Goal: Information Seeking & Learning: Learn about a topic

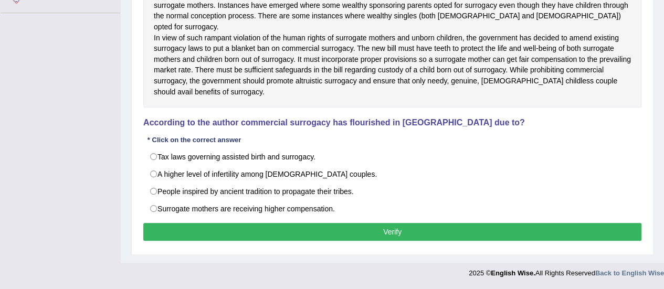
scroll to position [286, 0]
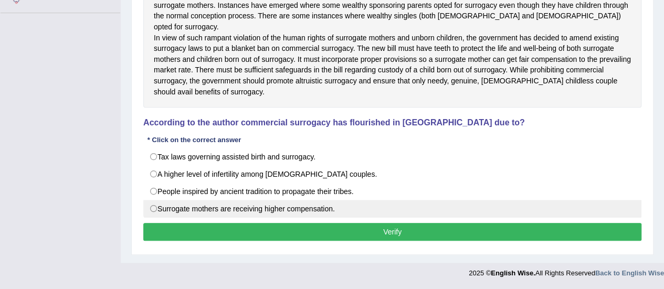
click at [154, 207] on label "Surrogate mothers are receiving higher compensation." at bounding box center [392, 209] width 498 height 18
radio input "true"
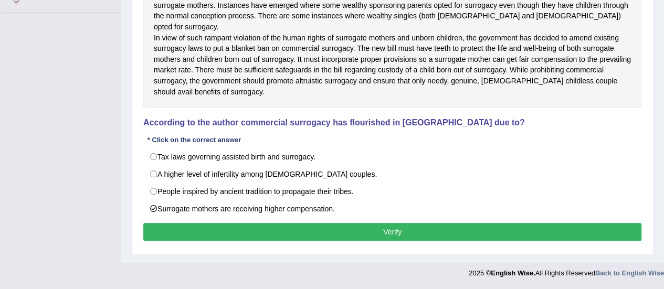
click at [183, 235] on button "Verify" at bounding box center [392, 232] width 498 height 18
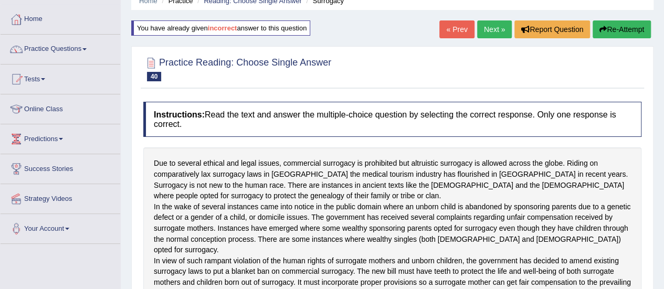
scroll to position [28, 0]
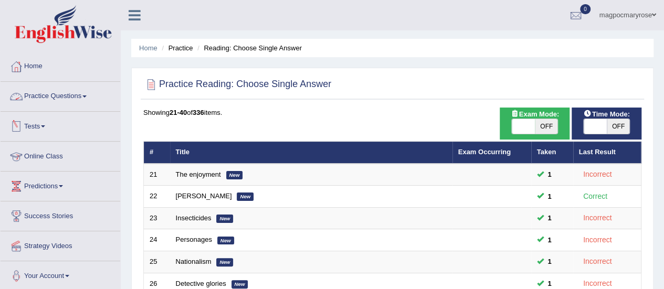
click at [52, 95] on link "Practice Questions" at bounding box center [61, 95] width 120 height 26
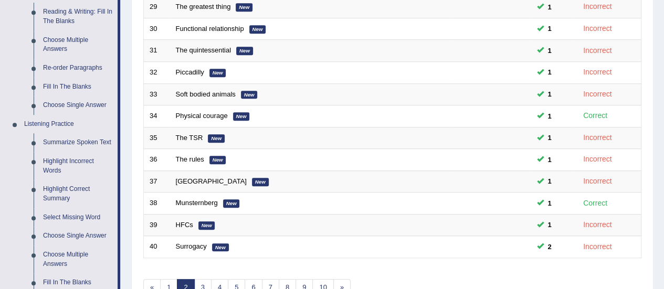
scroll to position [346, 0]
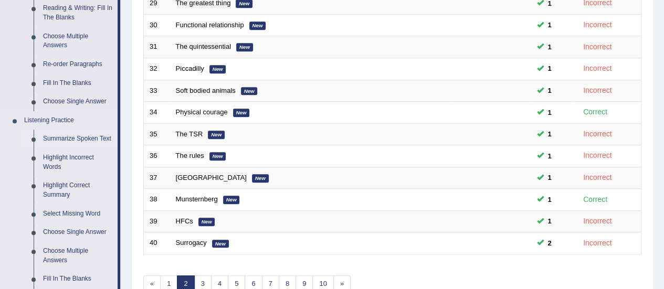
click at [50, 141] on link "Summarize Spoken Text" at bounding box center [77, 139] width 79 height 19
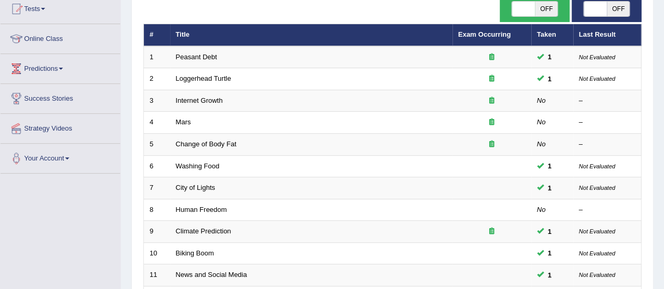
scroll to position [118, 0]
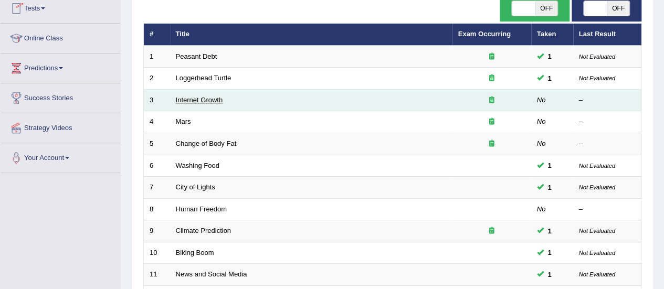
click at [195, 97] on link "Internet Growth" at bounding box center [199, 100] width 47 height 8
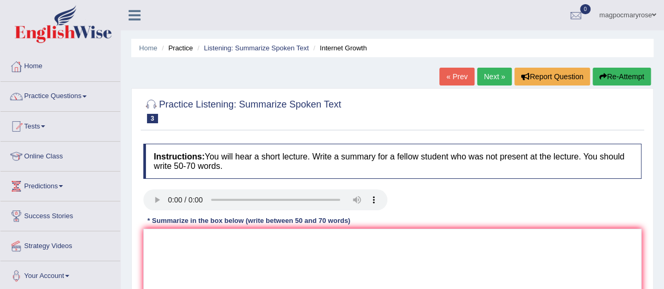
scroll to position [123, 0]
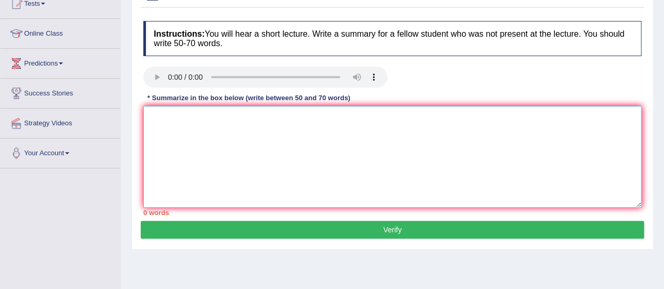
click at [241, 123] on textarea at bounding box center [392, 157] width 498 height 102
click at [241, 123] on textarea "The lecture focus on ." at bounding box center [392, 157] width 498 height 102
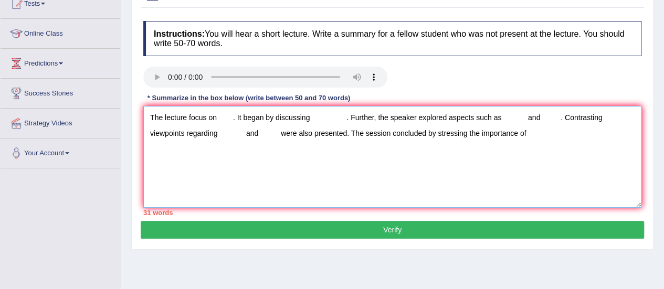
click at [219, 118] on textarea "The lecture focus on . It began by discussing . Further, the speaker explored a…" at bounding box center [392, 157] width 498 height 102
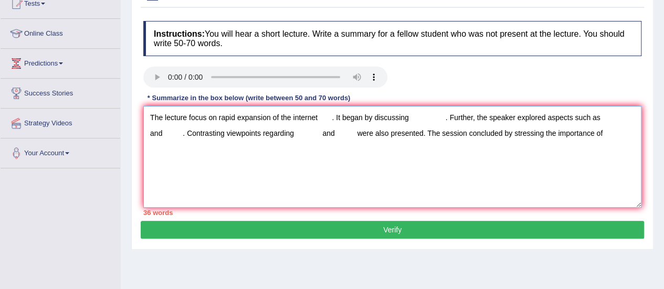
click at [416, 119] on textarea "The lecture focus on rapid expansion of the internet . It began by discussing .…" at bounding box center [392, 157] width 498 height 102
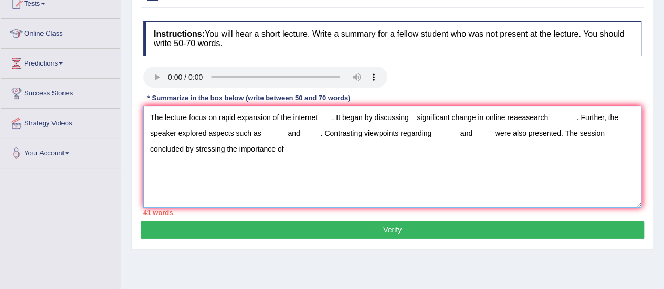
click at [272, 133] on textarea "The lecture focus on rapid expansion of the internet . It began by discussing s…" at bounding box center [392, 157] width 498 height 102
click at [354, 134] on textarea "The lecture focus on rapid expansion of the internet . It began by discussing s…" at bounding box center [392, 157] width 498 height 102
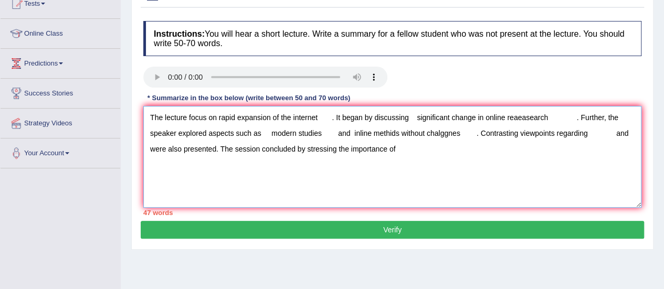
click at [603, 132] on textarea "The lecture focus on rapid expansion of the internet . It began by discussing s…" at bounding box center [392, 157] width 498 height 102
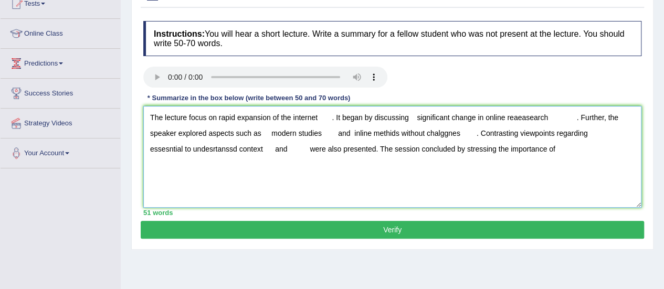
click at [290, 147] on textarea "The lecture focus on rapid expansion of the internet . It began by discussing s…" at bounding box center [392, 157] width 498 height 102
click at [638, 148] on textarea "The lecture focus on rapid expansion of the internet . It began by discussing s…" at bounding box center [392, 157] width 498 height 102
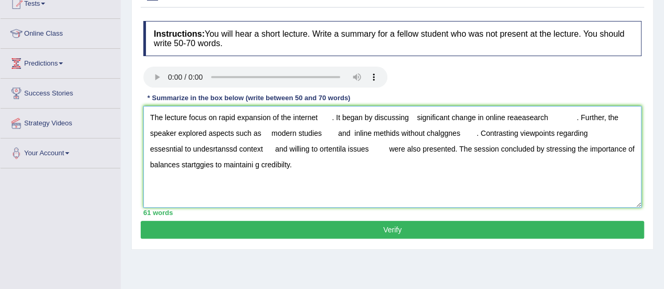
click at [329, 118] on textarea "The lecture focus on rapid expansion of the internet . It began by discussing s…" at bounding box center [392, 157] width 498 height 102
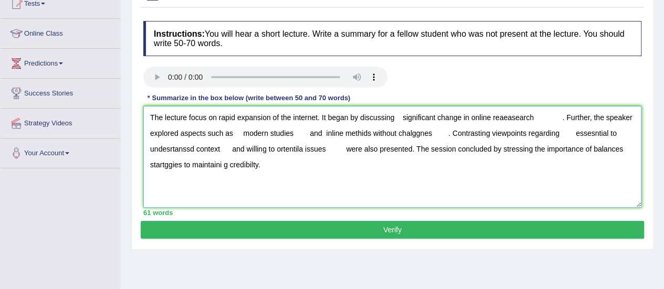
click at [401, 117] on textarea "The lecture focus on rapid expansion of the internet. It began by discussing si…" at bounding box center [392, 157] width 498 height 102
click at [455, 118] on textarea "The lecture focus on rapid expansion of the internet. It began by discussing si…" at bounding box center [392, 157] width 498 height 102
click at [535, 115] on textarea "The lecture focus on rapid expansion of the internet. It began by discussing si…" at bounding box center [392, 157] width 498 height 102
click at [544, 115] on textarea "The lecture focus on rapid expansion of the internet. It began by discussing si…" at bounding box center [392, 157] width 498 height 102
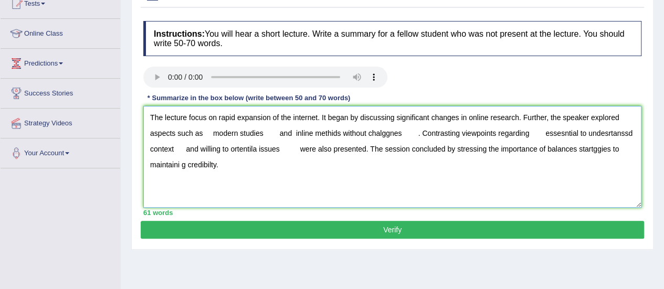
click at [215, 134] on textarea "The lecture focus on rapid expansion of the internet. It began by discussing si…" at bounding box center [392, 157] width 498 height 102
click at [274, 133] on textarea "The lecture focus on rapid expansion of the internet. It began by discussing si…" at bounding box center [392, 157] width 498 height 102
click at [277, 133] on textarea "The lecture focus on rapid expansion of the internet. It began by discussing si…" at bounding box center [392, 157] width 498 height 102
click at [314, 132] on textarea "The lecture focus on rapid expansion of the internet. It began by discussing si…" at bounding box center [392, 157] width 498 height 102
click at [383, 133] on textarea "The lecture focus on rapid expansion of the internet. It began by discussing si…" at bounding box center [392, 157] width 498 height 102
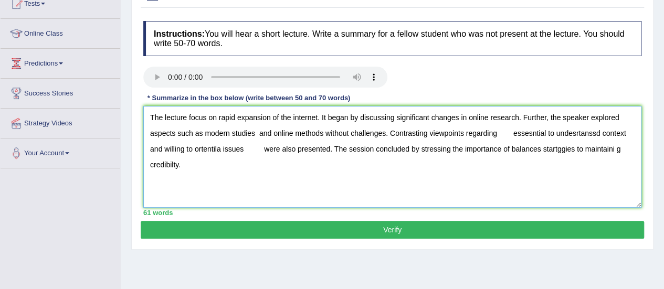
click at [513, 133] on textarea "The lecture focus on rapid expansion of the internet. It began by discussing si…" at bounding box center [392, 157] width 498 height 102
click at [584, 135] on textarea "The lecture focus on rapid expansion of the internet. It began by discussing si…" at bounding box center [392, 157] width 498 height 102
click at [616, 133] on textarea "The lecture focus on rapid expansion of the internet. It began by discussing si…" at bounding box center [392, 157] width 498 height 102
click at [206, 149] on textarea "The lecture focus on rapid expansion of the internet. It began by discussing si…" at bounding box center [392, 157] width 498 height 102
click at [248, 149] on textarea "The lecture focus on rapid expansion of the internet. It began by discussing si…" at bounding box center [392, 157] width 498 height 102
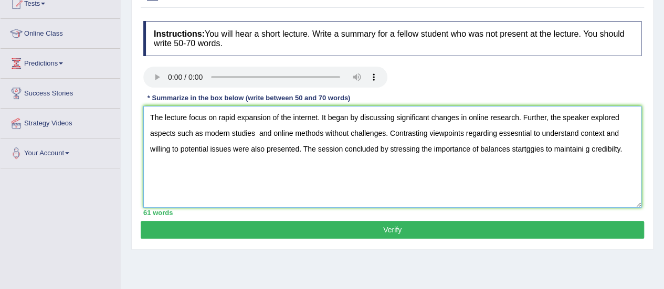
click at [543, 148] on textarea "The lecture focus on rapid expansion of the internet. It began by discussing si…" at bounding box center [392, 157] width 498 height 102
click at [620, 148] on textarea "The lecture focus on rapid expansion of the internet. It began by discussing si…" at bounding box center [392, 157] width 498 height 102
click at [557, 147] on textarea "The lecture focus on rapid expansion of the internet. It began by discussing si…" at bounding box center [392, 157] width 498 height 102
drag, startPoint x: 557, startPoint y: 147, endPoint x: 573, endPoint y: 148, distance: 16.3
click at [573, 148] on textarea "The lecture focus on rapid expansion of the internet. It began by discussing si…" at bounding box center [392, 157] width 498 height 102
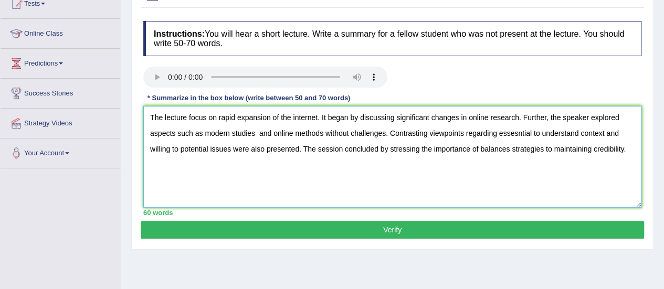
click at [573, 148] on textarea "The lecture focus on rapid expansion of the internet. It began by discussing si…" at bounding box center [392, 157] width 498 height 102
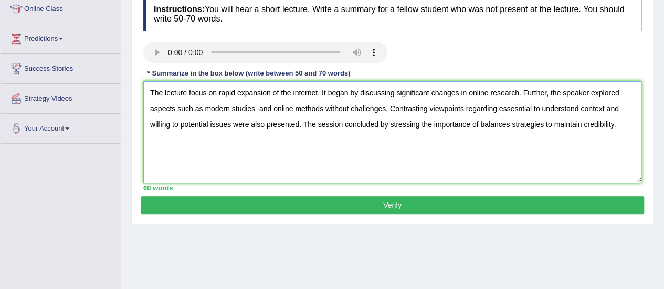
scroll to position [123, 0]
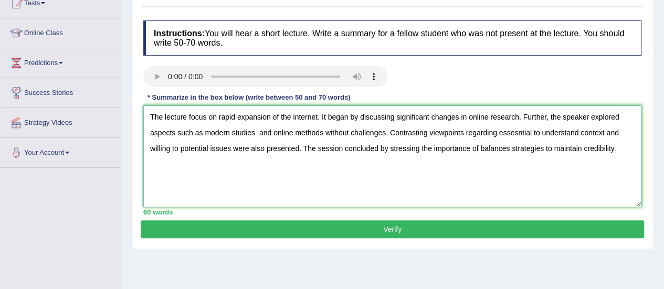
click at [255, 133] on textarea "The lecture focus on rapid expansion of the internet. It began by discussing si…" at bounding box center [392, 157] width 498 height 102
click at [520, 133] on textarea "The lecture focus on rapid expansion of the internet. It began by discussing si…" at bounding box center [392, 157] width 498 height 102
type textarea "The lecture focus on rapid expansion of the internet. It began by discussing si…"
click at [410, 230] on button "Verify" at bounding box center [393, 230] width 504 height 18
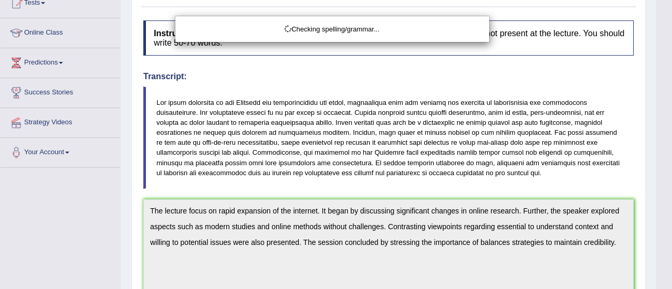
drag, startPoint x: 672, startPoint y: 130, endPoint x: 672, endPoint y: 186, distance: 56.7
click at [664, 166] on html "Toggle navigation Home Practice Questions Speaking Practice Read Aloud Repeat S…" at bounding box center [336, 21] width 672 height 289
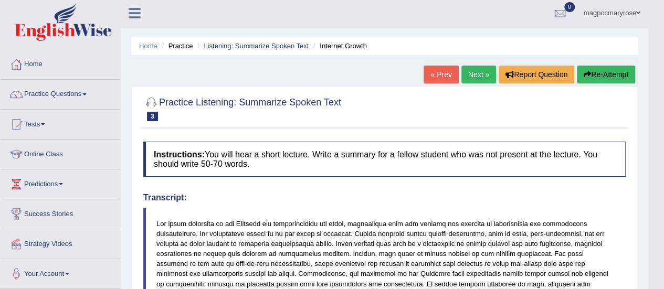
scroll to position [0, 0]
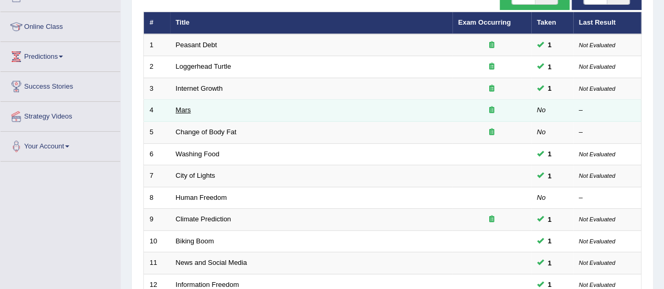
click at [183, 110] on link "Mars" at bounding box center [183, 110] width 15 height 8
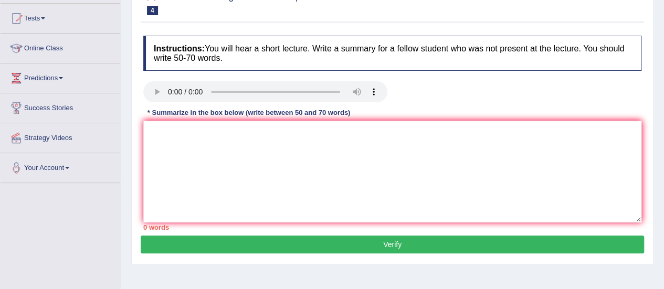
scroll to position [107, 0]
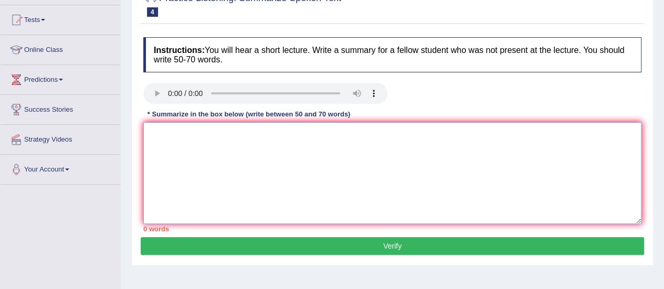
click at [237, 130] on textarea at bounding box center [392, 173] width 498 height 102
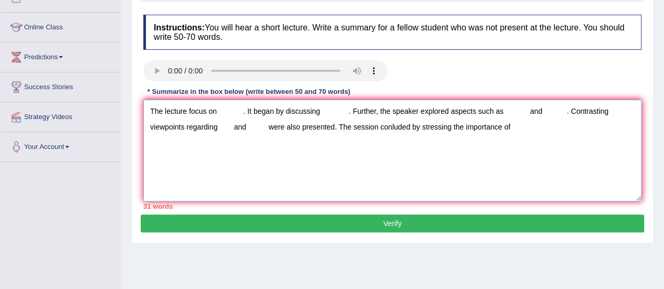
scroll to position [124, 0]
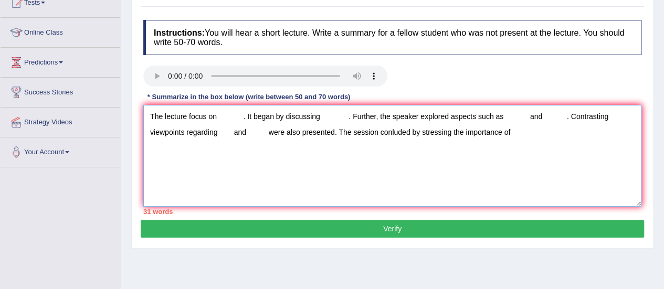
click at [218, 115] on textarea "The lecture focus on . It began by discussing . Further, the speaker explored a…" at bounding box center [392, 156] width 498 height 102
click at [345, 115] on textarea "The lecture focus on Mars . It began by discussing . Further, the speaker explo…" at bounding box center [392, 156] width 498 height 102
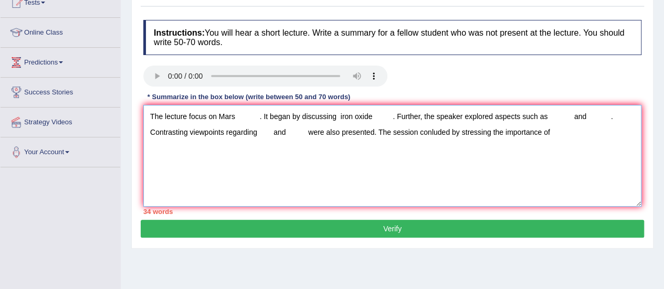
click at [551, 112] on textarea "The lecture focus on Mars . It began by discussing iron oxide . Further, the sp…" at bounding box center [392, 156] width 498 height 102
click at [168, 136] on textarea "The lecture focus on Mars . It began by discussing iron oxide . Further, the sp…" at bounding box center [392, 156] width 498 height 102
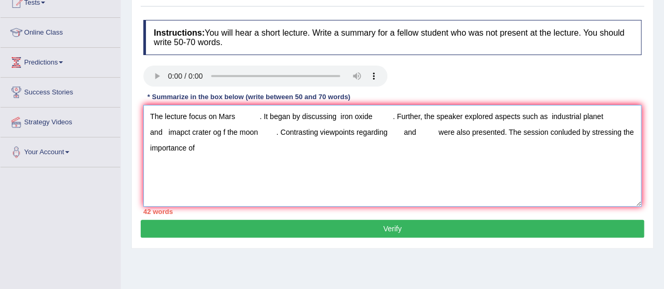
click at [392, 130] on textarea "The lecture focus on Mars . It began by discussing iron oxide . Further, the sp…" at bounding box center [392, 156] width 498 height 102
click at [549, 131] on textarea "The lecture focus on Mars . It began by discussing iron oxide . Further, the sp…" at bounding box center [392, 156] width 498 height 102
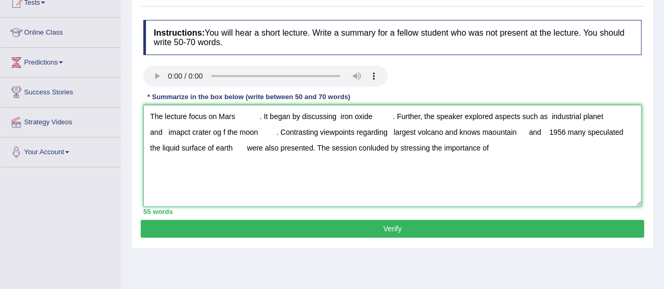
click at [500, 147] on textarea "The lecture focus on Mars . It began by discussing iron oxide . Further, the sp…" at bounding box center [392, 156] width 498 height 102
click at [258, 116] on textarea "The lecture focus on Mars . It began by discussing iron oxide . Further, the sp…" at bounding box center [392, 156] width 498 height 102
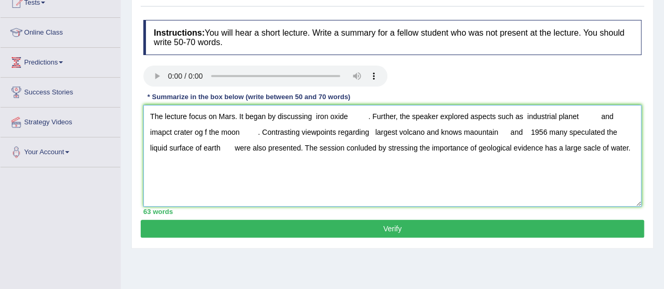
click at [314, 116] on textarea "The lecture focus on Mars. It began by discussing iron oxide . Further, the spe…" at bounding box center [392, 156] width 498 height 102
click at [342, 116] on textarea "The lecture focus on Mars. It began by discussing iron oxide . Further, the spe…" at bounding box center [392, 156] width 498 height 102
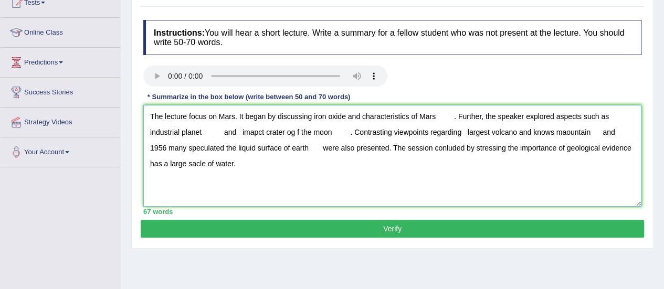
click at [454, 116] on textarea "The lecture focus on Mars. It began by discussing iron oxide and characteristic…" at bounding box center [392, 156] width 498 height 102
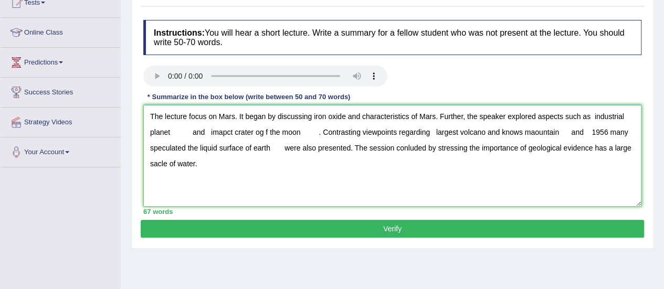
click at [595, 116] on textarea "The lecture focus on Mars. It began by discussing iron oxide and characteristic…" at bounding box center [392, 156] width 498 height 102
click at [195, 133] on textarea "The lecture focus on Mars. It began by discussing iron oxide and characteristic…" at bounding box center [392, 156] width 498 height 102
click at [190, 132] on textarea "The lecture focus on Mars. It began by discussing iron oxide and characteristic…" at bounding box center [392, 156] width 498 height 102
click at [205, 133] on textarea "The lecture focus on Mars. It began by discussing iron oxide and characteristic…" at bounding box center [392, 156] width 498 height 102
click at [237, 132] on textarea "The lecture focus on Mars. It began by discussing iron oxide and characteristic…" at bounding box center [392, 156] width 498 height 102
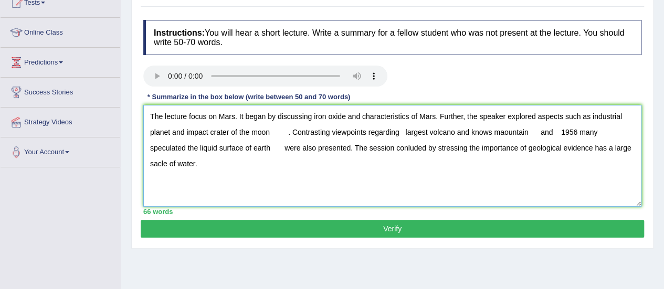
click at [287, 133] on textarea "The lecture focus on Mars. It began by discussing iron oxide and characteristic…" at bounding box center [392, 156] width 498 height 102
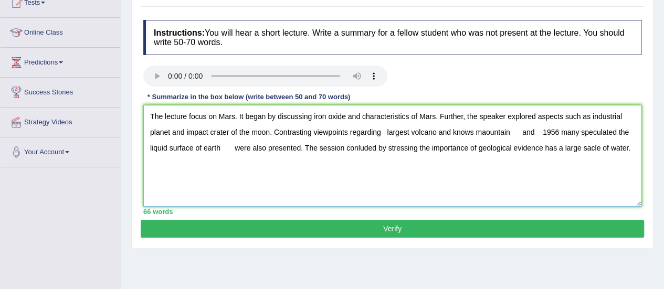
click at [387, 130] on textarea "The lecture focus on Mars. It began by discussing iron oxide and characteristic…" at bounding box center [392, 156] width 498 height 102
drag, startPoint x: 450, startPoint y: 131, endPoint x: 467, endPoint y: 134, distance: 17.7
click at [467, 134] on textarea "The lecture focus on Mars. It began by discussing iron oxide and characteristic…" at bounding box center [392, 156] width 498 height 102
click at [455, 130] on textarea "The lecture focus on Mars. It began by discussing iron oxide and characteristic…" at bounding box center [392, 156] width 498 height 102
drag, startPoint x: 455, startPoint y: 130, endPoint x: 474, endPoint y: 133, distance: 19.6
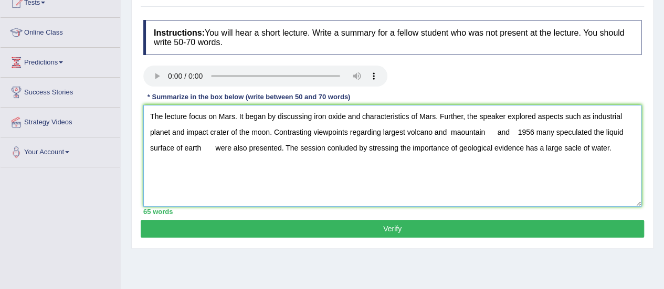
click at [474, 133] on textarea "The lecture focus on Mars. It began by discussing iron oxide and characteristic…" at bounding box center [392, 156] width 498 height 102
drag, startPoint x: 512, startPoint y: 149, endPoint x: 525, endPoint y: 166, distance: 22.5
click at [525, 166] on textarea "The lecture focus on Mars. It began by discussing iron oxide and characteristic…" at bounding box center [392, 156] width 498 height 102
type textarea "The lecture focus on Mars. It began by discussing iron oxide and characteristic…"
click at [394, 230] on button "Verify" at bounding box center [393, 229] width 504 height 18
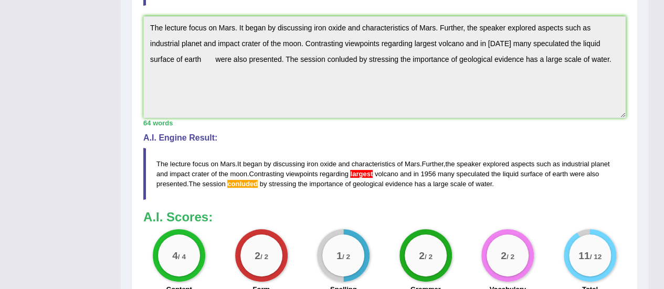
drag, startPoint x: 672, startPoint y: 91, endPoint x: 662, endPoint y: 226, distance: 135.9
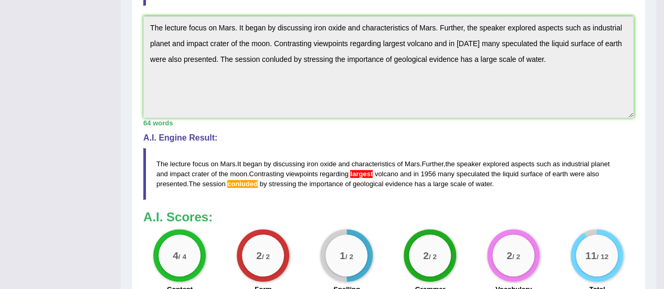
scroll to position [313, 0]
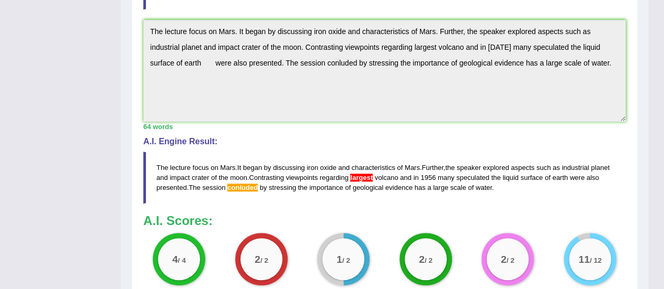
drag, startPoint x: 662, startPoint y: 226, endPoint x: 655, endPoint y: 288, distance: 62.3
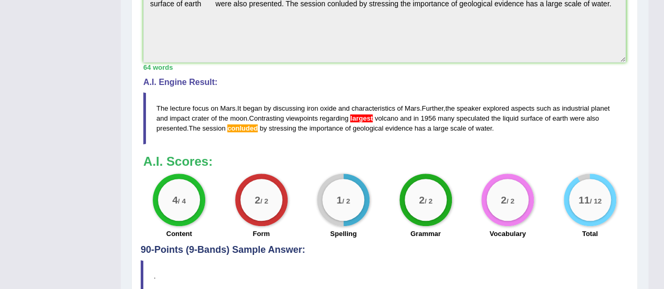
scroll to position [423, 0]
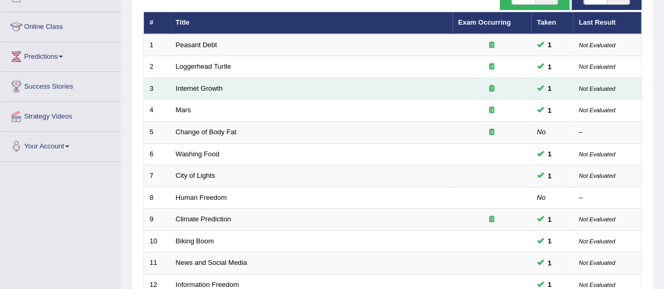
scroll to position [118, 0]
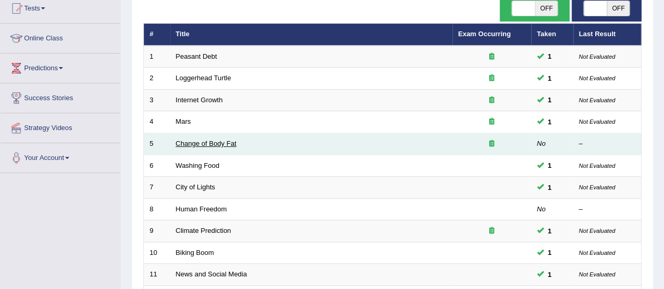
click at [191, 143] on link "Change of Body Fat" at bounding box center [206, 144] width 61 height 8
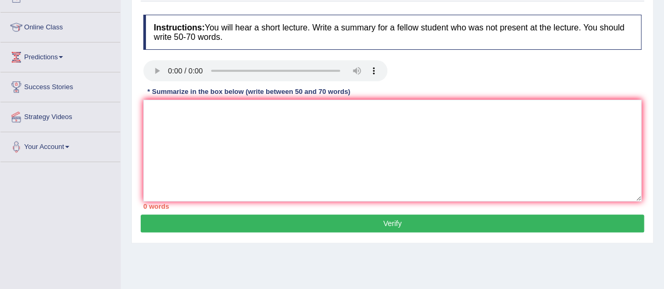
scroll to position [127, 0]
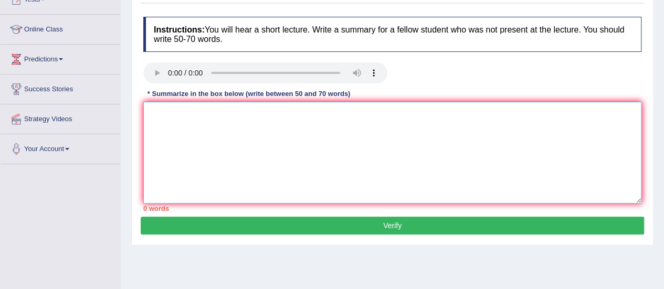
click at [210, 118] on textarea at bounding box center [392, 153] width 498 height 102
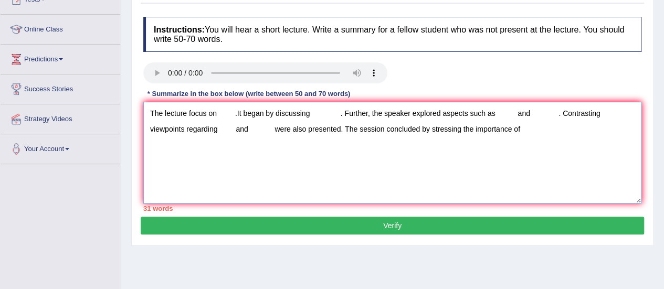
click at [221, 117] on textarea "The lecture focus on .It began by discussing . Further, the speaker explored as…" at bounding box center [392, 153] width 498 height 102
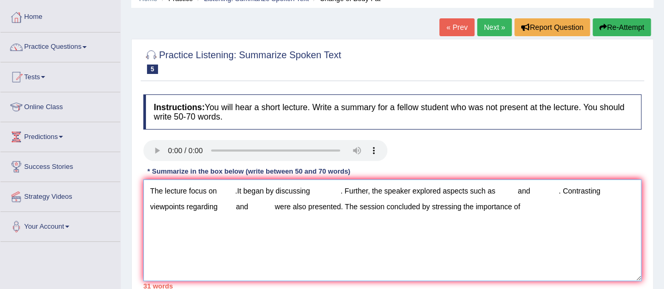
scroll to position [57, 0]
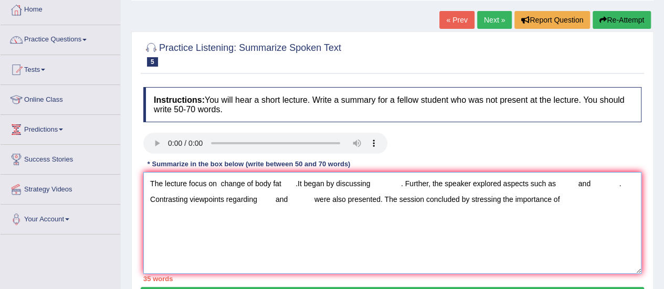
click at [377, 181] on textarea "The lecture focus on change of body fat .It began by discussing . Further, the …" at bounding box center [392, 223] width 498 height 102
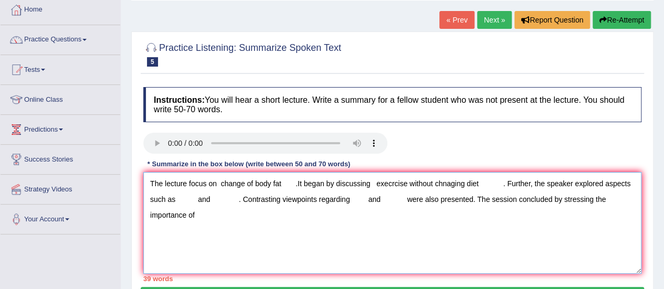
click at [178, 201] on textarea "The lecture focus on change of body fat .It began by discussing execrcise witho…" at bounding box center [392, 223] width 498 height 102
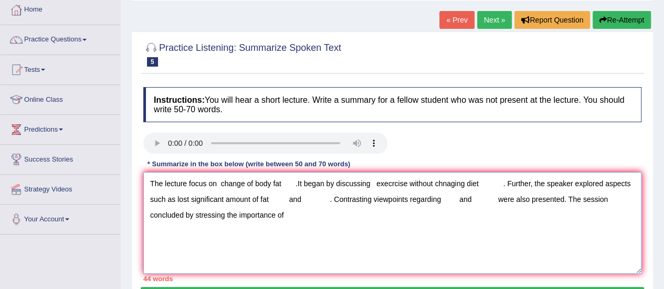
click at [308, 197] on textarea "The lecture focus on change of body fat .It began by discussing execrcise witho…" at bounding box center [392, 223] width 498 height 102
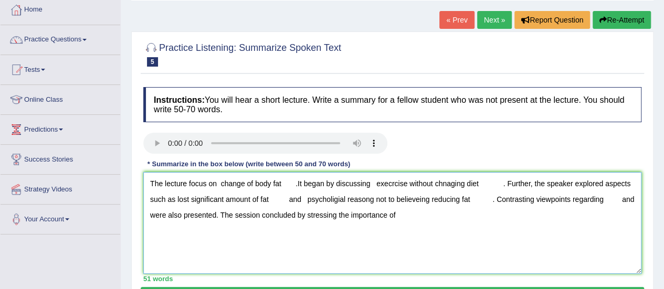
click at [604, 200] on textarea "The lecture focus on change of body fat .It began by discussing execrcise witho…" at bounding box center [392, 223] width 498 height 102
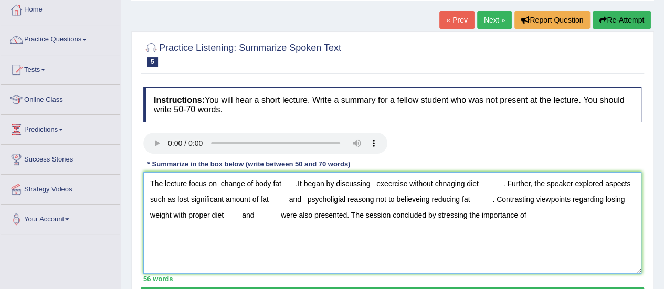
click at [281, 215] on textarea "The lecture focus on change of body fat .It began by discussing execrcise witho…" at bounding box center [392, 223] width 498 height 102
click at [475, 214] on textarea "The lecture focus on change of body fat .It began by discussing execrcise witho…" at bounding box center [392, 223] width 498 height 102
click at [296, 183] on textarea "The lecture focus on change of body fat .It began by discussing execrcise witho…" at bounding box center [392, 223] width 498 height 102
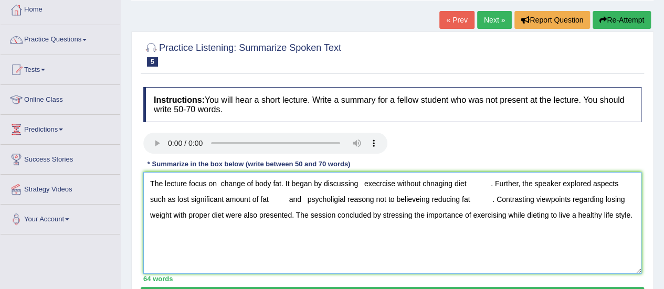
click at [364, 181] on textarea "The lecture focus on change of body fat. It began by discussing execrcise witho…" at bounding box center [392, 223] width 498 height 102
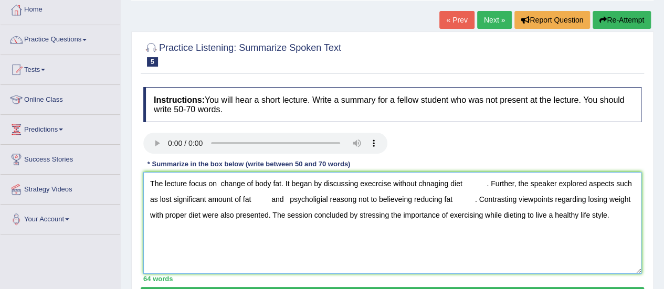
click at [486, 183] on textarea "The lecture focus on change of body fat. It began by discussing execrcise witho…" at bounding box center [392, 223] width 498 height 102
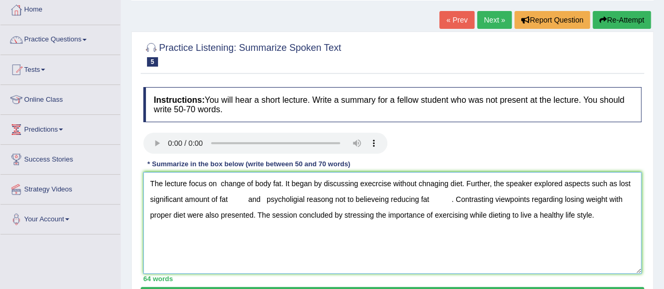
click at [250, 202] on textarea "The lecture focus on change of body fat. It began by discussing execrcise witho…" at bounding box center [392, 223] width 498 height 102
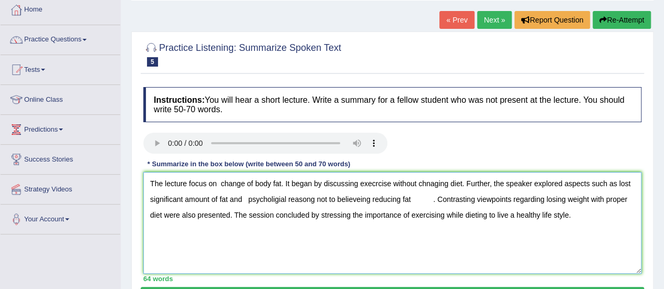
click at [249, 198] on textarea "The lecture focus on change of body fat. It began by discussing execrcise witho…" at bounding box center [392, 223] width 498 height 102
click at [271, 199] on textarea "The lecture focus on change of body fat. It began by discussing execrcise witho…" at bounding box center [392, 223] width 498 height 102
click at [316, 200] on textarea "The lecture focus on change of body fat. It began by discussing execrcise witho…" at bounding box center [392, 223] width 498 height 102
drag, startPoint x: 383, startPoint y: 199, endPoint x: 443, endPoint y: 197, distance: 59.9
click at [443, 197] on textarea "The lecture focus on change of body fat. It began by discussing execrcise witho…" at bounding box center [392, 223] width 498 height 102
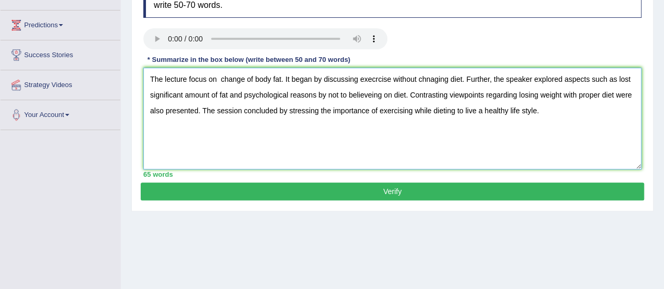
scroll to position [163, 0]
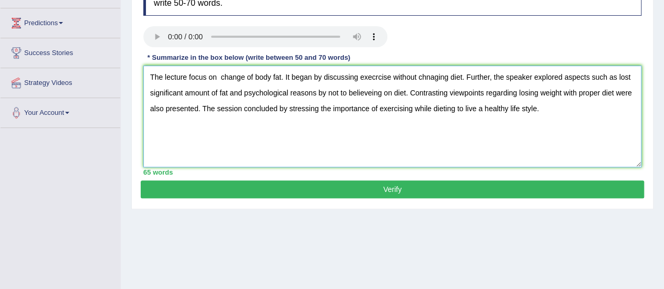
type textarea "The lecture focus on change of body fat. It began by discussing execrcise witho…"
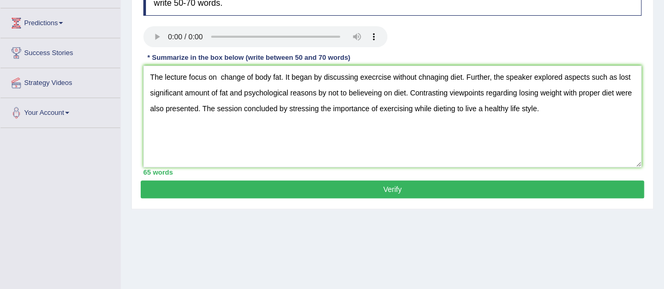
click at [418, 185] on button "Verify" at bounding box center [393, 190] width 504 height 18
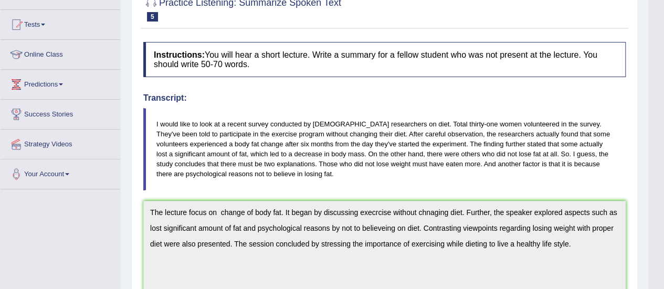
scroll to position [72, 0]
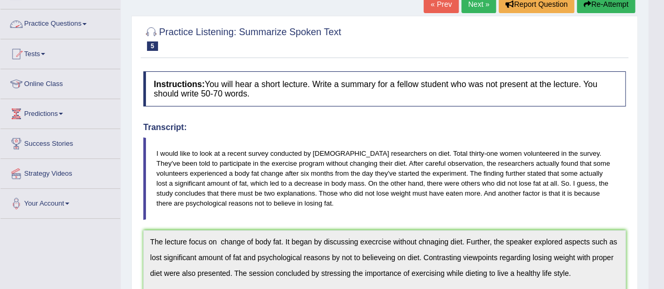
click at [41, 23] on link "Practice Questions" at bounding box center [61, 22] width 120 height 26
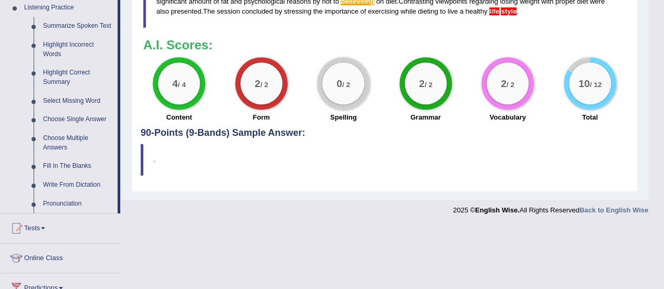
scroll to position [460, 0]
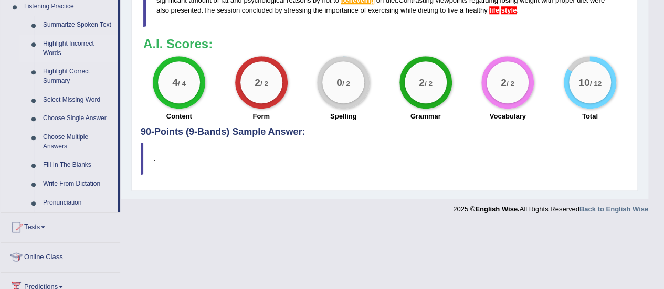
click at [55, 49] on link "Highlight Incorrect Words" at bounding box center [77, 49] width 79 height 28
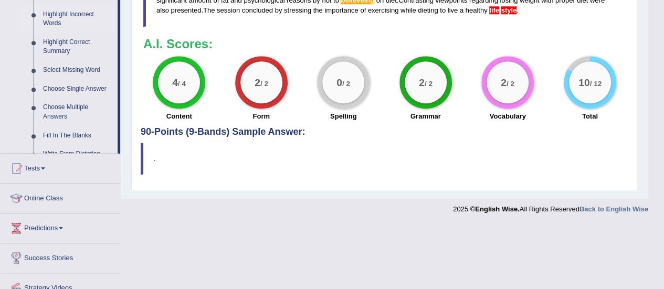
scroll to position [317, 0]
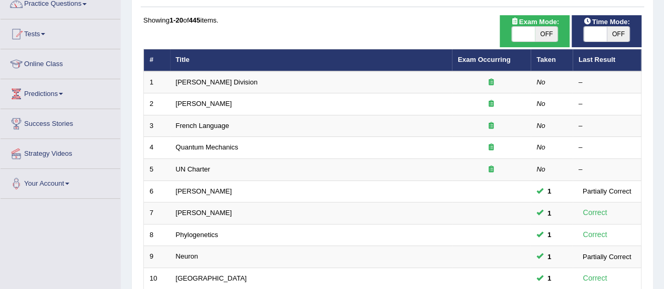
scroll to position [78, 0]
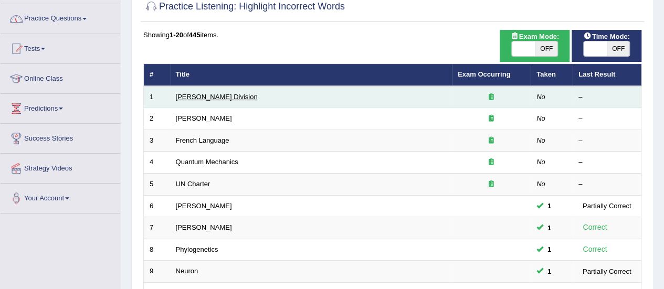
click at [190, 94] on link "[PERSON_NAME] Division" at bounding box center [217, 97] width 82 height 8
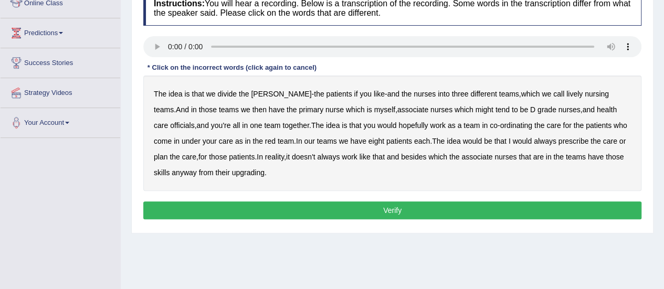
scroll to position [135, 0]
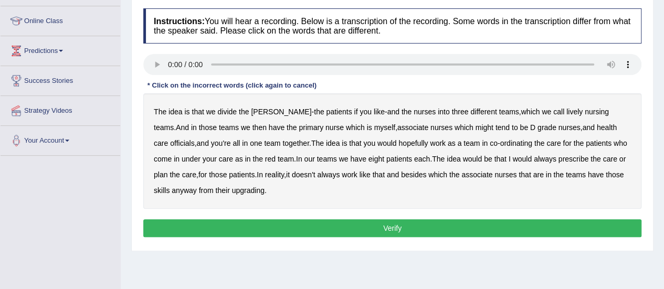
click at [567, 113] on b "lively" at bounding box center [575, 112] width 16 height 8
click at [476, 129] on b "might" at bounding box center [485, 127] width 18 height 8
click at [194, 139] on b "officials" at bounding box center [182, 143] width 24 height 8
click at [513, 159] on b "would" at bounding box center [522, 159] width 19 height 8
click at [232, 189] on b "upgrading" at bounding box center [248, 190] width 33 height 8
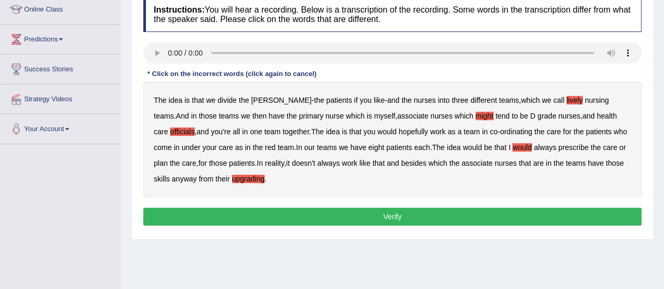
scroll to position [142, 0]
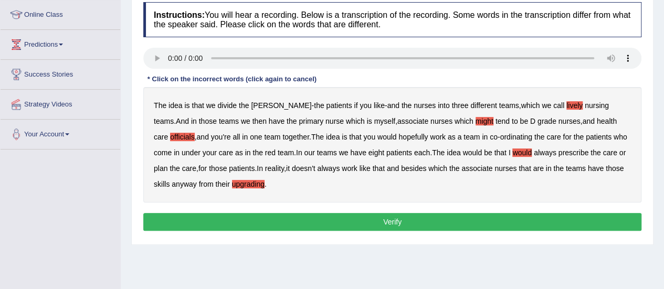
click at [400, 218] on button "Verify" at bounding box center [392, 222] width 498 height 18
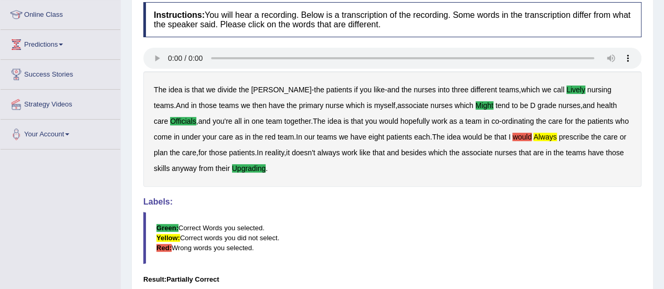
scroll to position [56, 0]
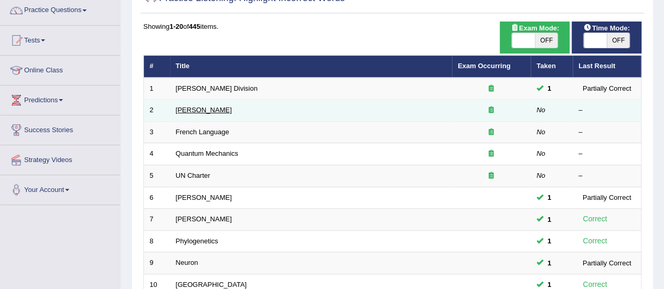
click at [203, 112] on link "[PERSON_NAME]" at bounding box center [204, 110] width 56 height 8
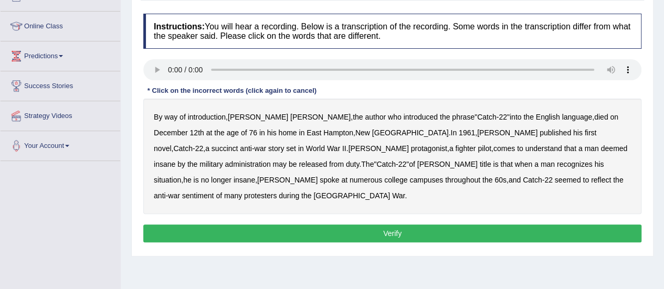
scroll to position [129, 0]
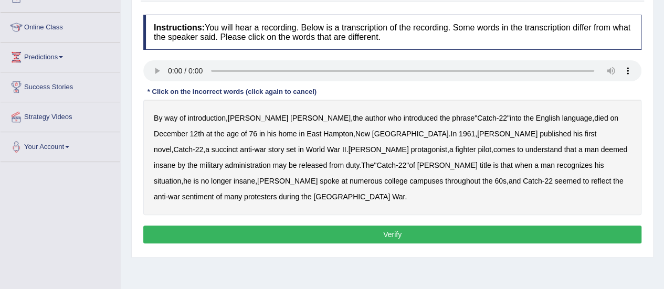
click at [238, 145] on b "succinct" at bounding box center [225, 149] width 27 height 8
click at [270, 161] on b "administration" at bounding box center [248, 165] width 46 height 8
click at [181, 177] on b "situation" at bounding box center [167, 181] width 27 height 8
click at [591, 182] on b "reflect" at bounding box center [601, 181] width 20 height 8
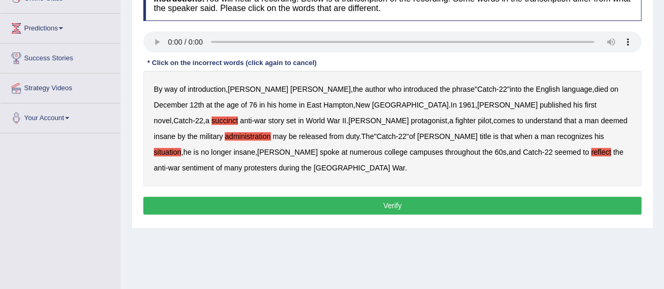
click at [378, 197] on button "Verify" at bounding box center [392, 206] width 498 height 18
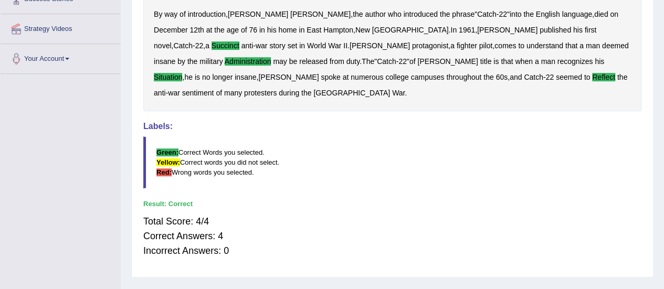
scroll to position [217, 0]
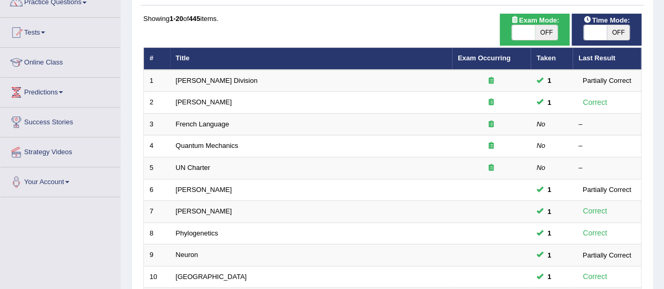
scroll to position [86, 0]
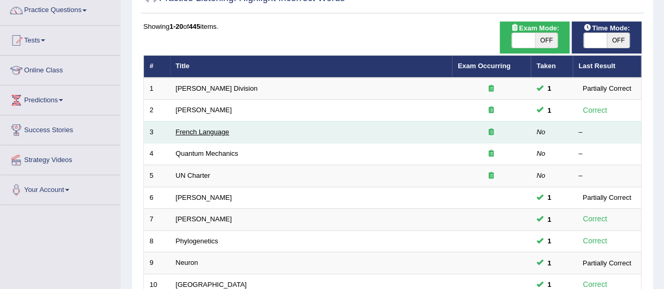
click at [187, 132] on link "French Language" at bounding box center [203, 132] width 54 height 8
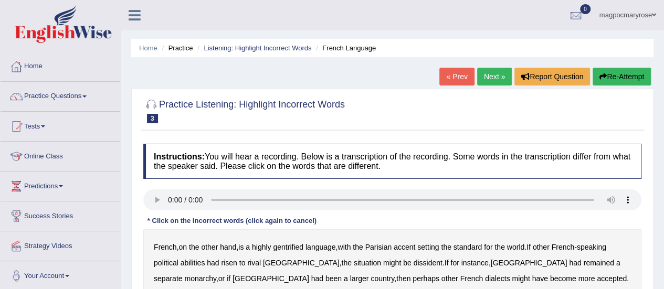
scroll to position [63, 0]
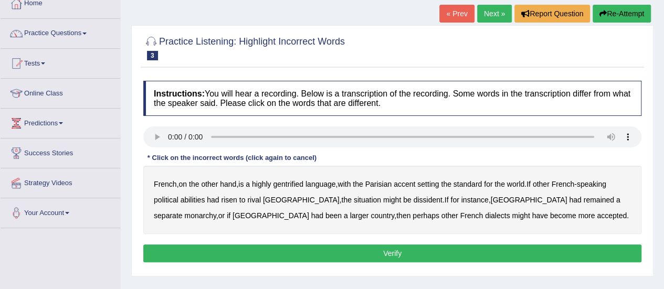
click at [294, 185] on b "gentrified" at bounding box center [288, 184] width 30 height 8
click at [199, 201] on b "abilities" at bounding box center [193, 200] width 25 height 8
click at [413, 201] on b "dissident" at bounding box center [427, 200] width 29 height 8
click at [216, 212] on b "monarchy" at bounding box center [200, 216] width 32 height 8
click at [397, 251] on button "Verify" at bounding box center [392, 254] width 498 height 18
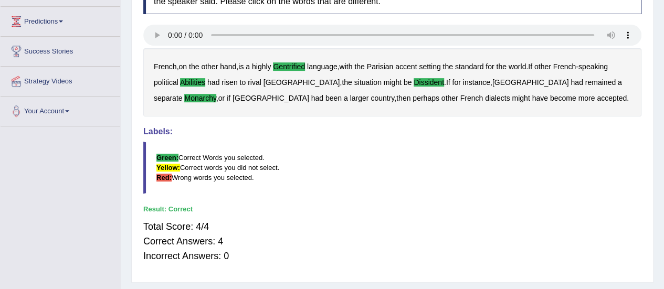
scroll to position [194, 0]
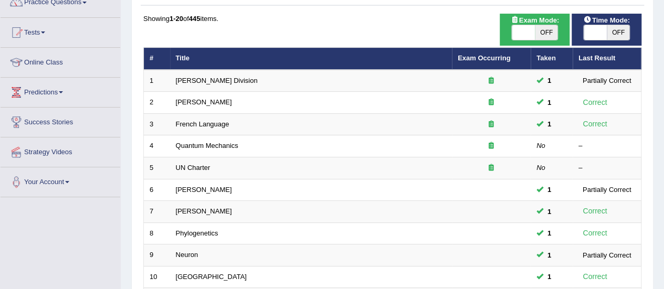
scroll to position [86, 0]
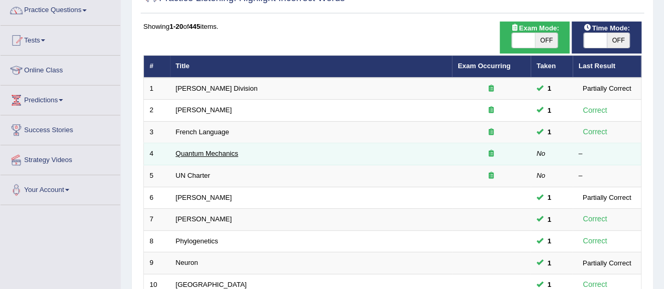
click at [197, 150] on link "Quantum Mechanics" at bounding box center [207, 154] width 62 height 8
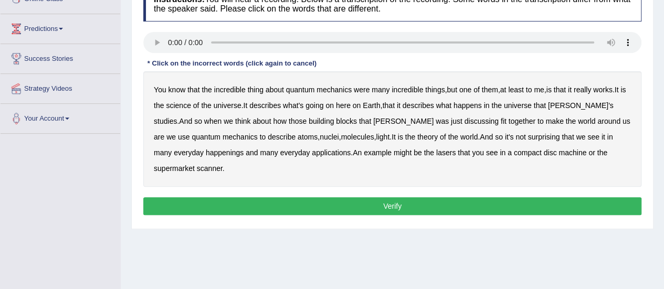
scroll to position [159, 0]
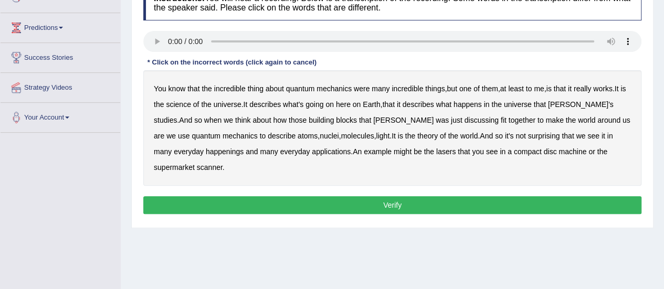
click at [191, 103] on b "science" at bounding box center [178, 104] width 25 height 8
click at [465, 117] on b "discussing" at bounding box center [482, 120] width 34 height 8
click at [206, 150] on b "happenings" at bounding box center [225, 152] width 38 height 8
click at [559, 152] on b "machine" at bounding box center [573, 152] width 28 height 8
click at [411, 196] on button "Verify" at bounding box center [392, 205] width 498 height 18
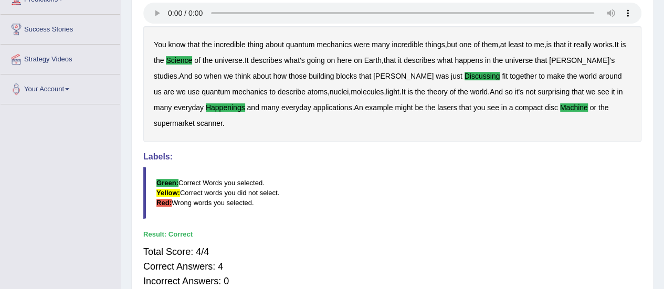
scroll to position [182, 0]
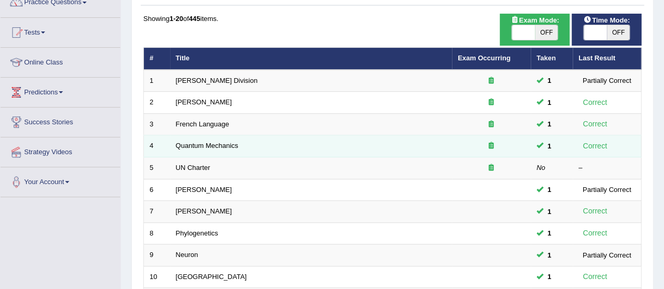
scroll to position [86, 0]
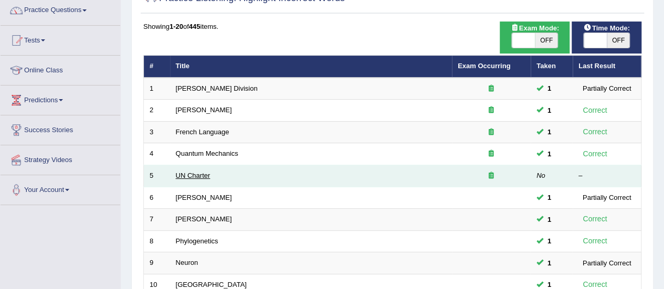
click at [196, 173] on link "UN Charter" at bounding box center [193, 176] width 35 height 8
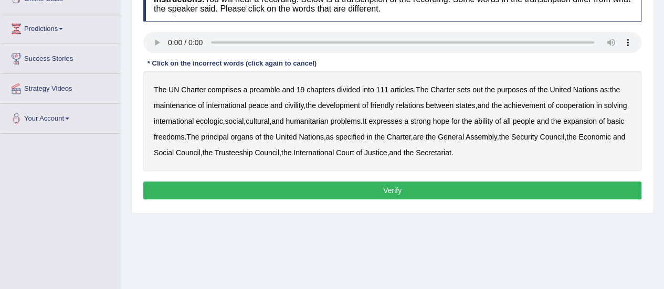
scroll to position [152, 0]
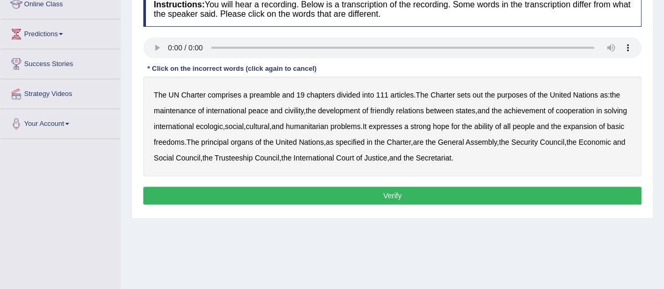
click at [286, 111] on b "civility" at bounding box center [294, 111] width 19 height 8
click at [223, 126] on b "ecologic" at bounding box center [209, 126] width 27 height 8
click at [507, 128] on div "The UN Charter comprises a preamble and 19 chapters divided into 111 articles .…" at bounding box center [392, 127] width 498 height 100
click at [493, 128] on b "ability" at bounding box center [483, 126] width 19 height 8
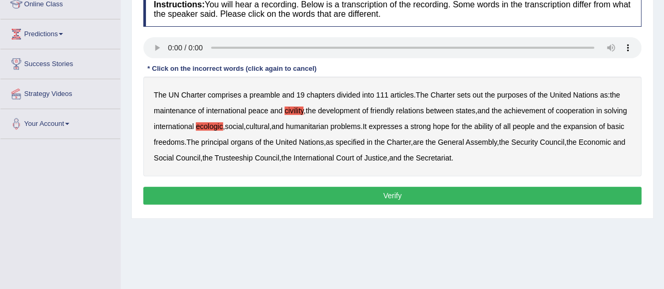
click at [493, 128] on b "ability" at bounding box center [483, 126] width 19 height 8
click at [485, 195] on button "Verify" at bounding box center [392, 196] width 498 height 18
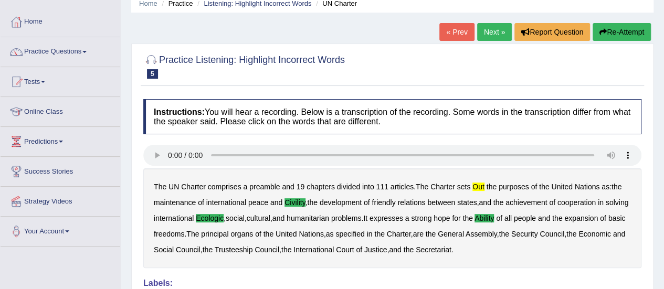
scroll to position [47, 0]
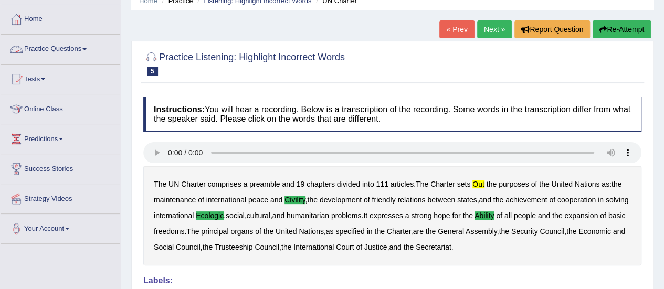
click at [70, 47] on link "Practice Questions" at bounding box center [61, 48] width 120 height 26
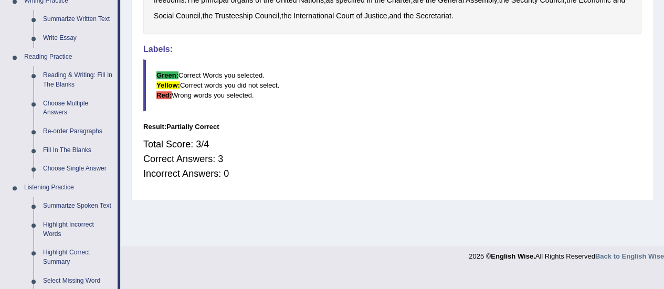
scroll to position [299, 0]
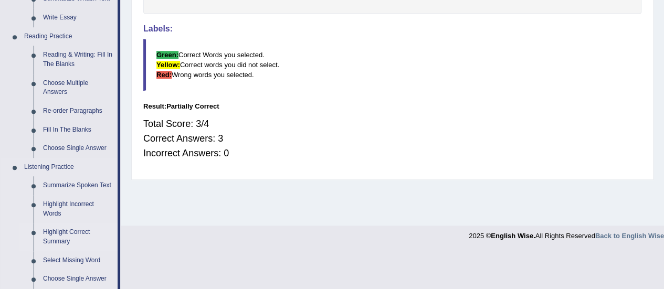
click at [56, 236] on link "Highlight Correct Summary" at bounding box center [77, 237] width 79 height 28
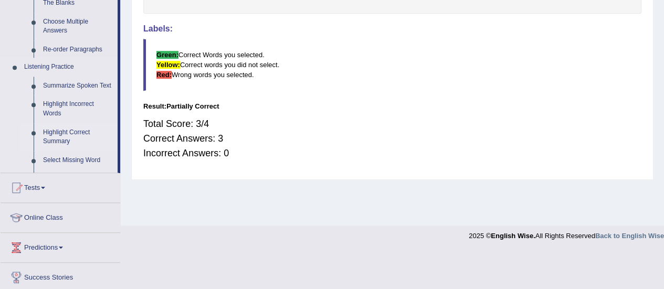
scroll to position [262, 0]
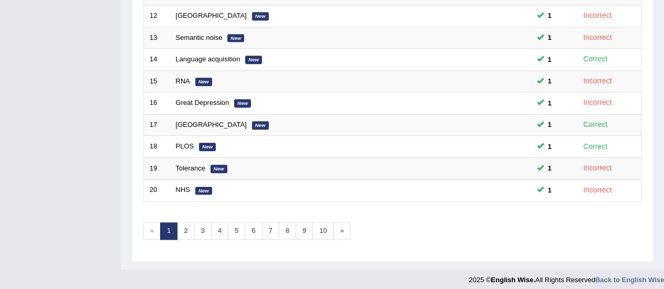
scroll to position [401, 0]
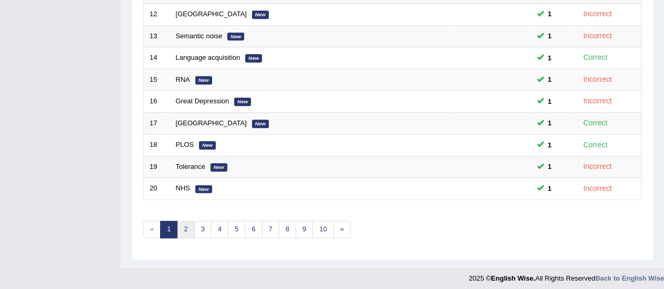
click at [186, 226] on link "2" at bounding box center [185, 229] width 17 height 17
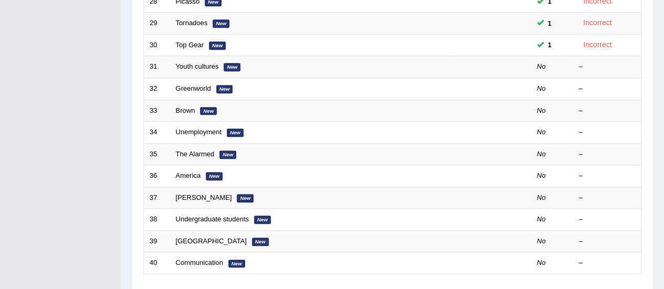
scroll to position [401, 0]
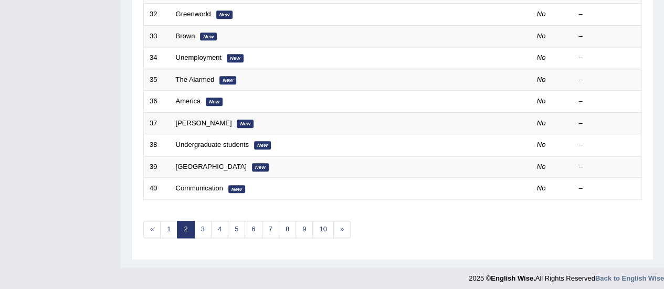
drag, startPoint x: 672, startPoint y: 67, endPoint x: 672, endPoint y: 226, distance: 159.1
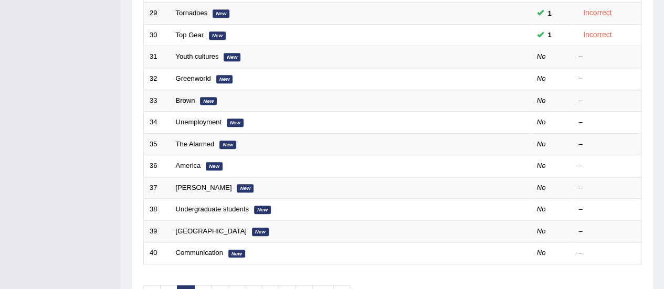
scroll to position [295, 0]
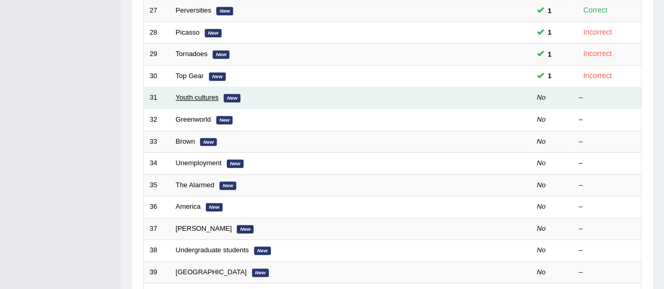
click at [195, 94] on link "Youth cultures" at bounding box center [197, 97] width 43 height 8
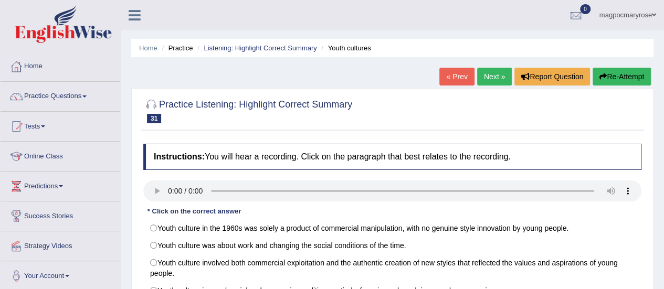
scroll to position [160, 0]
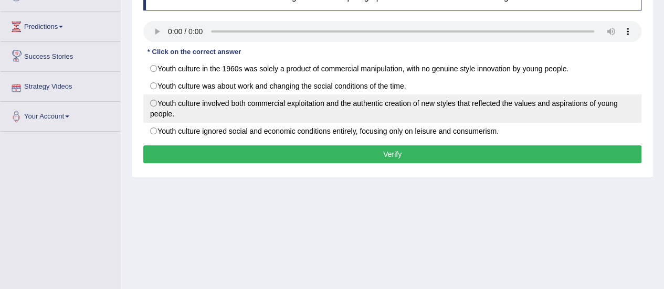
click at [151, 103] on label "Youth culture involved both commercial exploitation and the authentic creation …" at bounding box center [392, 109] width 498 height 28
radio input "true"
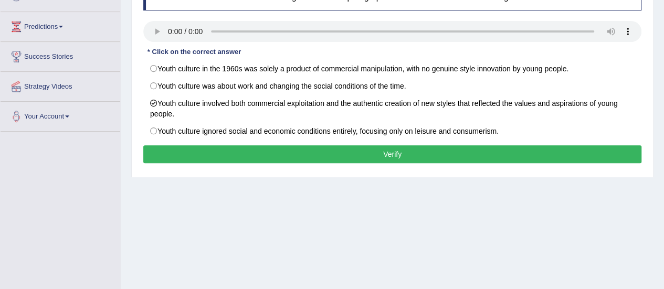
click at [190, 153] on button "Verify" at bounding box center [392, 154] width 498 height 18
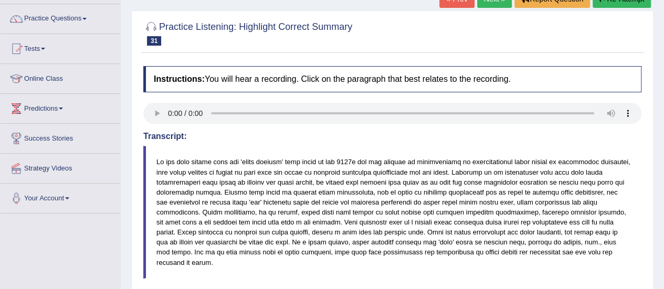
scroll to position [0, 0]
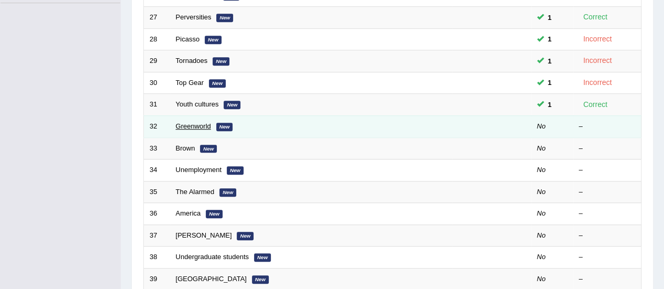
click at [197, 126] on link "Greenworld" at bounding box center [193, 126] width 35 height 8
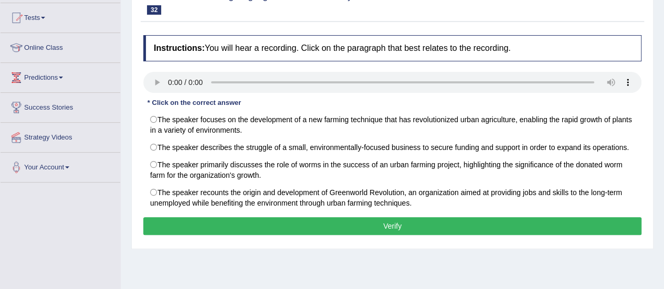
scroll to position [103, 0]
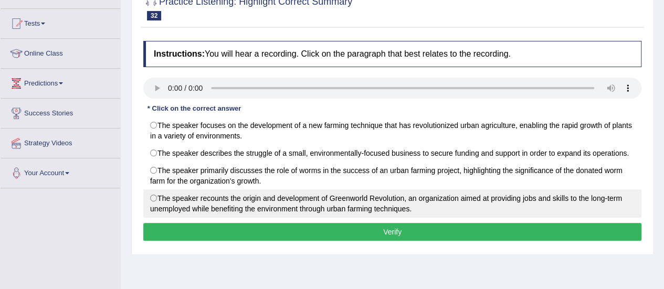
click at [155, 196] on label "The speaker recounts the origin and development of Greenworld Revolution, an or…" at bounding box center [392, 204] width 498 height 28
radio input "true"
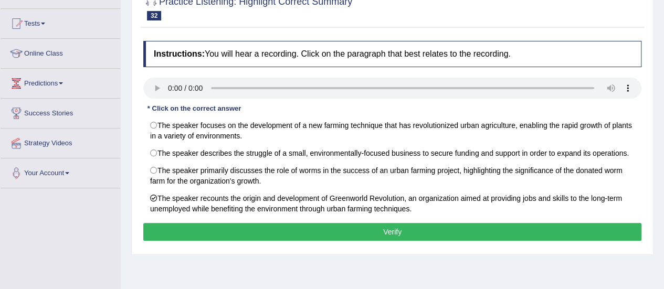
click at [219, 229] on button "Verify" at bounding box center [392, 232] width 498 height 18
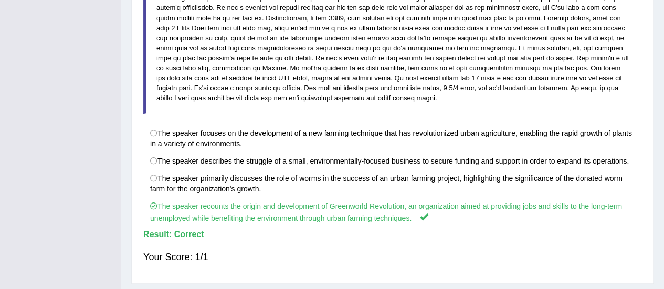
scroll to position [0, 0]
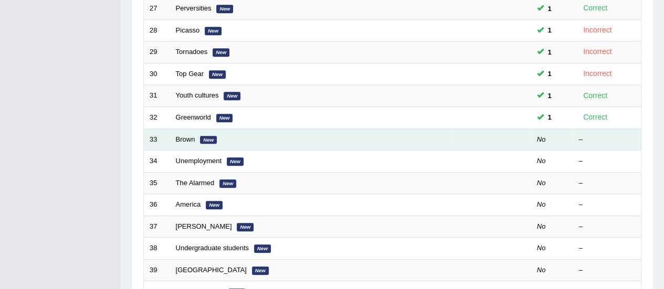
scroll to position [288, 0]
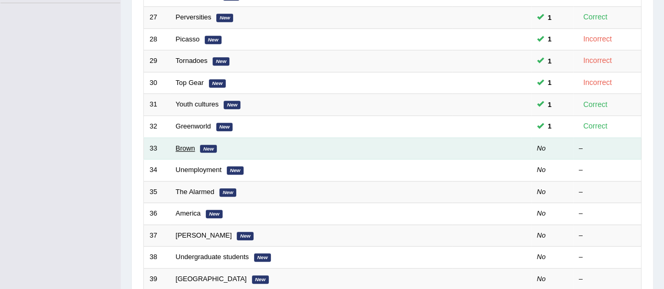
click at [186, 144] on link "Brown" at bounding box center [185, 148] width 19 height 8
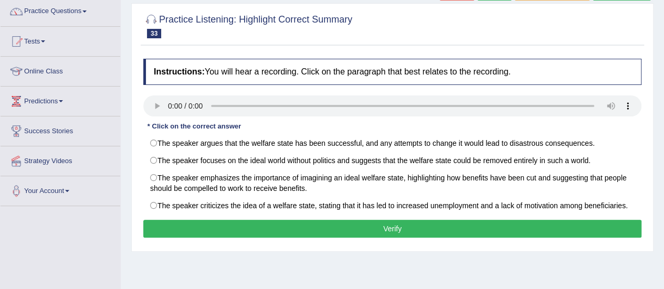
scroll to position [87, 0]
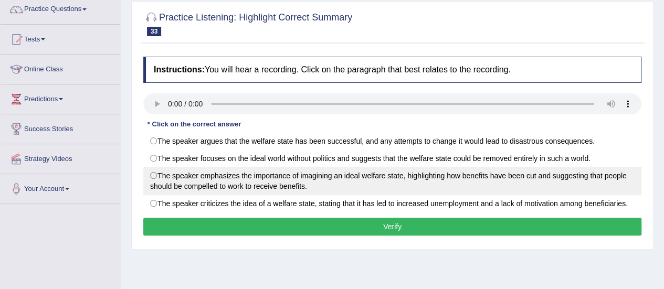
click at [159, 173] on label "The speaker emphasizes the importance of imagining an ideal welfare state, high…" at bounding box center [392, 181] width 498 height 28
radio input "true"
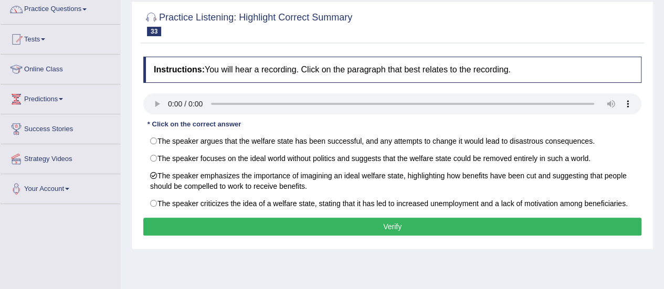
click at [197, 227] on button "Verify" at bounding box center [392, 227] width 498 height 18
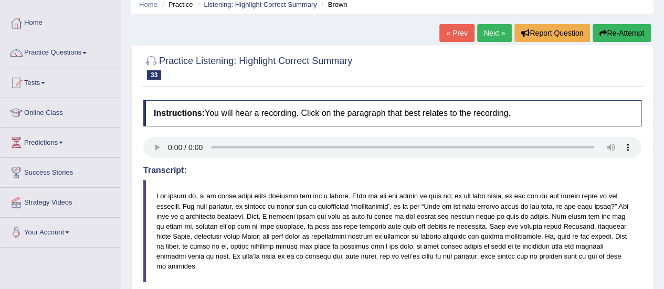
scroll to position [33, 0]
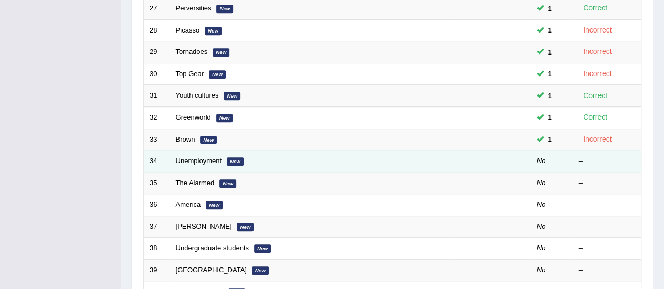
scroll to position [288, 0]
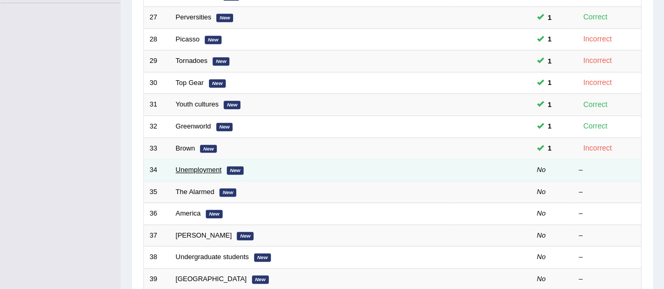
click at [205, 167] on link "Unemployment" at bounding box center [199, 170] width 46 height 8
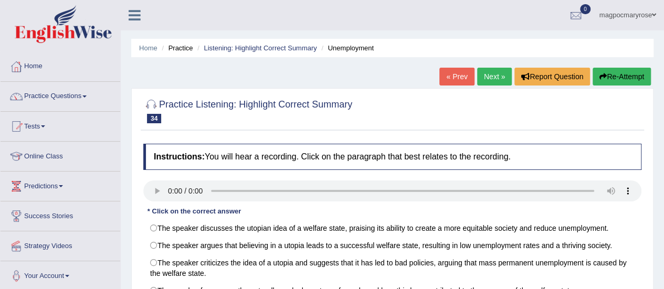
scroll to position [105, 0]
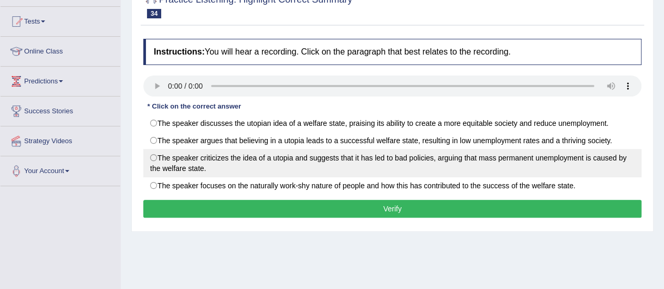
click at [158, 157] on label "The speaker criticizes the idea of a utopia and suggests that it has led to bad…" at bounding box center [392, 163] width 498 height 28
radio input "true"
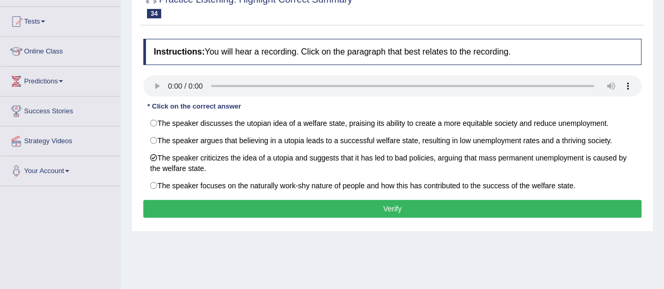
click at [205, 206] on button "Verify" at bounding box center [392, 209] width 498 height 18
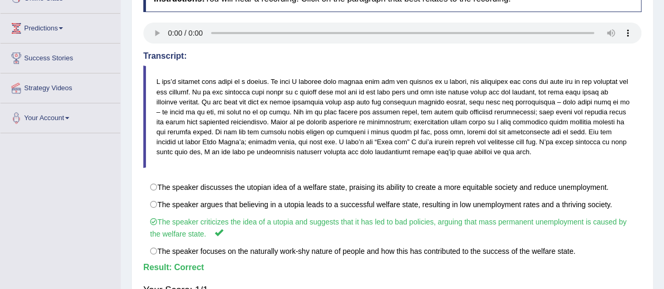
scroll to position [262, 0]
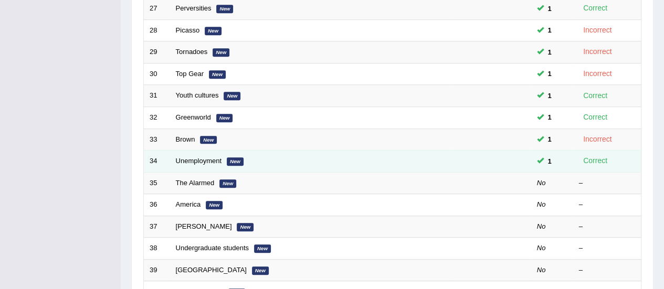
scroll to position [288, 0]
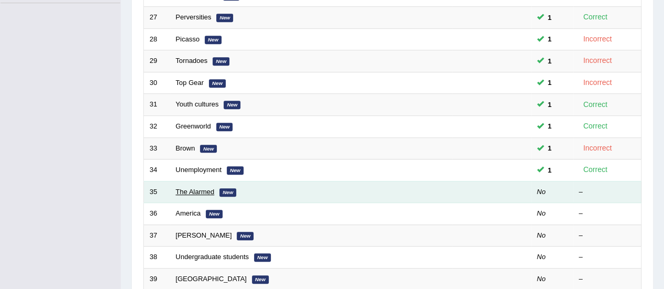
click at [201, 191] on link "The Alarmed" at bounding box center [195, 192] width 39 height 8
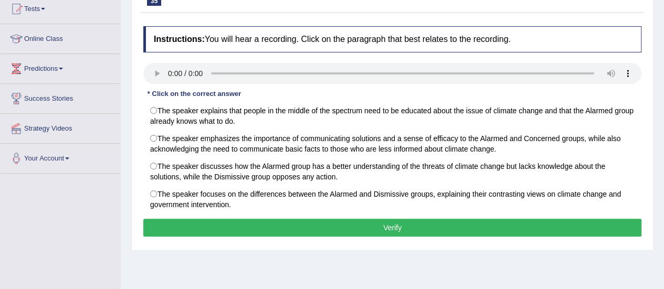
scroll to position [125, 0]
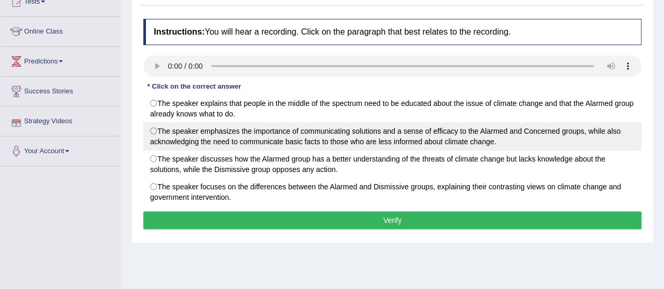
click at [155, 128] on label "The speaker emphasizes the importance of communicating solutions and a sense of…" at bounding box center [392, 136] width 498 height 28
radio input "true"
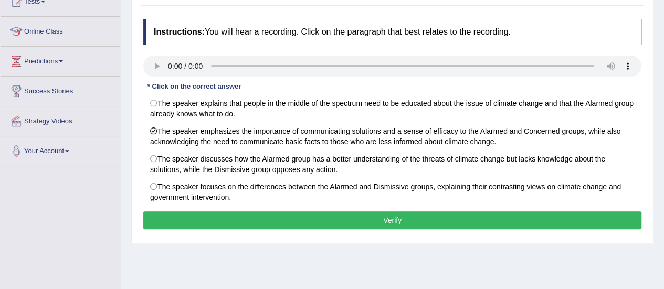
click at [196, 220] on button "Verify" at bounding box center [392, 221] width 498 height 18
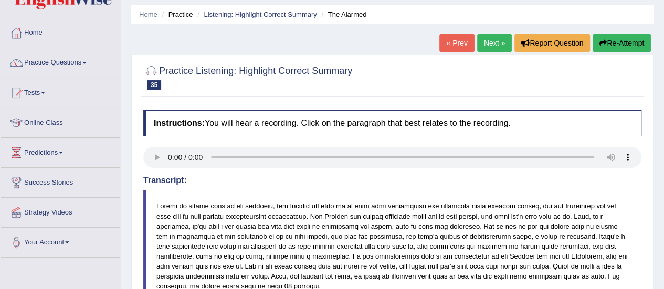
scroll to position [0, 0]
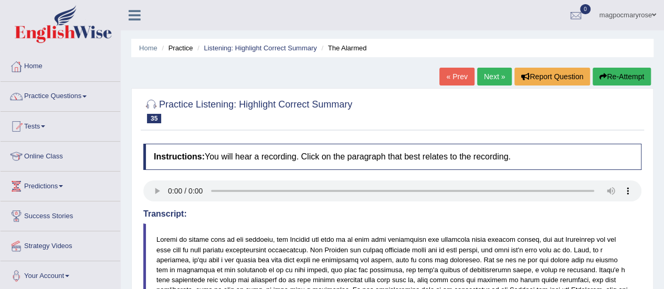
click at [60, 98] on link "Practice Questions" at bounding box center [61, 95] width 120 height 26
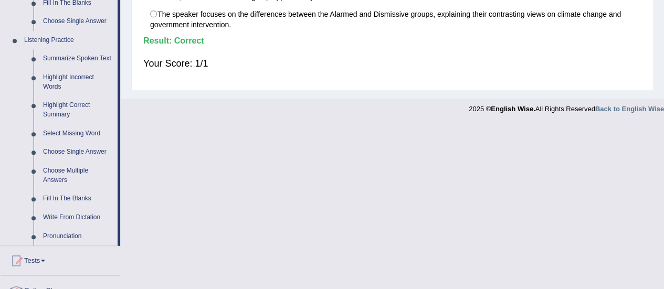
scroll to position [427, 0]
click at [102, 138] on link "Select Missing Word" at bounding box center [77, 133] width 79 height 19
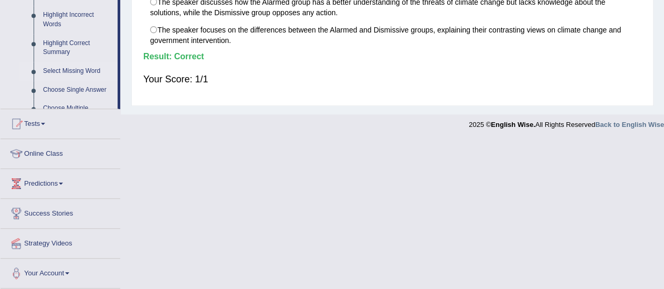
scroll to position [262, 0]
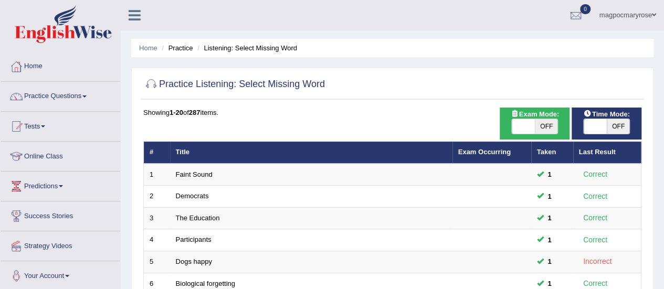
click at [87, 97] on span at bounding box center [84, 97] width 4 height 2
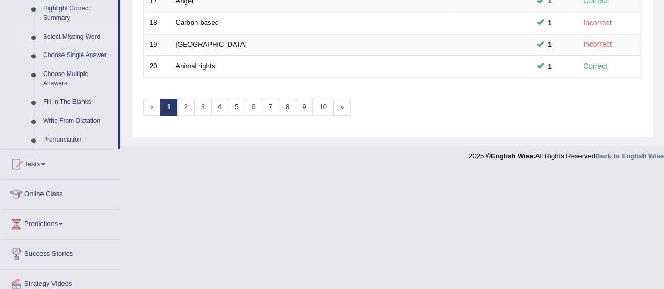
scroll to position [512, 0]
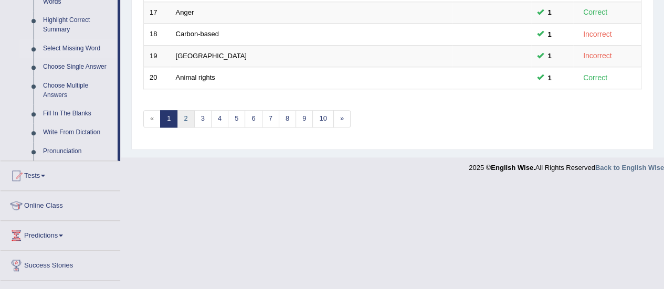
click at [185, 116] on link "2" at bounding box center [185, 118] width 17 height 17
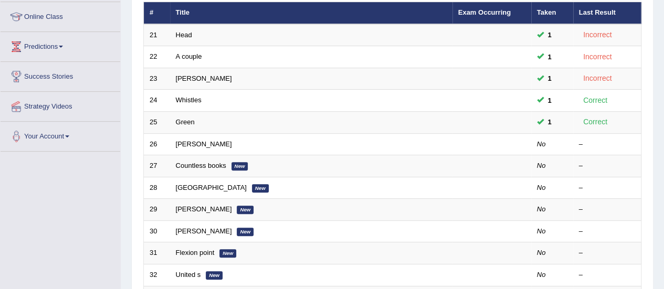
scroll to position [139, 0]
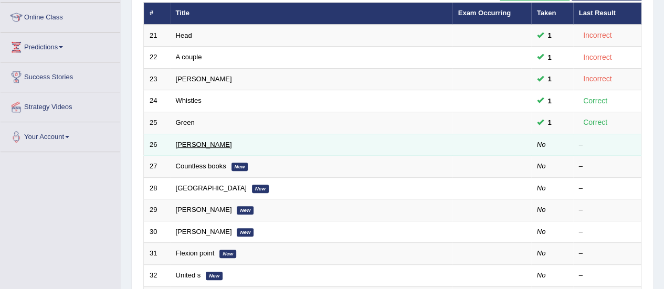
click at [182, 146] on link "[PERSON_NAME]" at bounding box center [204, 145] width 56 height 8
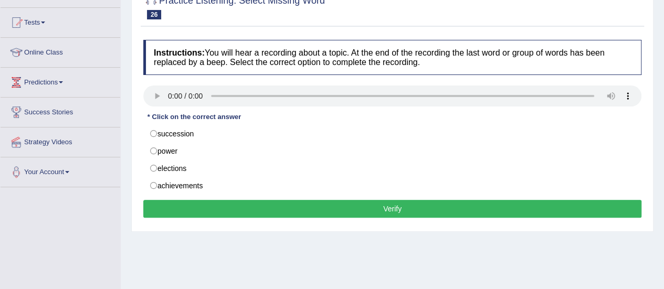
drag, startPoint x: 672, startPoint y: 112, endPoint x: 658, endPoint y: 163, distance: 53.4
click at [658, 163] on html "Toggle navigation Home Practice Questions Speaking Practice Read Aloud Repeat S…" at bounding box center [332, 40] width 664 height 289
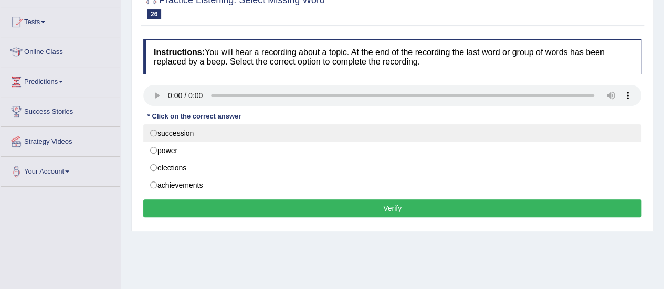
click at [151, 134] on label "succession" at bounding box center [392, 133] width 498 height 18
radio input "true"
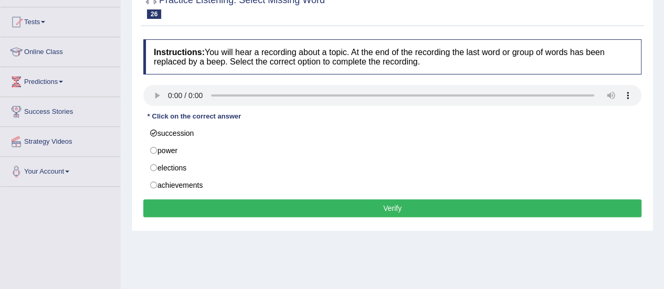
click at [199, 207] on button "Verify" at bounding box center [392, 209] width 498 height 18
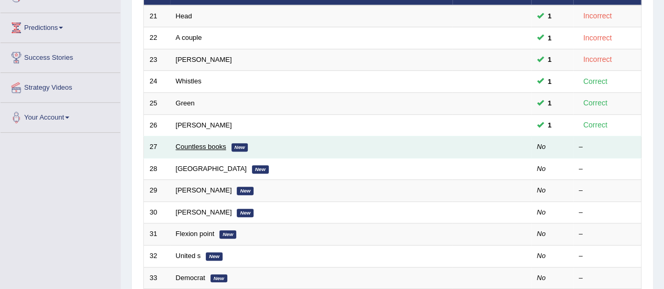
scroll to position [139, 0]
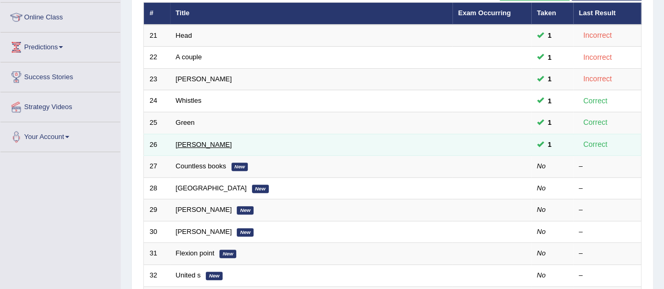
click at [185, 145] on link "Alexandra" at bounding box center [204, 145] width 56 height 8
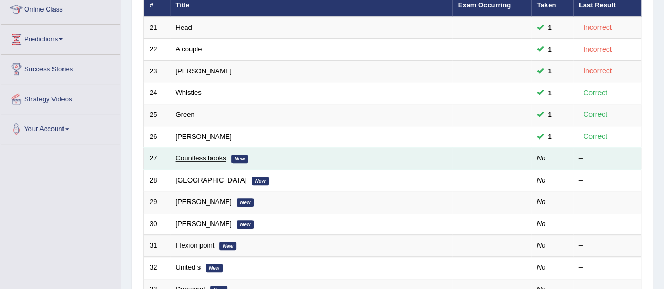
click at [200, 157] on link "Countless books" at bounding box center [201, 158] width 50 height 8
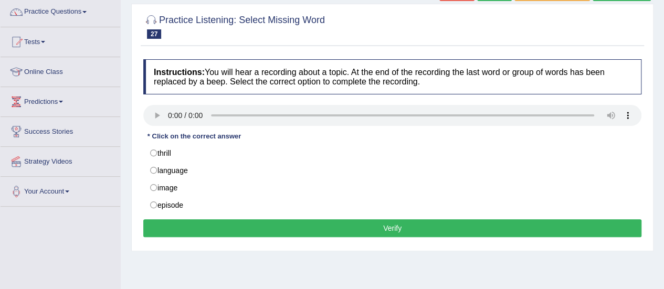
scroll to position [91, 0]
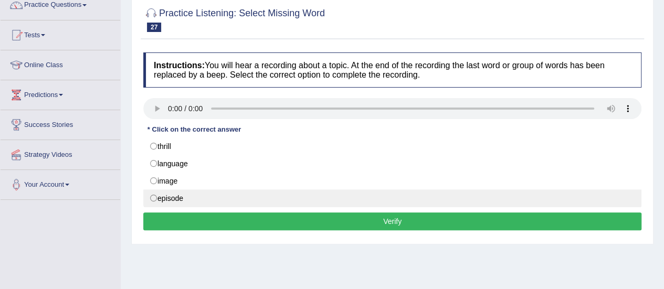
click at [153, 197] on label "episode" at bounding box center [392, 199] width 498 height 18
radio input "true"
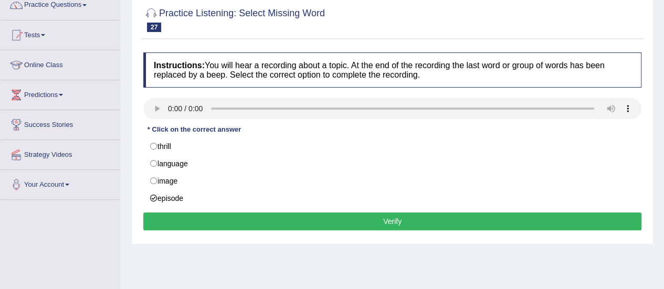
click at [202, 223] on button "Verify" at bounding box center [392, 222] width 498 height 18
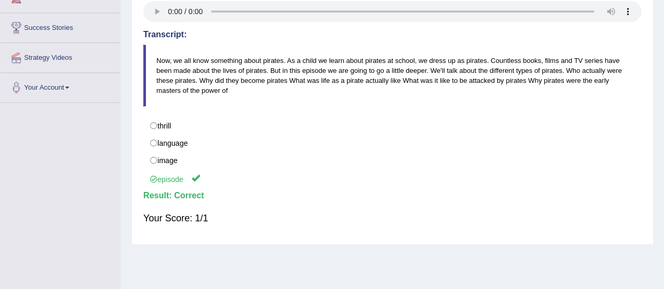
scroll to position [201, 0]
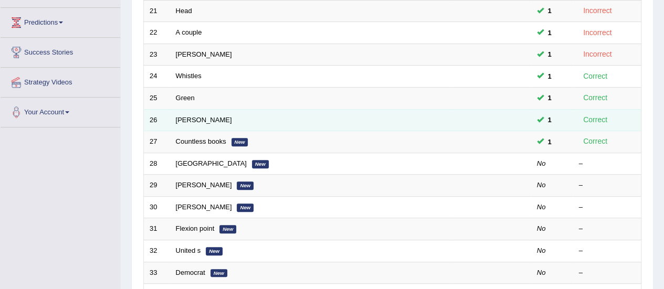
scroll to position [147, 0]
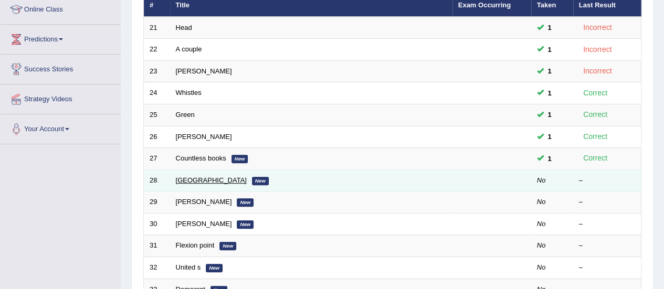
click at [181, 180] on link "[GEOGRAPHIC_DATA]" at bounding box center [211, 180] width 71 height 8
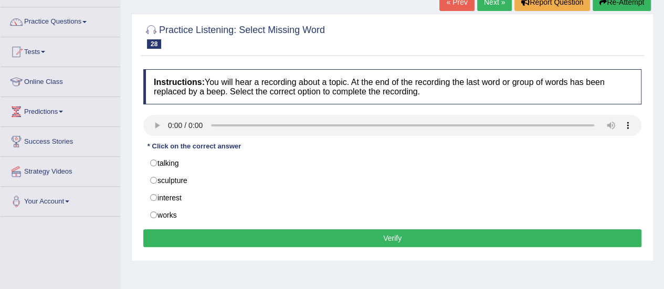
scroll to position [97, 0]
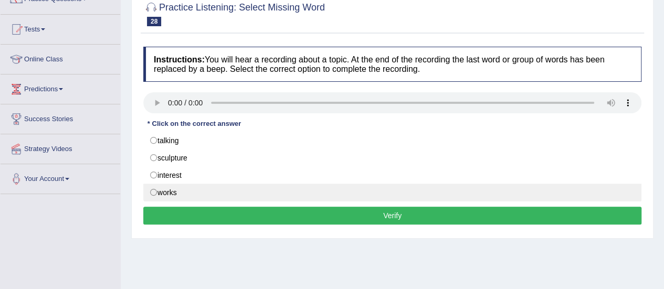
click at [151, 191] on label "works" at bounding box center [392, 193] width 498 height 18
radio input "true"
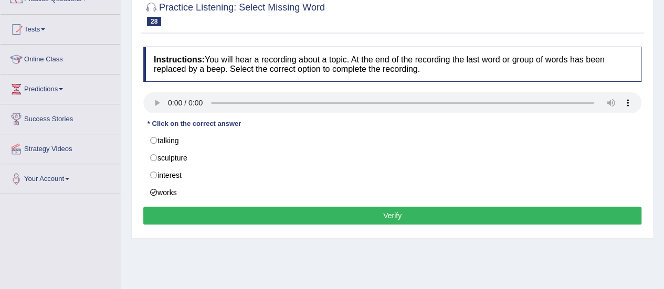
click at [173, 214] on button "Verify" at bounding box center [392, 216] width 498 height 18
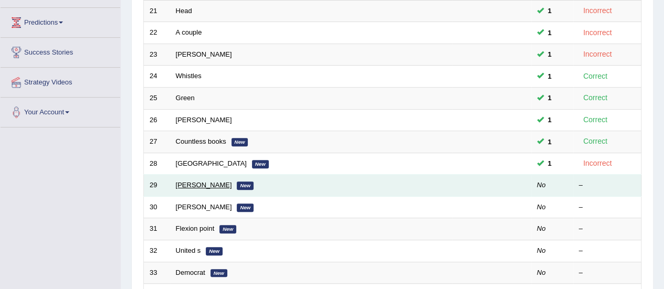
scroll to position [147, 0]
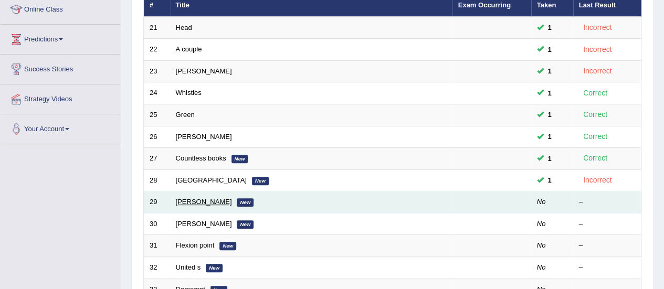
click at [180, 203] on link "[PERSON_NAME]" at bounding box center [204, 202] width 56 height 8
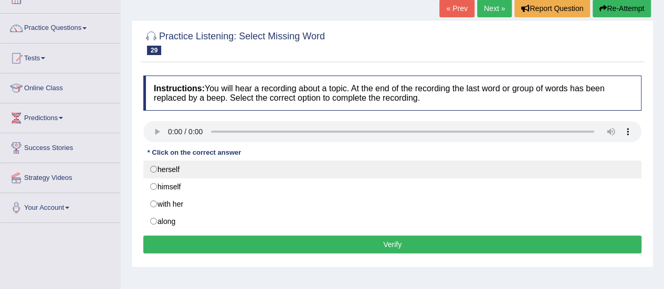
click at [160, 168] on label "herself" at bounding box center [392, 170] width 498 height 18
radio input "true"
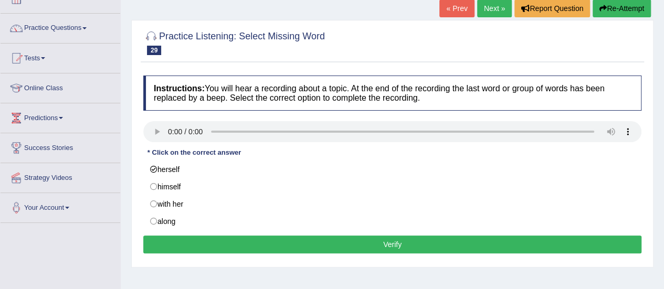
click at [218, 236] on button "Verify" at bounding box center [392, 245] width 498 height 18
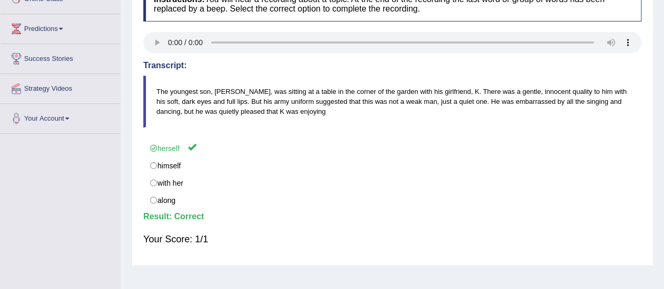
scroll to position [157, 0]
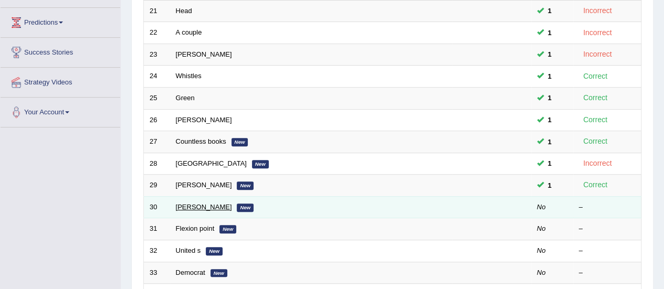
click at [193, 203] on link "[PERSON_NAME]" at bounding box center [204, 207] width 56 height 8
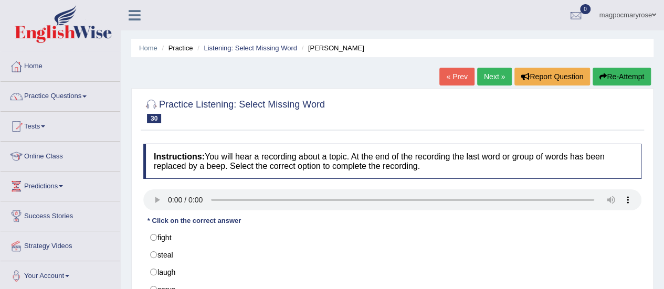
scroll to position [86, 0]
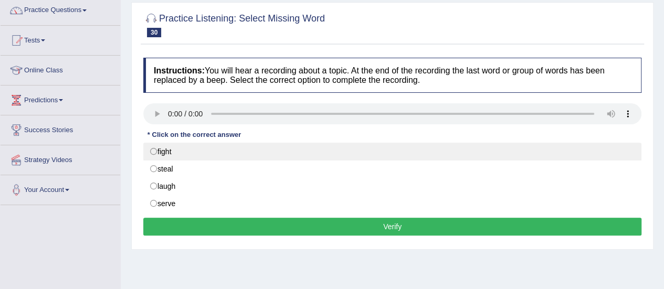
click at [153, 154] on label "fight" at bounding box center [392, 152] width 498 height 18
radio input "true"
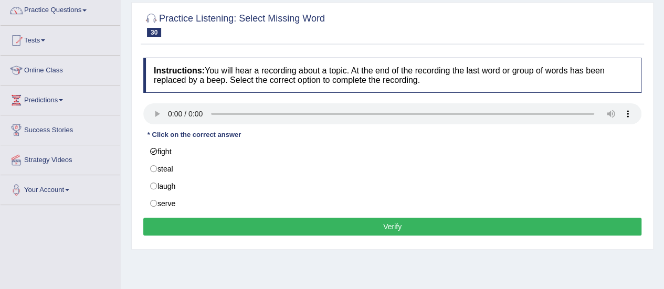
click at [201, 231] on button "Verify" at bounding box center [392, 227] width 498 height 18
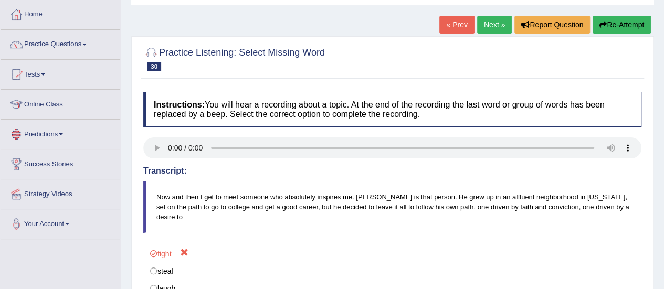
scroll to position [20, 0]
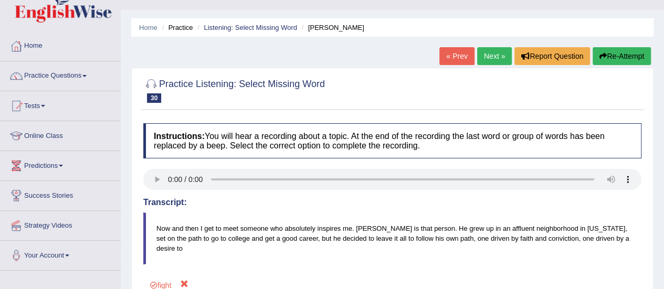
click at [45, 76] on link "Practice Questions" at bounding box center [61, 74] width 120 height 26
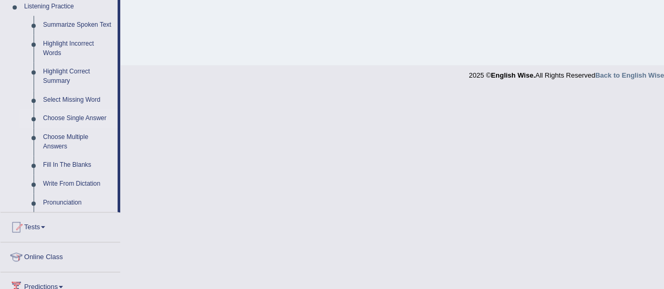
click at [45, 121] on link "Choose Single Answer" at bounding box center [77, 118] width 79 height 19
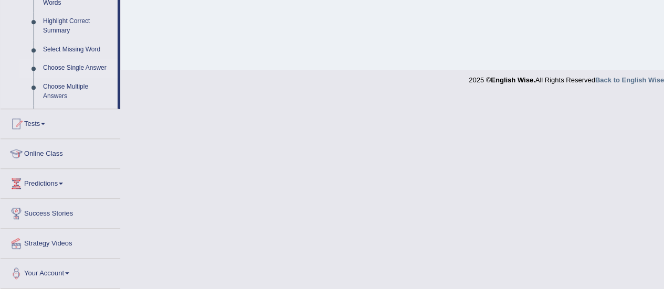
scroll to position [262, 0]
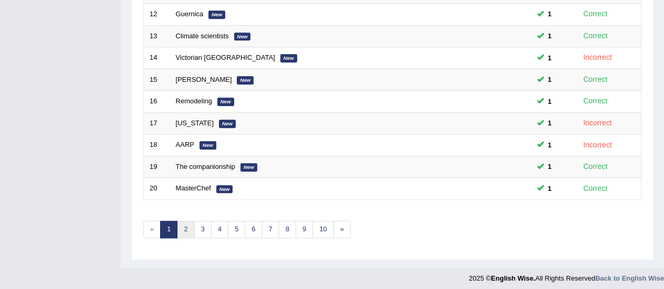
click at [185, 225] on link "2" at bounding box center [185, 229] width 17 height 17
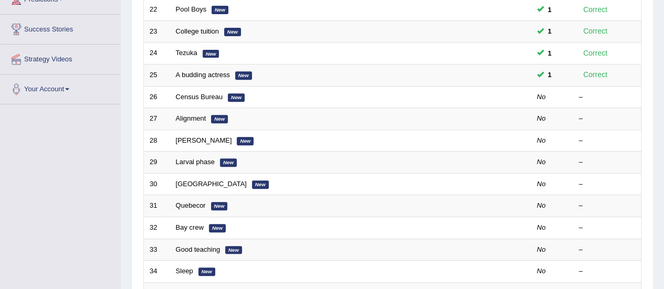
scroll to position [186, 0]
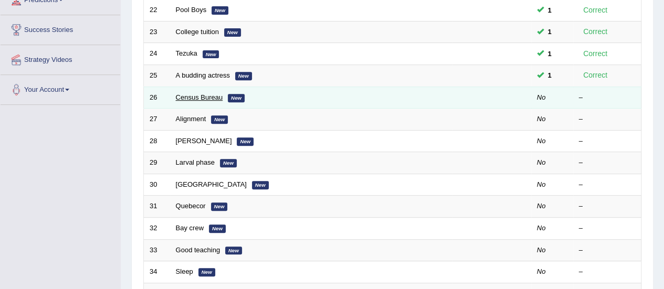
click at [187, 96] on link "Census Bureau" at bounding box center [199, 97] width 47 height 8
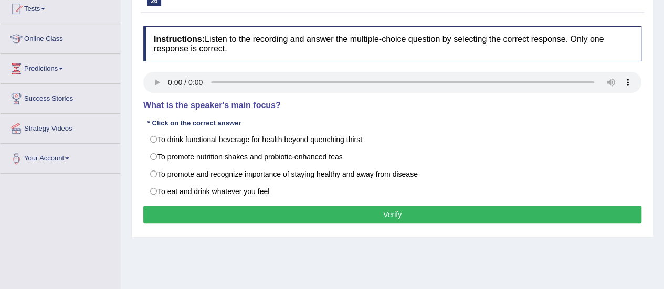
scroll to position [119, 0]
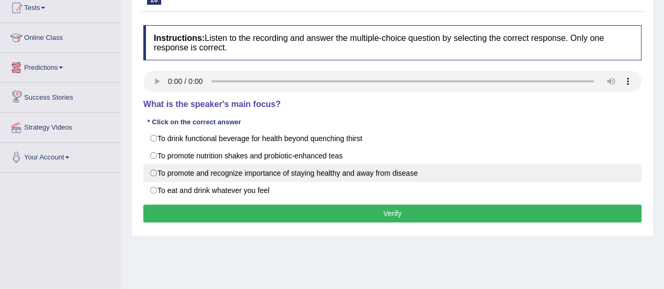
click at [155, 174] on label "To promote and recognize importance of staying healthy and away from disease" at bounding box center [392, 173] width 498 height 18
radio input "true"
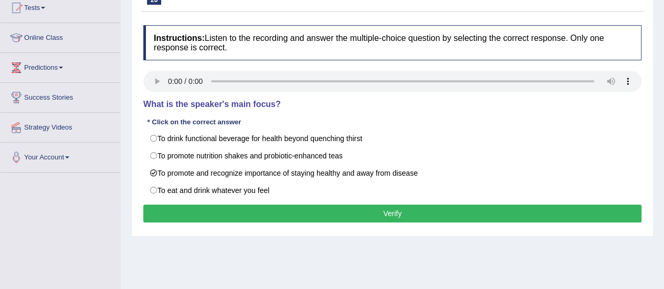
click at [184, 218] on button "Verify" at bounding box center [392, 214] width 498 height 18
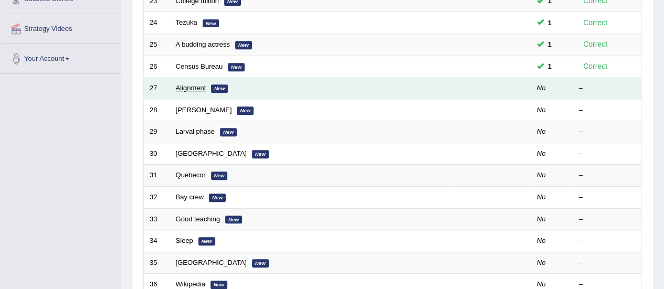
click at [179, 89] on link "Alignment" at bounding box center [191, 88] width 30 height 8
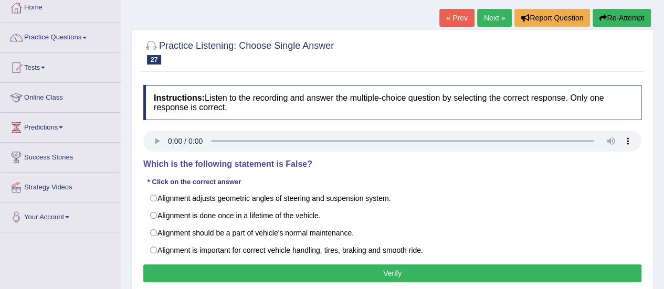
scroll to position [66, 0]
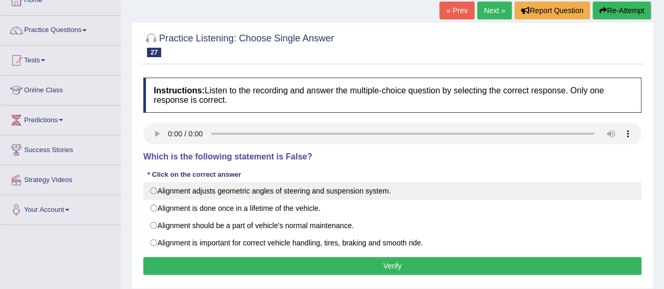
click at [155, 193] on label "Alignment adjusts geometric angles of steering and suspension system." at bounding box center [392, 191] width 498 height 18
radio input "true"
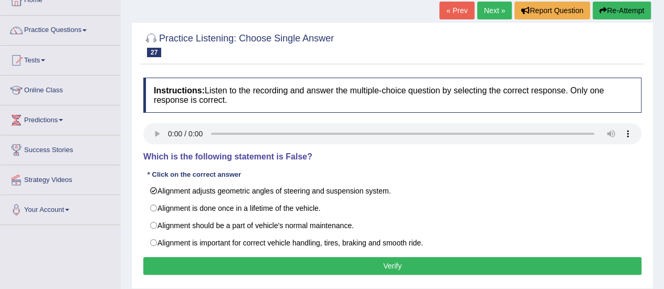
click at [195, 260] on button "Verify" at bounding box center [392, 266] width 498 height 18
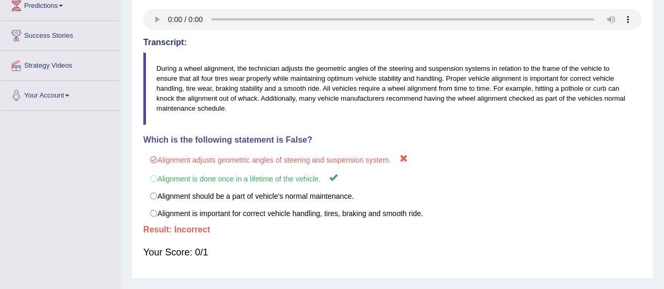
scroll to position [182, 0]
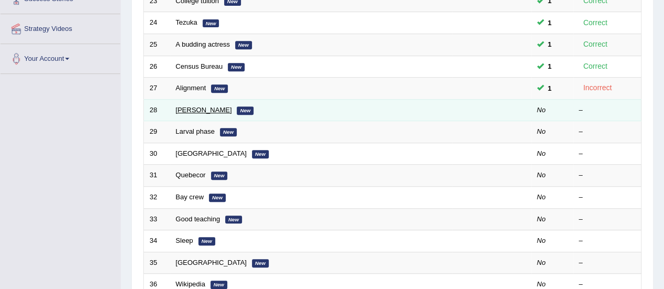
scroll to position [186, 0]
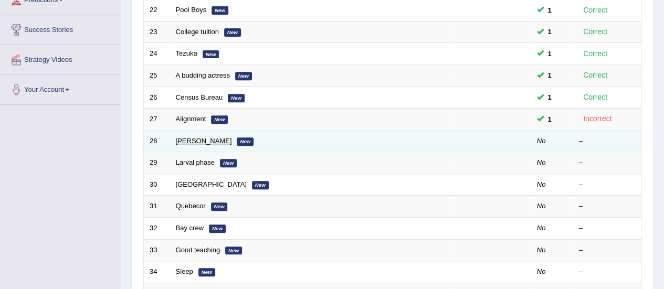
click at [184, 138] on link "[PERSON_NAME]" at bounding box center [204, 141] width 56 height 8
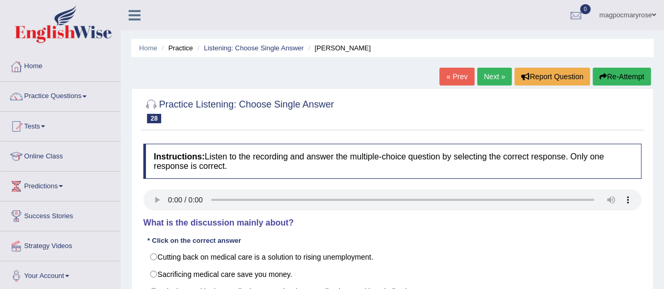
scroll to position [141, 0]
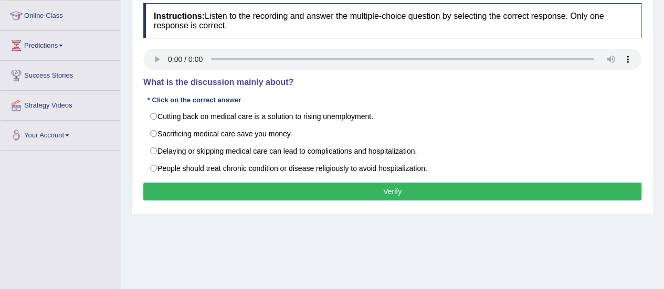
drag, startPoint x: 0, startPoint y: 0, endPoint x: 657, endPoint y: 210, distance: 689.8
click at [657, 149] on html "Toggle navigation Home Practice Questions Speaking Practice Read Aloud Repeat S…" at bounding box center [332, 3] width 664 height 289
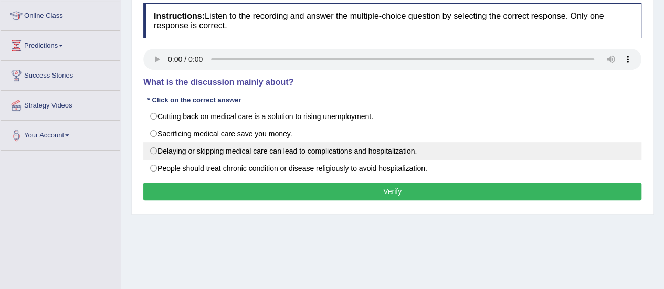
click at [159, 152] on label "Delaying or skipping medical care can lead to complications and hospitalization." at bounding box center [392, 151] width 498 height 18
radio input "true"
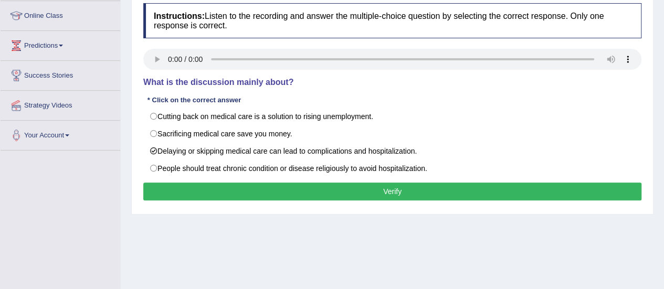
click at [184, 192] on button "Verify" at bounding box center [392, 192] width 498 height 18
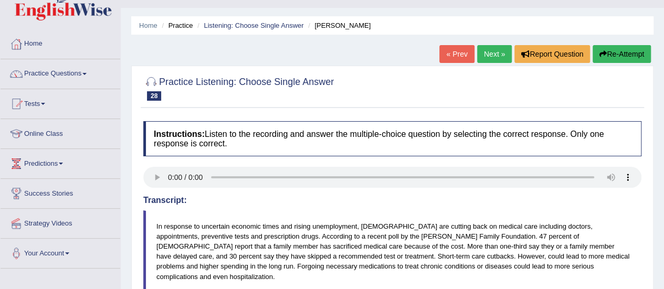
scroll to position [0, 0]
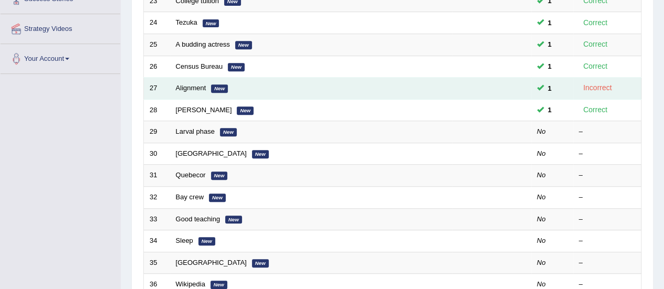
scroll to position [186, 0]
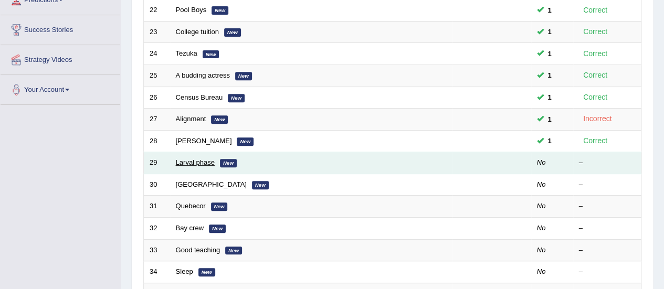
click at [191, 161] on link "Larval phase" at bounding box center [195, 163] width 39 height 8
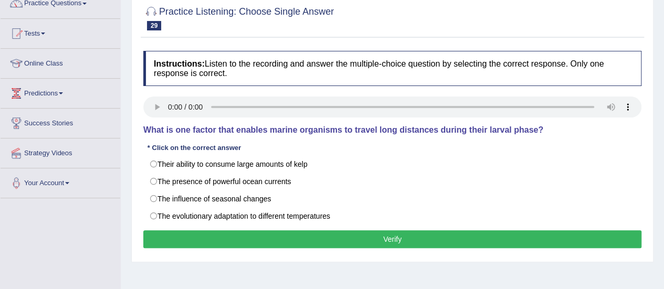
drag, startPoint x: 672, startPoint y: 110, endPoint x: 662, endPoint y: 156, distance: 47.3
click at [662, 156] on html "Toggle navigation Home Practice Questions Speaking Practice Read Aloud Repeat S…" at bounding box center [332, 51] width 664 height 289
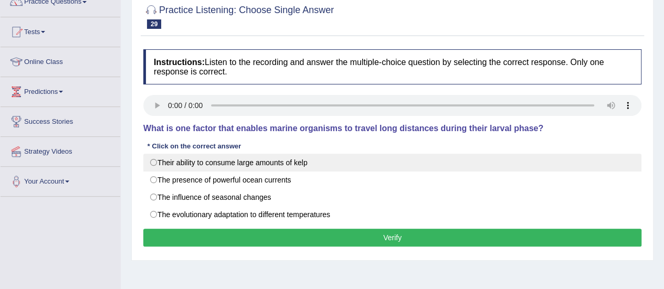
click at [153, 162] on label "Their ability to consume large amounts of kelp" at bounding box center [392, 163] width 498 height 18
radio input "true"
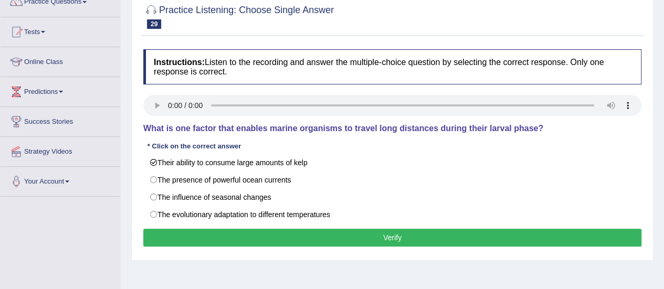
click at [198, 234] on button "Verify" at bounding box center [392, 238] width 498 height 18
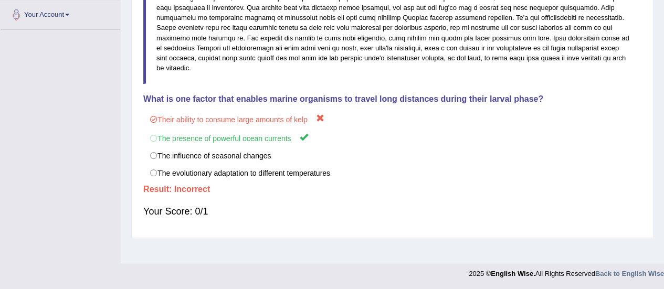
scroll to position [0, 0]
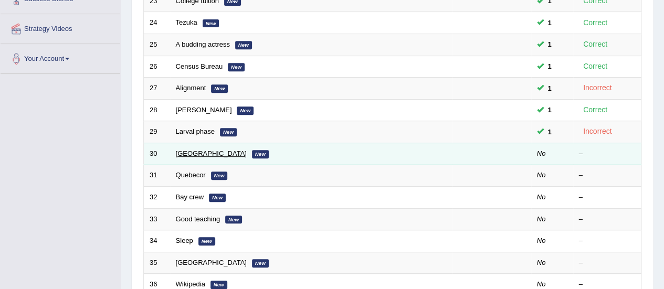
scroll to position [186, 0]
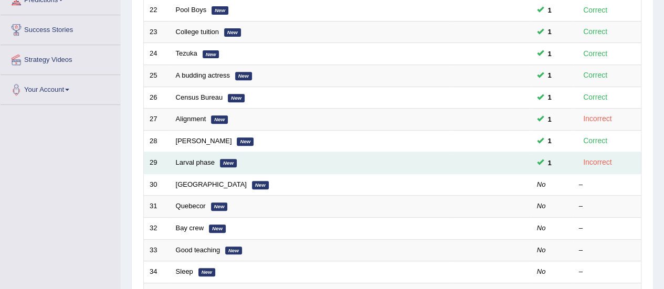
click at [202, 152] on td "Larval phase New" at bounding box center [311, 163] width 283 height 22
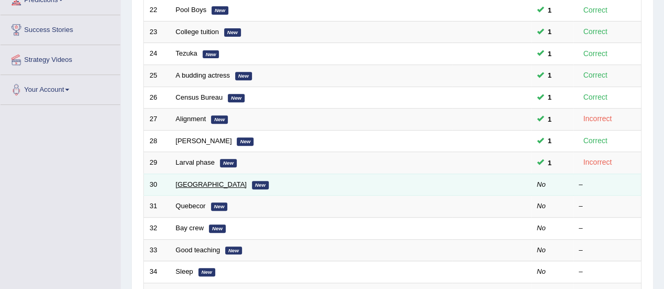
click at [213, 182] on link "Great Barrier Reef" at bounding box center [211, 185] width 71 height 8
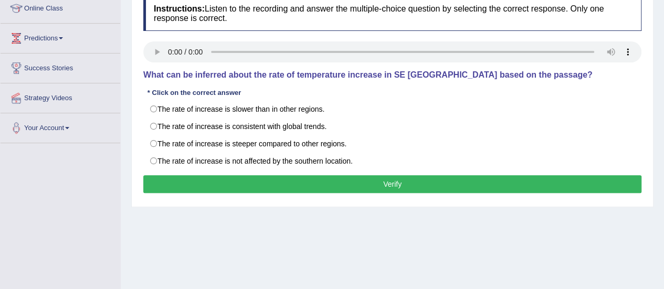
scroll to position [134, 0]
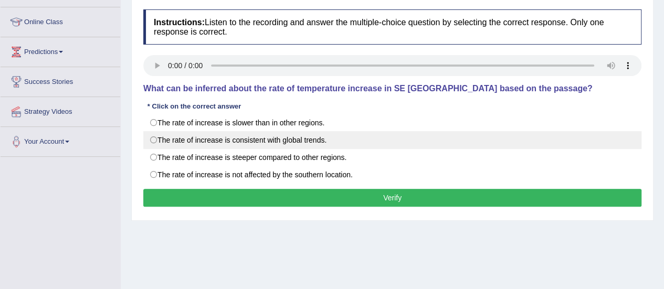
click at [277, 142] on label "The rate of increase is consistent with global trends." at bounding box center [392, 140] width 498 height 18
radio input "true"
click at [277, 142] on label "The rate of increase is consistent with global trends." at bounding box center [392, 140] width 498 height 18
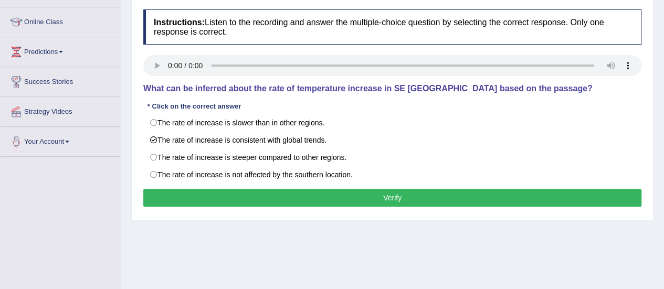
click at [277, 196] on button "Verify" at bounding box center [392, 198] width 498 height 18
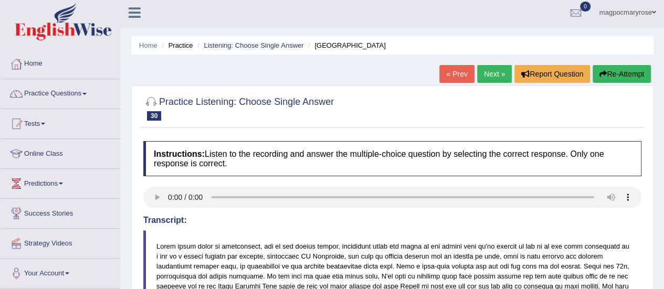
scroll to position [0, 0]
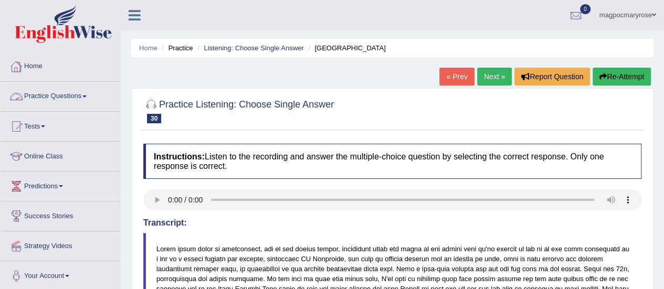
click at [49, 98] on link "Practice Questions" at bounding box center [61, 95] width 120 height 26
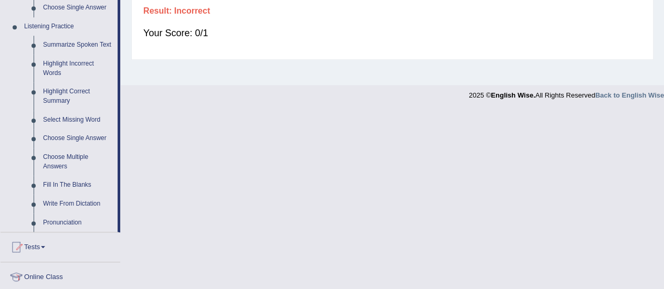
scroll to position [441, 0]
click at [62, 162] on link "Choose Multiple Answers" at bounding box center [77, 161] width 79 height 28
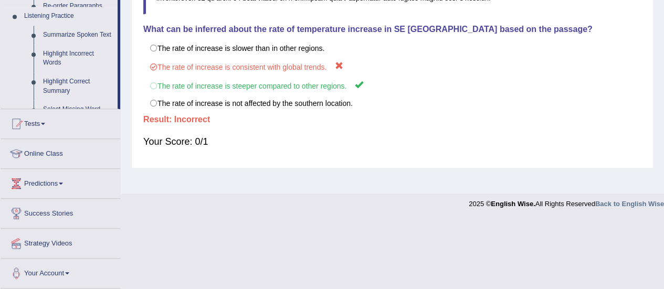
scroll to position [262, 0]
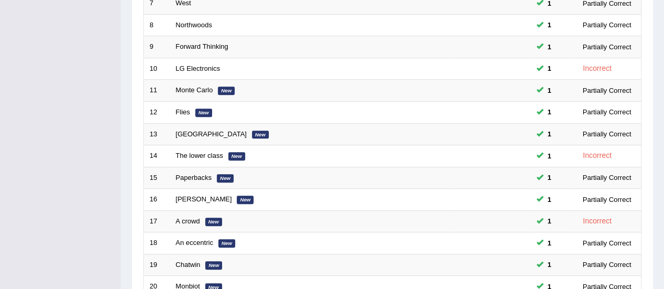
scroll to position [401, 0]
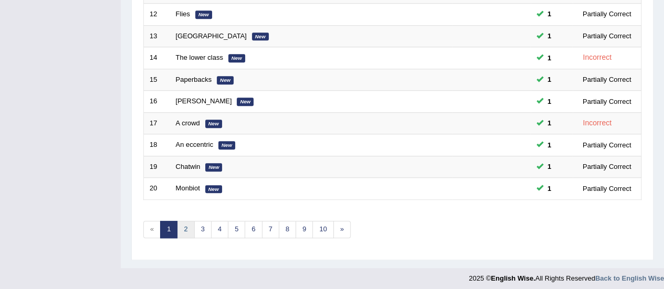
click at [185, 225] on link "2" at bounding box center [185, 229] width 17 height 17
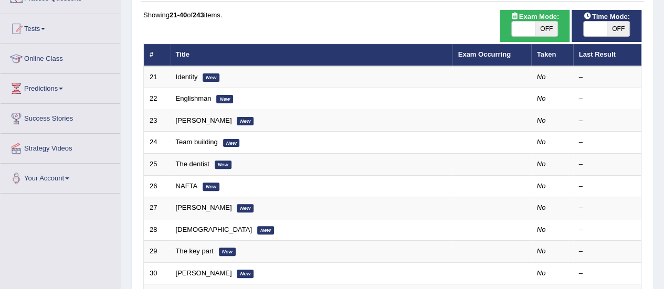
scroll to position [98, 0]
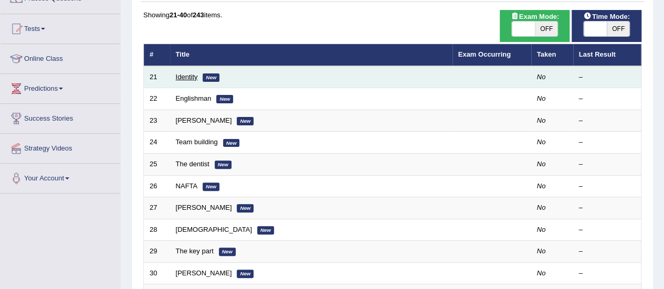
click at [193, 77] on link "Identity" at bounding box center [187, 77] width 22 height 8
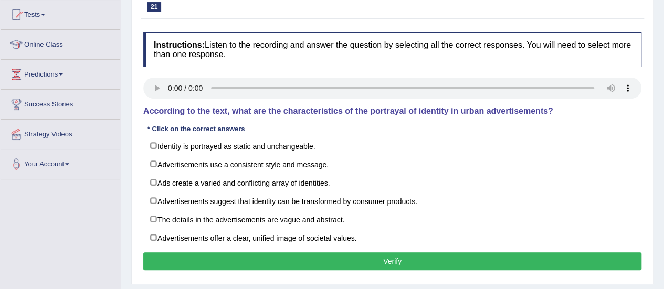
scroll to position [128, 0]
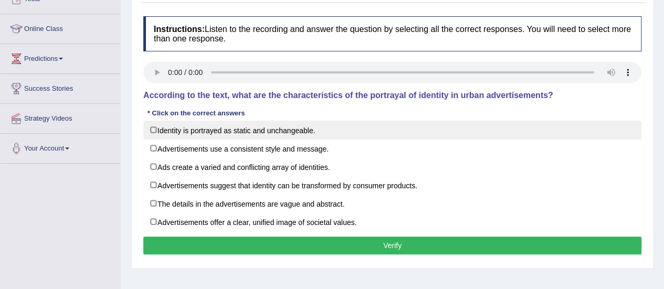
click at [152, 128] on label "Identity is portrayed as static and unchangeable." at bounding box center [392, 130] width 498 height 19
checkbox input "true"
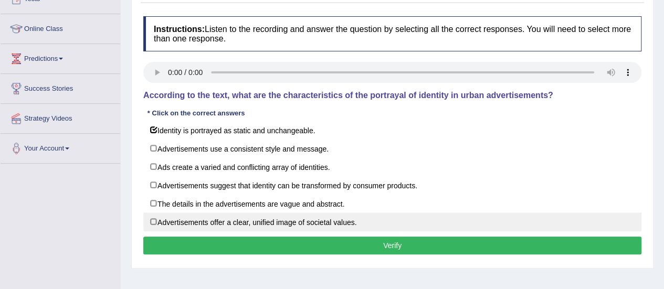
click at [156, 217] on label "Advertisements offer a clear, unified image of societal values." at bounding box center [392, 222] width 498 height 19
checkbox input "true"
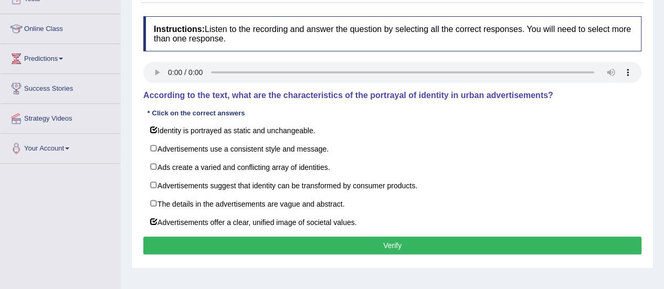
click at [179, 242] on button "Verify" at bounding box center [392, 246] width 498 height 18
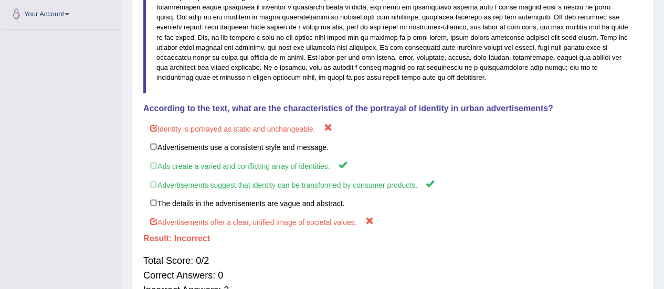
scroll to position [0, 0]
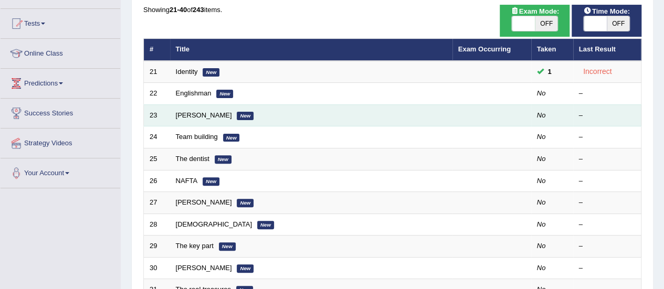
scroll to position [98, 0]
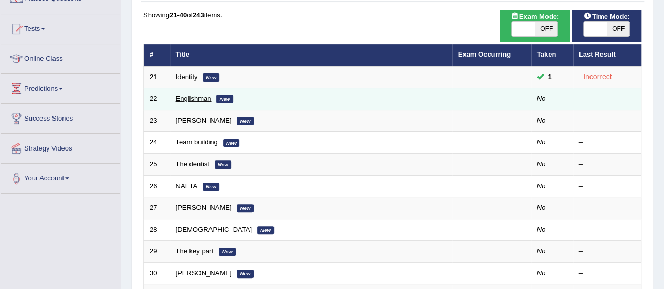
click at [202, 97] on link "Englishman" at bounding box center [194, 99] width 36 height 8
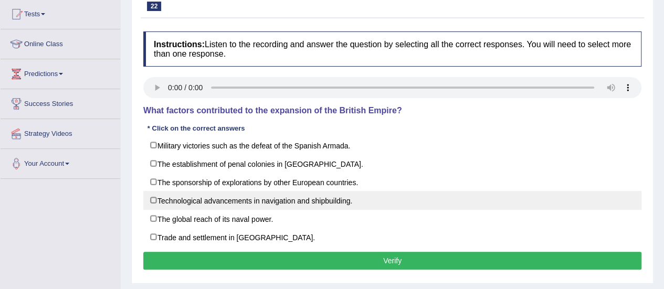
click at [154, 208] on label "Technological advancements in navigation and shipbuilding." at bounding box center [392, 200] width 498 height 19
checkbox input "true"
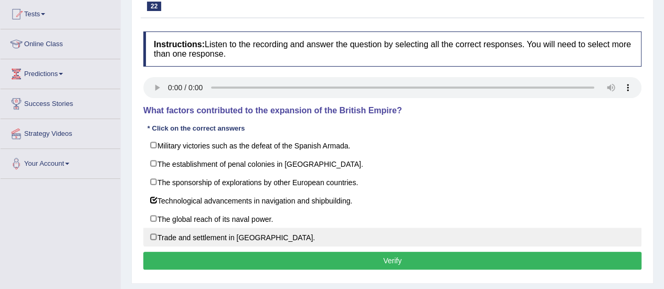
click at [154, 234] on label "Trade and settlement in new territories." at bounding box center [392, 237] width 498 height 19
checkbox input "true"
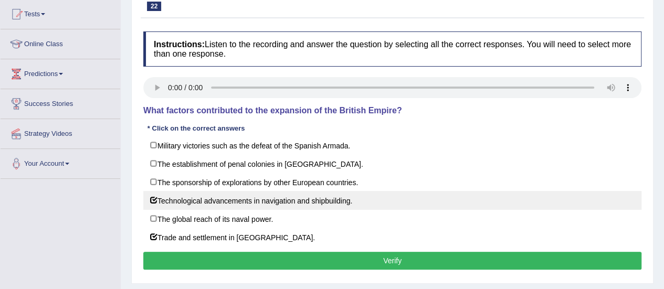
click at [155, 199] on label "Technological advancements in navigation and shipbuilding." at bounding box center [392, 200] width 498 height 19
checkbox input "false"
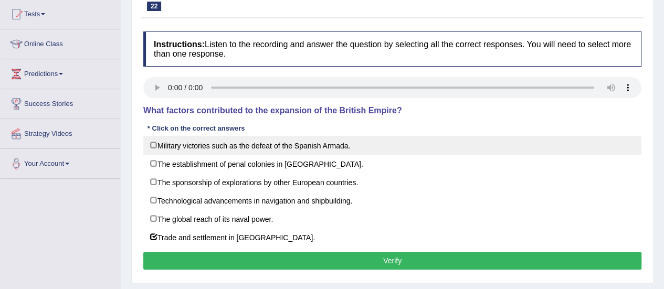
click at [149, 144] on label "Military victories such as the defeat of the Spanish Armada." at bounding box center [392, 145] width 498 height 19
checkbox input "true"
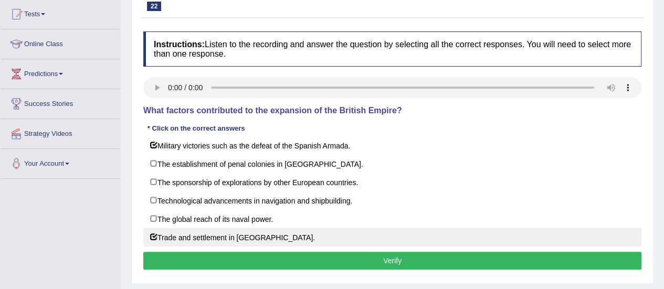
click at [157, 237] on label "Trade and settlement in new territories." at bounding box center [392, 237] width 498 height 19
checkbox input "false"
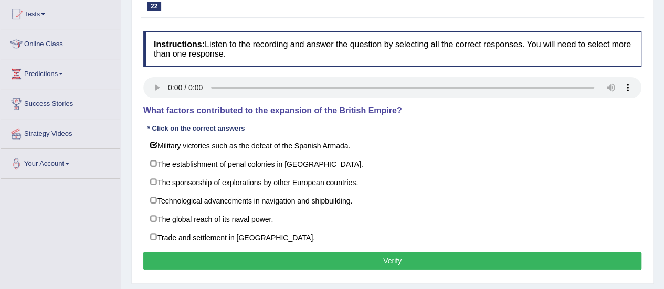
click at [217, 261] on button "Verify" at bounding box center [392, 261] width 498 height 18
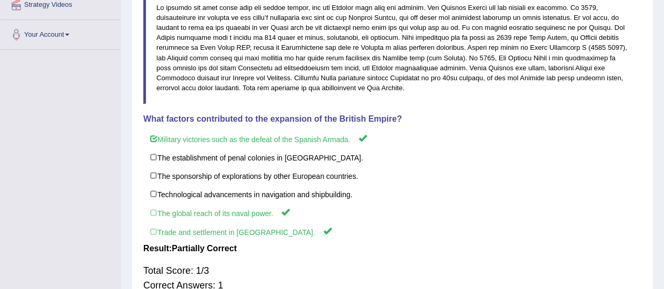
scroll to position [241, 0]
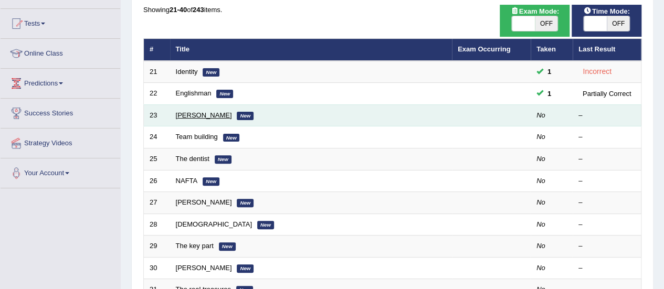
click at [186, 116] on link "[PERSON_NAME]" at bounding box center [204, 115] width 56 height 8
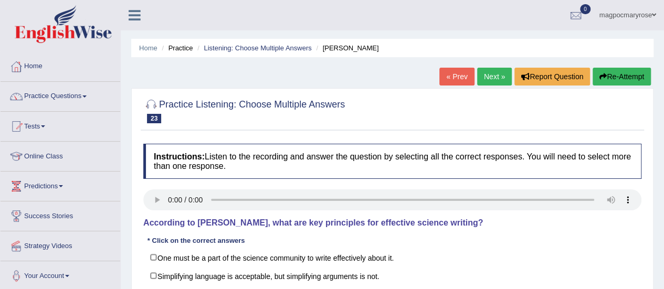
scroll to position [158, 0]
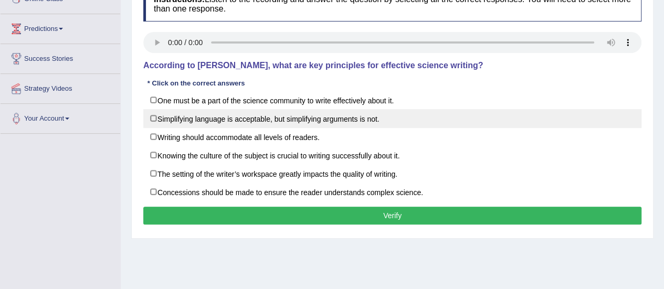
click at [154, 117] on label "Simplifying language is acceptable, but simplifying arguments is not." at bounding box center [392, 118] width 498 height 19
checkbox input "true"
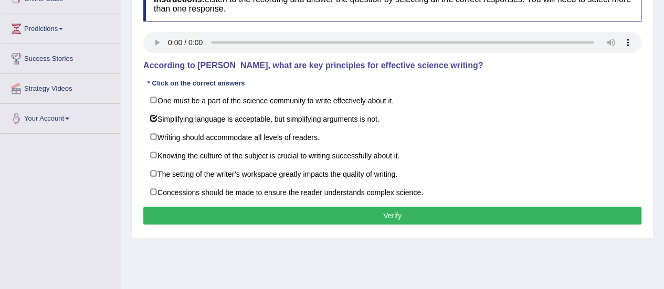
click at [210, 209] on button "Verify" at bounding box center [392, 216] width 498 height 18
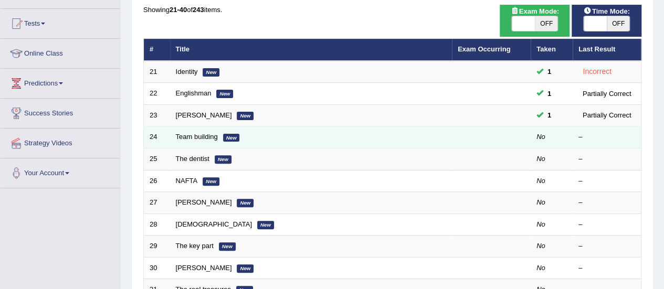
scroll to position [98, 0]
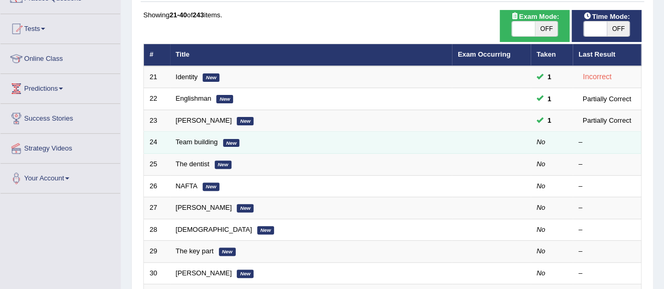
click at [197, 137] on td "Team building New" at bounding box center [311, 143] width 282 height 22
click at [210, 143] on link "Team building" at bounding box center [197, 142] width 42 height 8
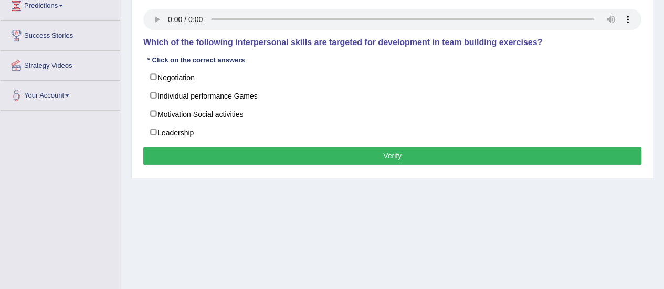
drag, startPoint x: 0, startPoint y: 0, endPoint x: 649, endPoint y: 160, distance: 668.6
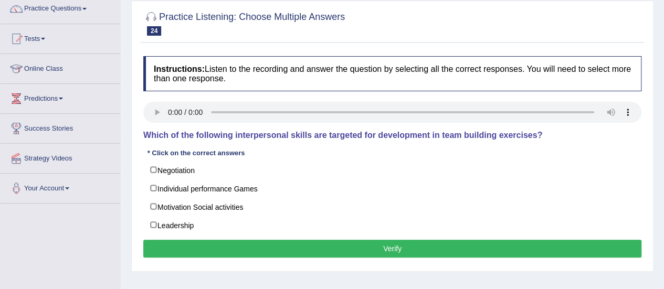
scroll to position [86, 0]
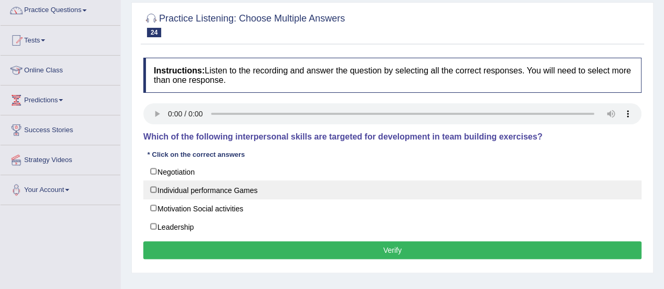
click at [152, 188] on label "Individual performance Games" at bounding box center [392, 190] width 498 height 19
checkbox input "false"
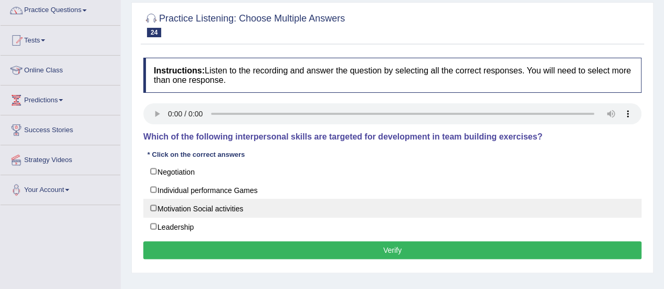
click at [152, 205] on label "Motivation Social activities" at bounding box center [392, 208] width 498 height 19
checkbox input "true"
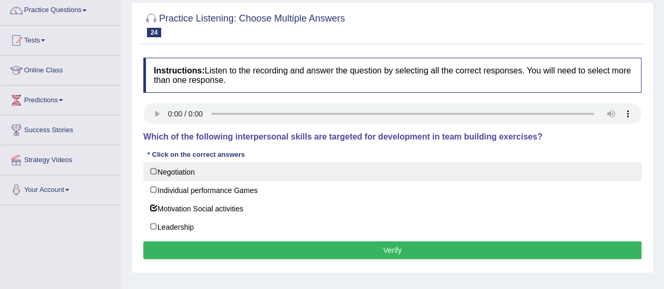
click at [154, 171] on label "Negotiation" at bounding box center [392, 171] width 498 height 19
checkbox input "true"
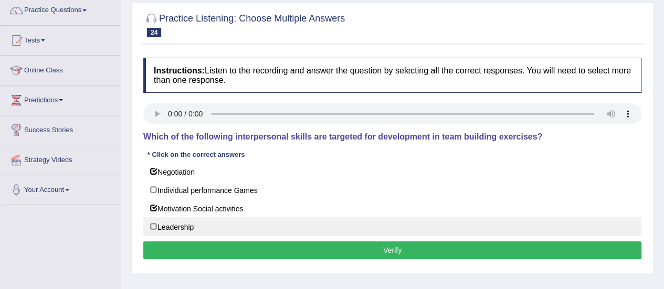
click at [153, 227] on label "Leadership" at bounding box center [392, 226] width 498 height 19
checkbox input "true"
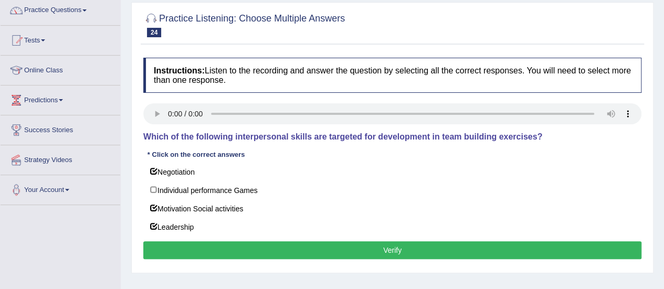
click at [169, 243] on button "Verify" at bounding box center [392, 251] width 498 height 18
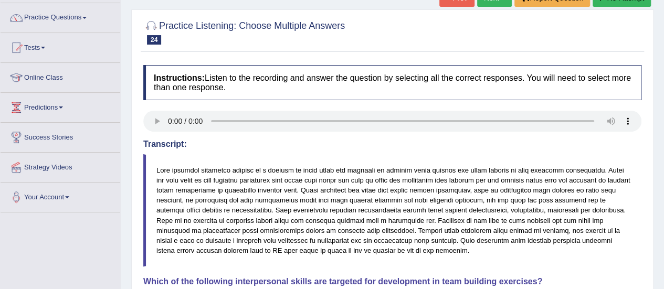
scroll to position [28, 0]
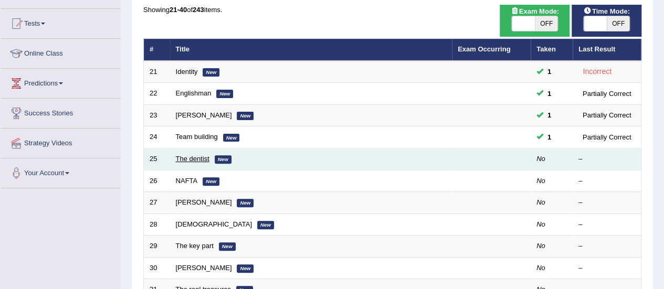
scroll to position [98, 0]
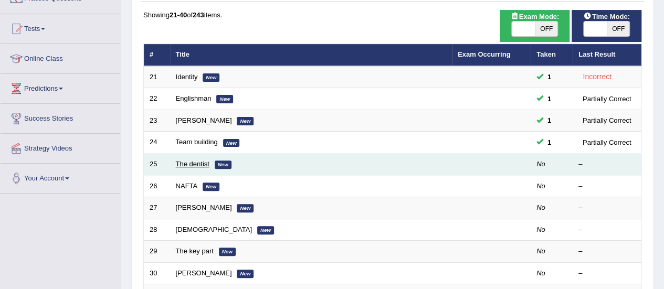
click at [193, 161] on link "The dentist" at bounding box center [193, 164] width 34 height 8
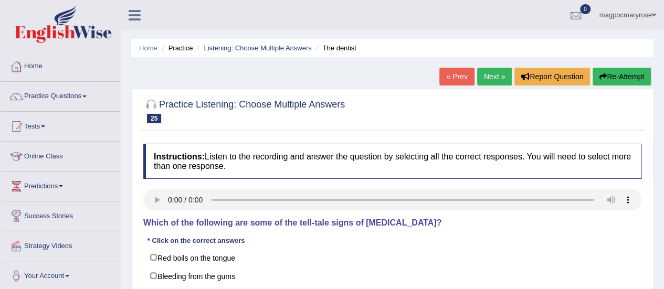
scroll to position [107, 0]
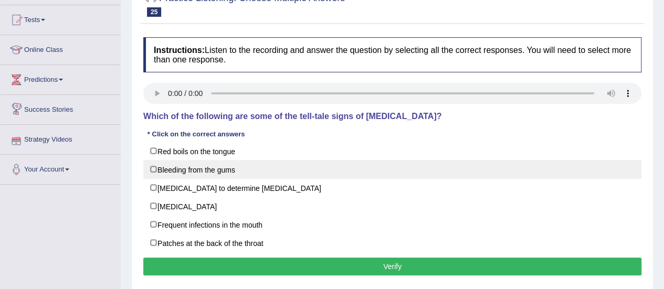
click at [157, 166] on label "Bleeding from the gums" at bounding box center [392, 169] width 498 height 19
checkbox input "true"
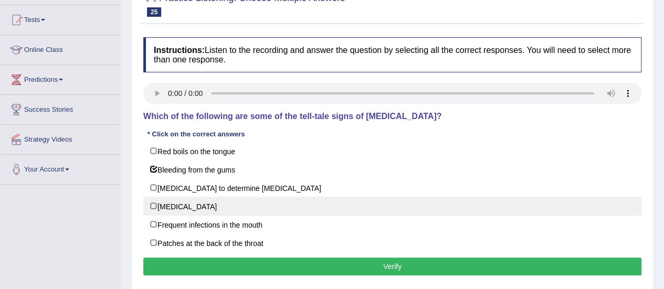
click at [154, 204] on label "Loose teeth" at bounding box center [392, 206] width 498 height 19
checkbox input "true"
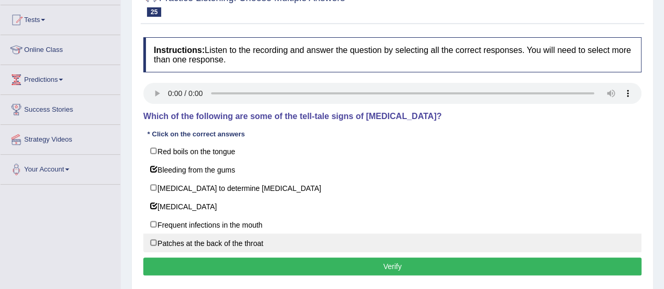
click at [154, 237] on label "Patches at the back of the throat" at bounding box center [392, 243] width 498 height 19
checkbox input "false"
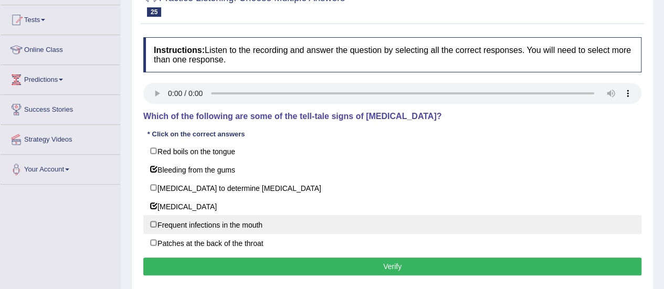
click at [155, 223] on label "Frequent infections in the mouth" at bounding box center [392, 224] width 498 height 19
checkbox input "true"
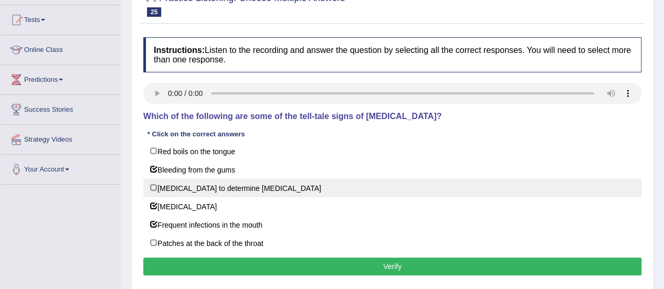
click at [157, 183] on label "Biopsy to determine malignancy" at bounding box center [392, 188] width 498 height 19
checkbox input "true"
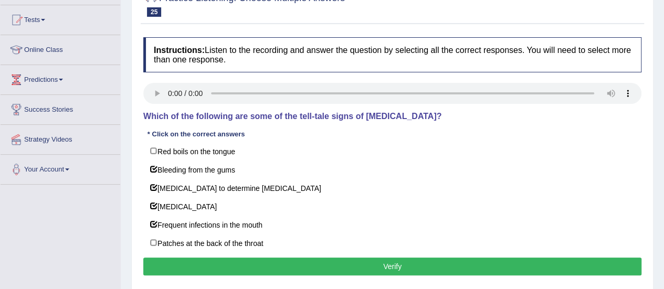
click at [220, 263] on button "Verify" at bounding box center [392, 267] width 498 height 18
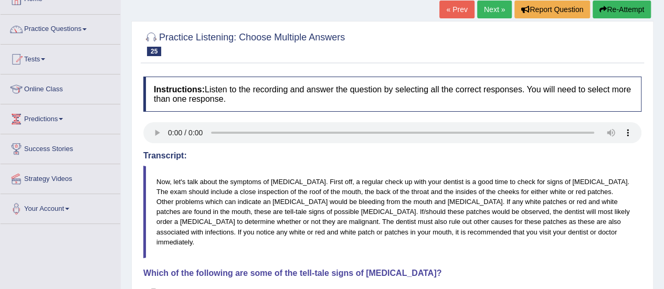
scroll to position [66, 0]
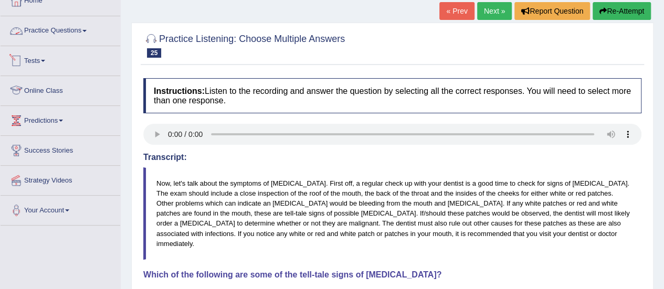
click at [79, 32] on link "Practice Questions" at bounding box center [61, 29] width 120 height 26
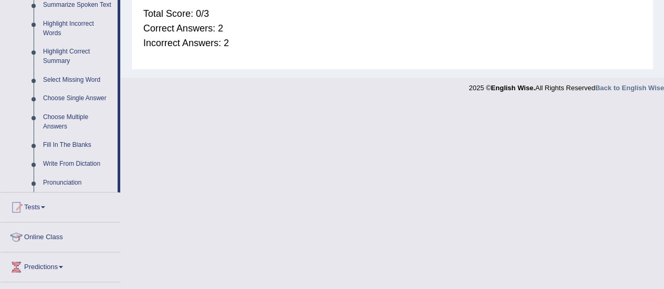
scroll to position [481, 0]
click at [87, 148] on link "Fill In The Blanks" at bounding box center [77, 144] width 79 height 19
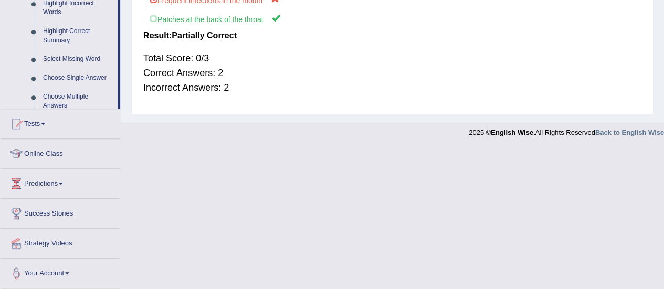
scroll to position [286, 0]
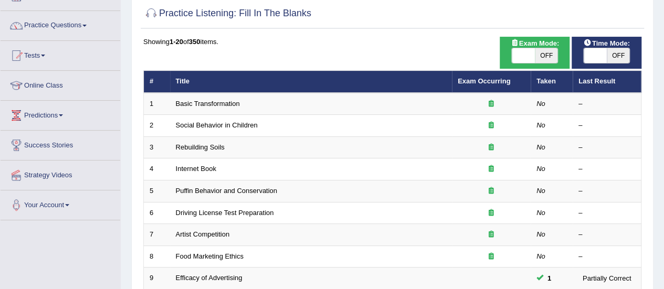
scroll to position [65, 0]
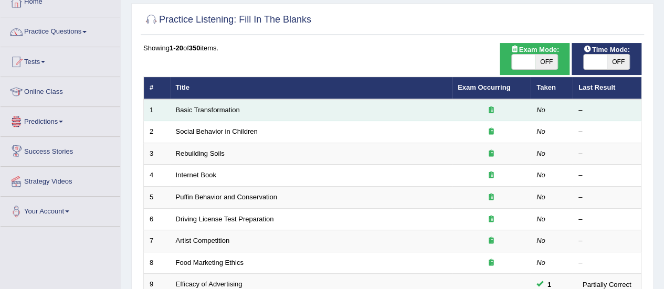
click at [184, 114] on td "Basic Transformation" at bounding box center [311, 110] width 282 height 22
click at [193, 106] on link "Basic Transformation" at bounding box center [208, 110] width 64 height 8
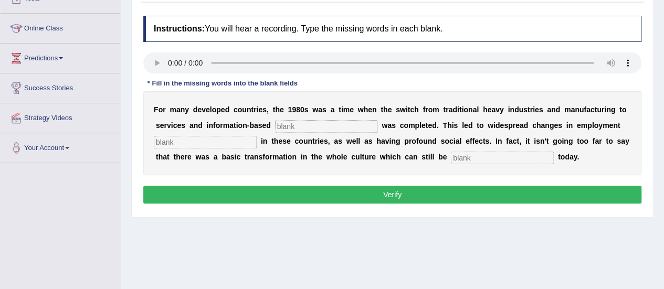
scroll to position [144, 0]
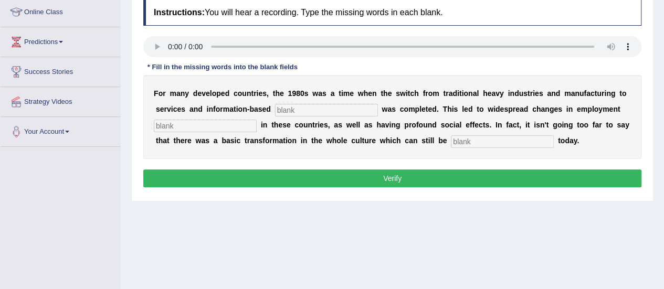
drag, startPoint x: 672, startPoint y: 113, endPoint x: 663, endPoint y: 184, distance: 71.5
click at [663, 145] on html "Toggle navigation Home Practice Questions Speaking Practice Read Aloud Repeat S…" at bounding box center [332, 0] width 664 height 289
click at [326, 109] on input "text" at bounding box center [326, 110] width 103 height 13
type input "i"
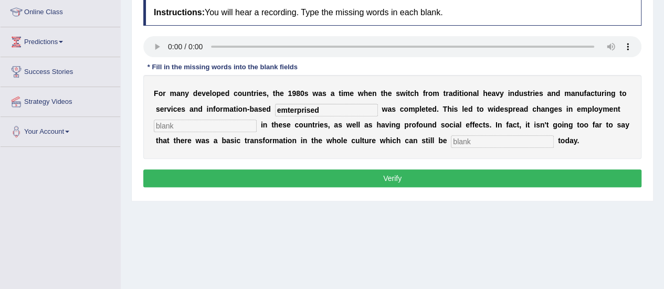
type input "emterprised"
click at [211, 118] on div "F o r m a n y d e v e l o p e d c o u n t r i e s , t h e 1 9 8 0 s w a s a t i…" at bounding box center [392, 117] width 498 height 84
click at [211, 122] on input "text" at bounding box center [205, 126] width 103 height 13
type input "pattern"
click at [460, 143] on input "text" at bounding box center [502, 141] width 103 height 13
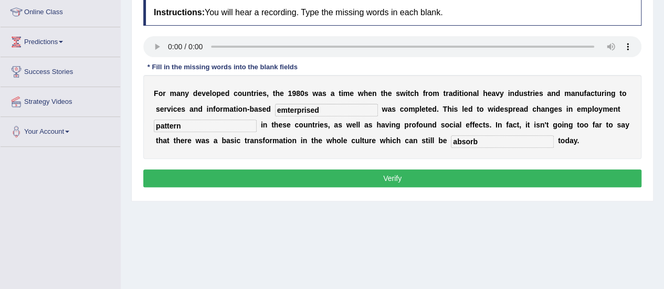
type input "absorb"
click at [286, 111] on input "emterprised" at bounding box center [326, 110] width 103 height 13
type input "enterprised"
click at [348, 178] on button "Verify" at bounding box center [392, 179] width 498 height 18
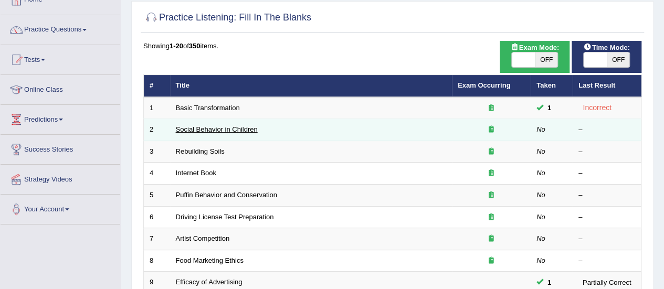
scroll to position [65, 0]
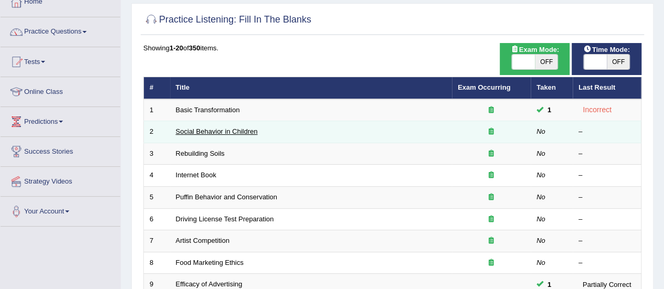
click at [239, 130] on link "Social Behavior in Children" at bounding box center [217, 132] width 82 height 8
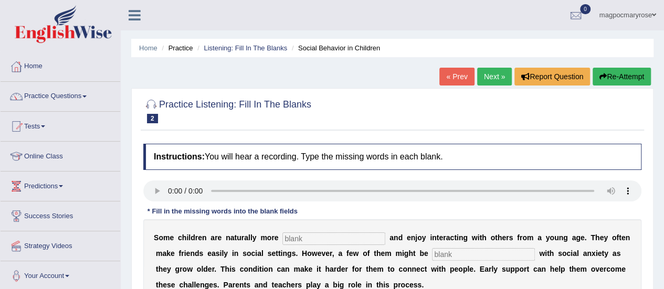
scroll to position [91, 0]
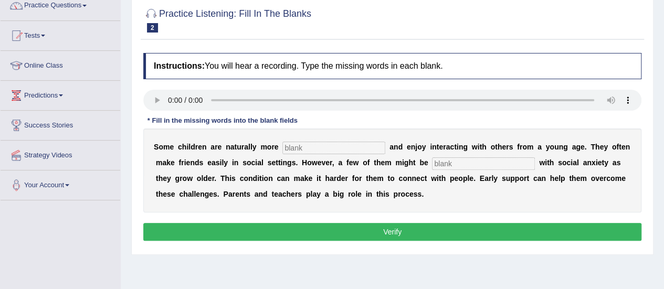
drag, startPoint x: 0, startPoint y: 0, endPoint x: 657, endPoint y: 122, distance: 668.2
click at [657, 122] on html "Toggle navigation Home Practice Questions Speaking Practice Read Aloud Repeat S…" at bounding box center [332, 53] width 664 height 289
click at [330, 150] on input "text" at bounding box center [334, 148] width 103 height 13
type input "sociable"
click at [457, 164] on input "text" at bounding box center [483, 164] width 103 height 13
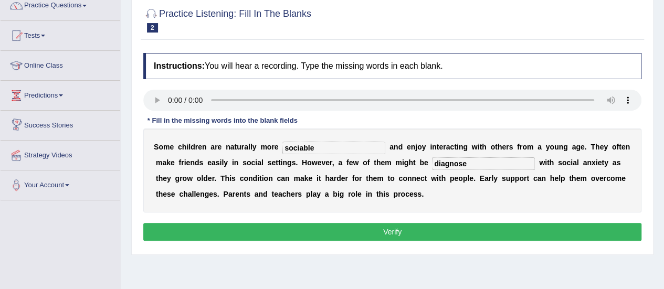
type input "diagnose"
click at [252, 226] on button "Verify" at bounding box center [392, 232] width 498 height 18
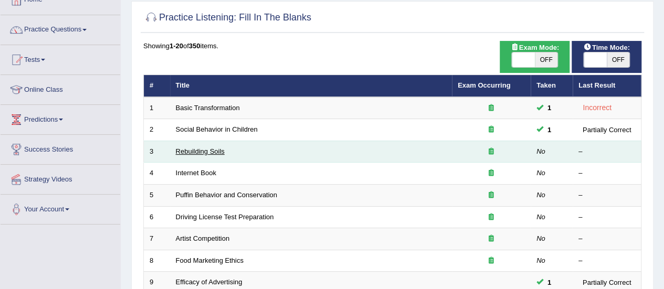
click at [205, 153] on link "Rebuilding Soils" at bounding box center [200, 152] width 49 height 8
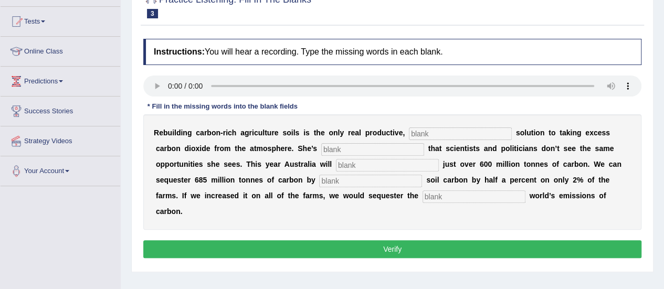
scroll to position [113, 0]
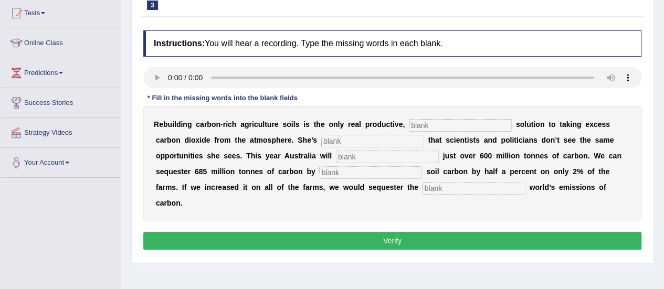
click at [426, 128] on input "text" at bounding box center [460, 125] width 103 height 13
type input "permanent"
click at [381, 141] on input "text" at bounding box center [372, 141] width 103 height 13
type input "frustraeted"
click at [375, 153] on input "text" at bounding box center [387, 157] width 103 height 13
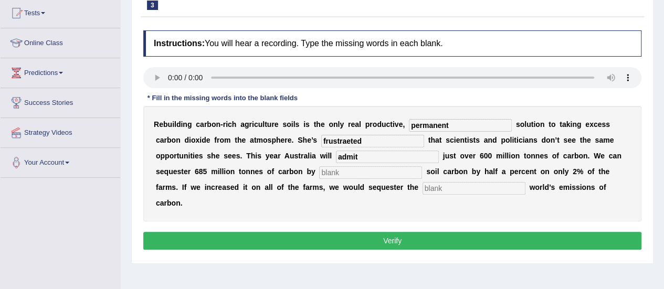
type input "admit"
click at [369, 173] on input "text" at bounding box center [370, 172] width 103 height 13
type input "increasing"
click at [458, 191] on input "text" at bounding box center [474, 188] width 103 height 13
type input "whole"
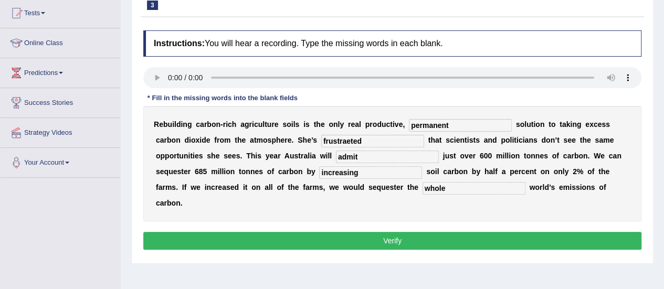
click at [366, 141] on input "frustraeted" at bounding box center [372, 141] width 103 height 13
type input "frustrated"
click at [358, 157] on input "admit" at bounding box center [387, 157] width 103 height 13
type input "admit"
click at [385, 242] on button "Verify" at bounding box center [392, 241] width 498 height 18
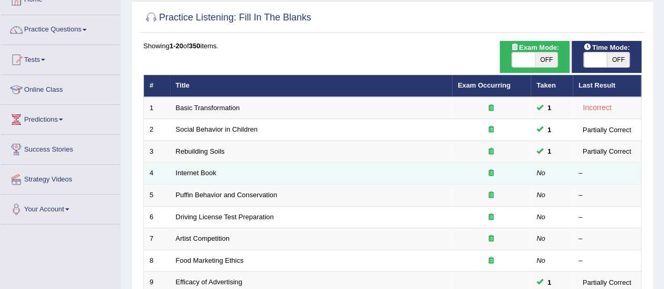
scroll to position [65, 0]
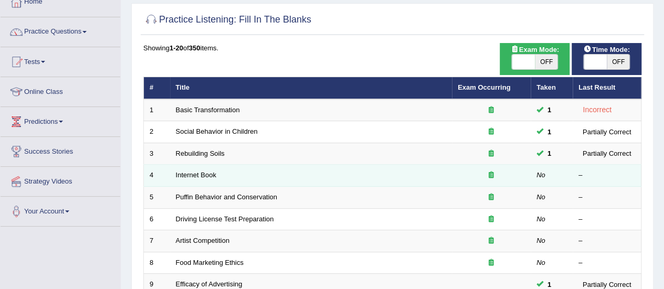
click at [203, 169] on td "Internet Book" at bounding box center [311, 176] width 282 height 22
click at [203, 173] on link "Internet Book" at bounding box center [196, 175] width 40 height 8
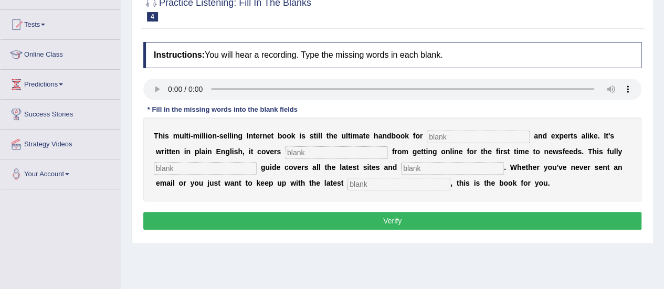
scroll to position [133, 0]
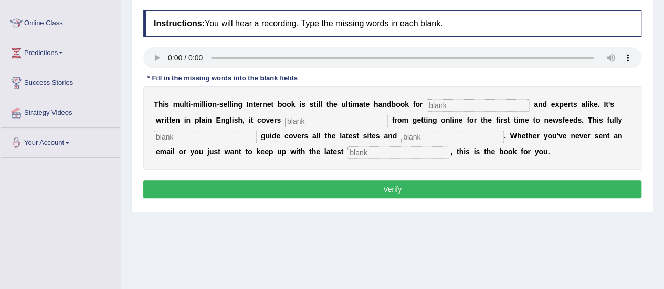
click at [445, 108] on input "text" at bounding box center [478, 105] width 103 height 13
type input "nurses"
click at [364, 121] on input "text" at bounding box center [336, 121] width 103 height 13
type input "everything"
click at [197, 140] on input "text" at bounding box center [205, 137] width 103 height 13
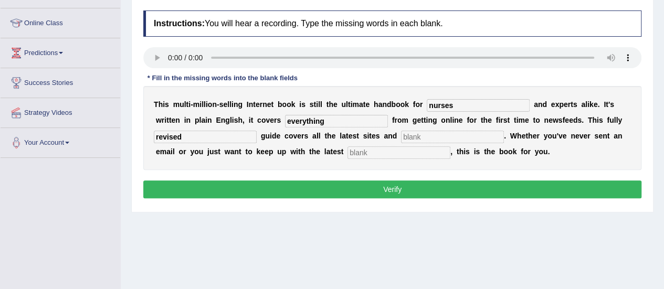
type input "revised"
click at [419, 132] on input "text" at bounding box center [452, 137] width 103 height 13
type input "cisis"
click at [394, 151] on input "text" at bounding box center [399, 153] width 103 height 13
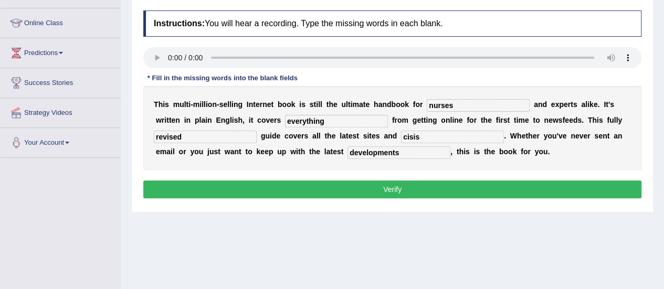
type input "developments"
click at [406, 135] on input "cisis" at bounding box center [452, 137] width 103 height 13
type input "crisis"
click at [414, 190] on button "Verify" at bounding box center [392, 190] width 498 height 18
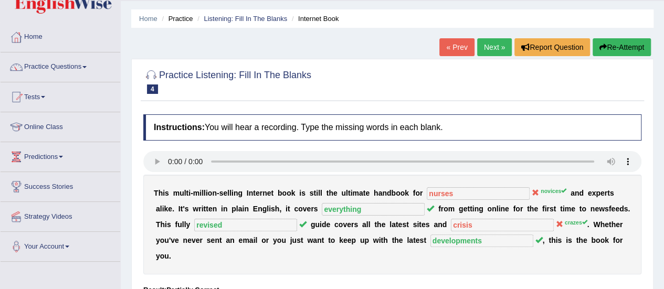
scroll to position [15, 0]
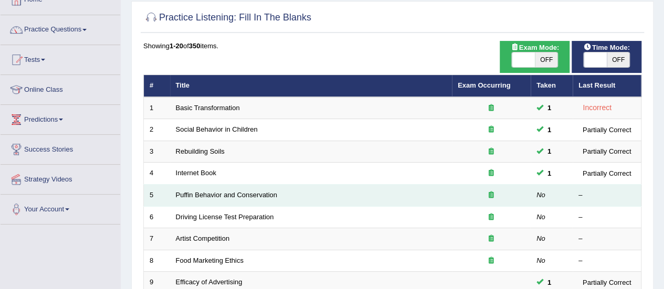
scroll to position [65, 0]
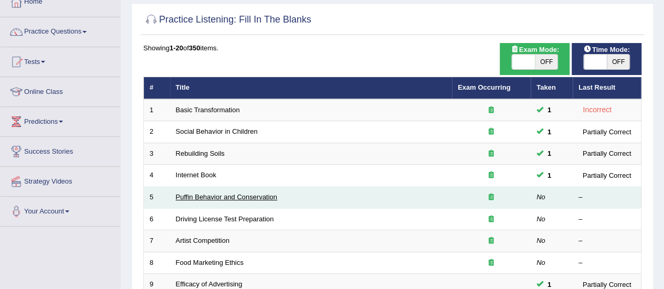
click at [230, 196] on link "Puffin Behavior and Conservation" at bounding box center [226, 197] width 101 height 8
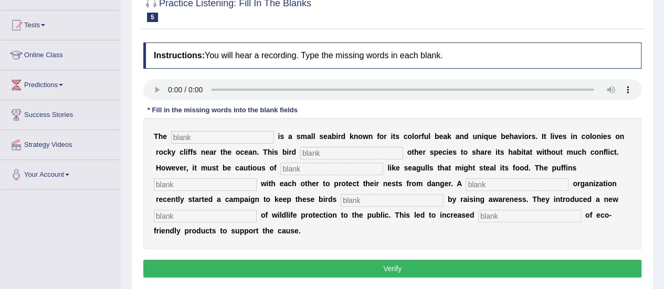
drag, startPoint x: 0, startPoint y: 0, endPoint x: 665, endPoint y: 163, distance: 684.5
click at [664, 163] on html "Toggle navigation Home Practice Questions Speaking Practice Read Aloud Repeat S…" at bounding box center [332, 43] width 664 height 289
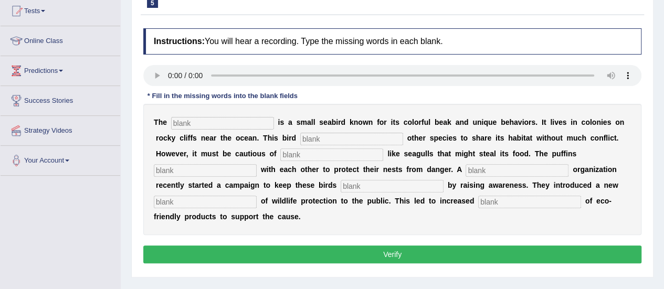
click at [186, 124] on input "text" at bounding box center [222, 123] width 103 height 13
type input "puffin"
click at [321, 135] on input "text" at bounding box center [351, 139] width 103 height 13
type input "allows"
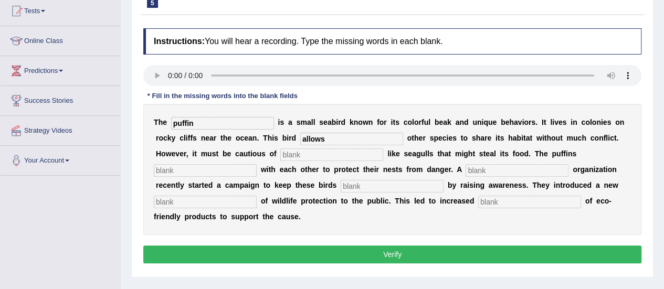
click at [320, 159] on input "text" at bounding box center [331, 155] width 103 height 13
type input "predators"
click at [216, 175] on input "text" at bounding box center [205, 170] width 103 height 13
type input "cooperate"
click at [513, 169] on input "text" at bounding box center [517, 170] width 103 height 13
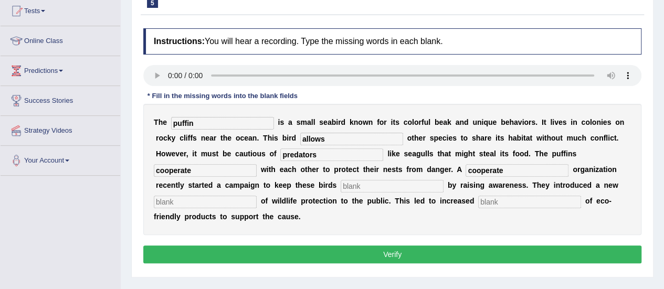
type input "cooperate"
click at [417, 187] on input "text" at bounding box center [392, 186] width 103 height 13
type input "safe"
click at [232, 198] on input "text" at bounding box center [205, 202] width 103 height 13
type input "concepyion"
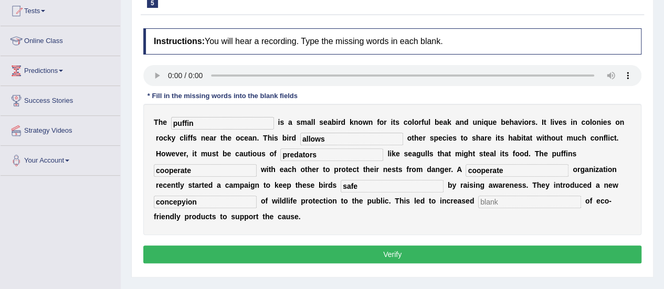
click at [516, 199] on input "text" at bounding box center [529, 202] width 103 height 13
type input "consumption"
click at [186, 199] on input "concepyion" at bounding box center [205, 202] width 103 height 13
type input "conception"
click at [330, 248] on button "Verify" at bounding box center [392, 255] width 498 height 18
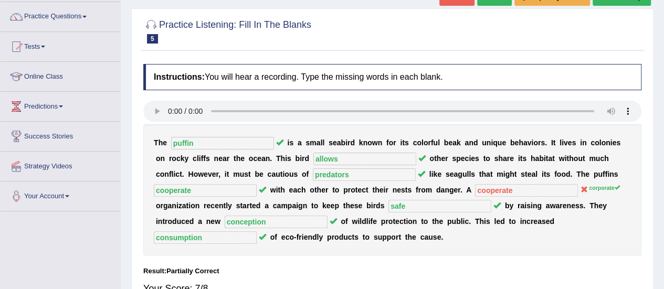
scroll to position [80, 0]
click at [48, 18] on link "Practice Questions" at bounding box center [61, 15] width 120 height 26
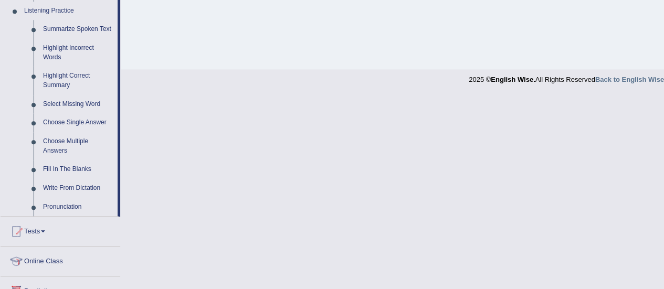
scroll to position [473, 0]
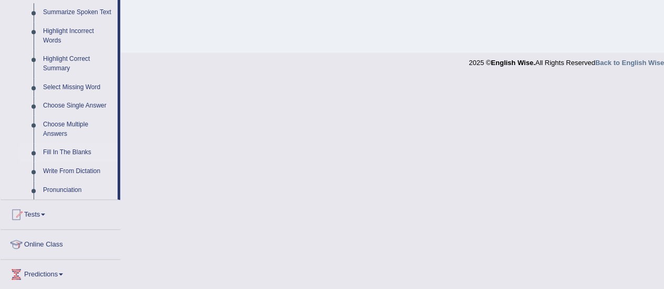
click at [41, 152] on link "Fill In The Blanks" at bounding box center [77, 152] width 79 height 19
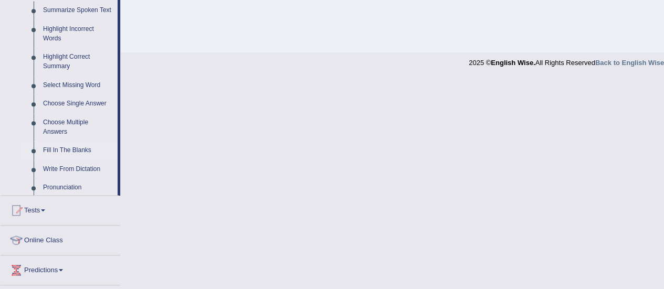
scroll to position [262, 0]
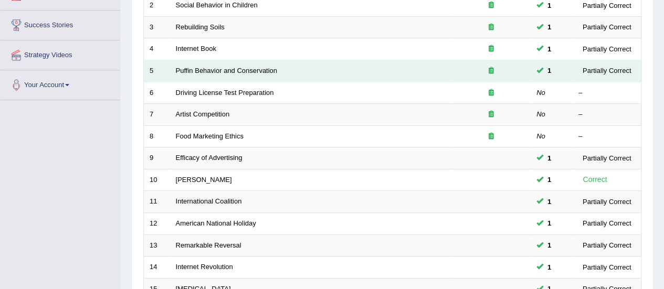
scroll to position [195, 0]
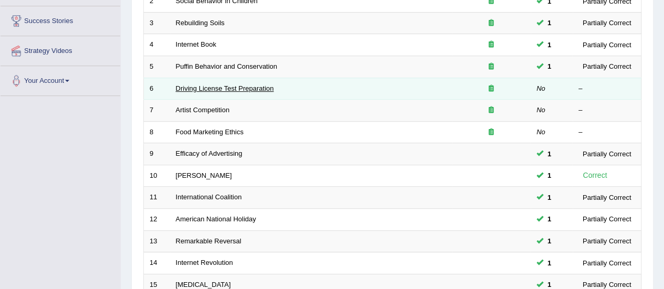
click at [187, 87] on link "Driving License Test Preparation" at bounding box center [225, 89] width 98 height 8
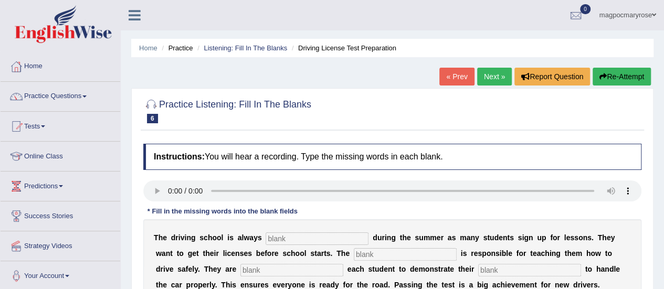
click at [56, 96] on link "Practice Questions" at bounding box center [61, 95] width 120 height 26
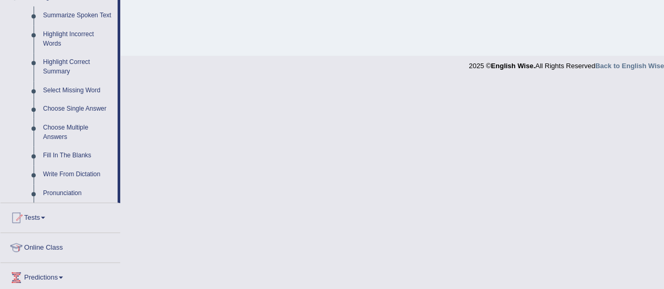
scroll to position [471, 0]
click at [47, 174] on link "Write From Dictation" at bounding box center [77, 173] width 79 height 19
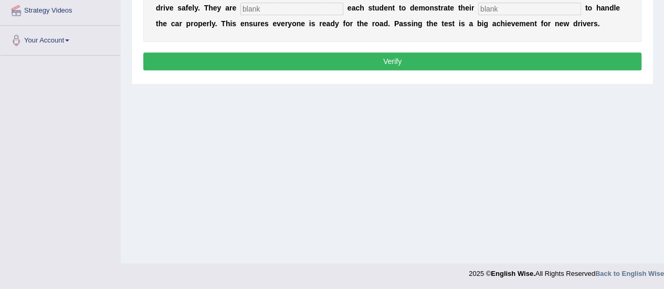
scroll to position [139, 0]
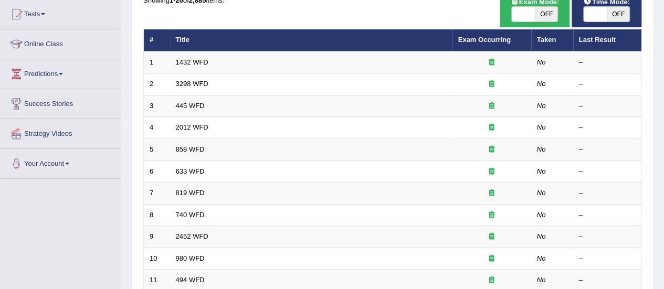
scroll to position [111, 0]
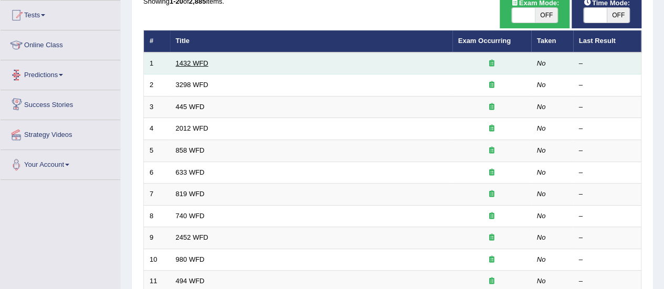
click at [189, 60] on link "1432 WFD" at bounding box center [192, 63] width 33 height 8
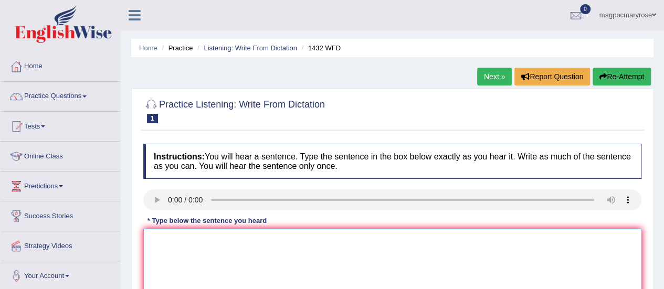
click at [170, 254] on textarea at bounding box center [392, 280] width 498 height 102
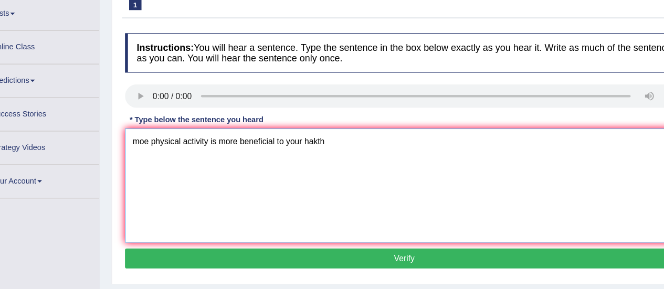
scroll to position [85, 0]
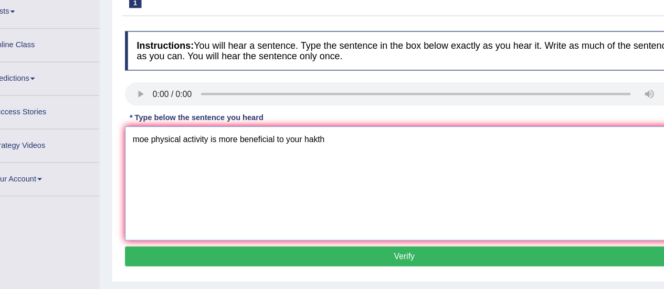
click at [157, 152] on textarea "moe physical activity is more beneficial to your hakth" at bounding box center [392, 195] width 498 height 102
click at [319, 155] on textarea "More physical activity is more beneficial to your hakth" at bounding box center [392, 195] width 498 height 102
type textarea "More physical activity is more beneficial to your health."
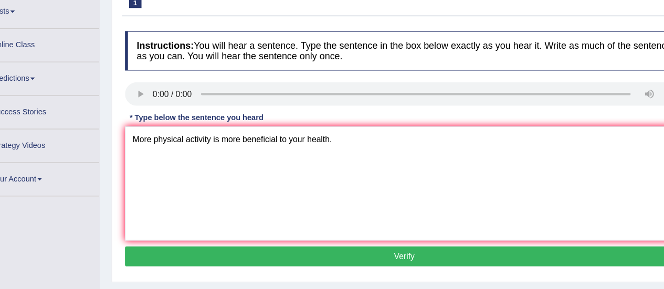
click at [316, 259] on button "Verify" at bounding box center [392, 260] width 498 height 18
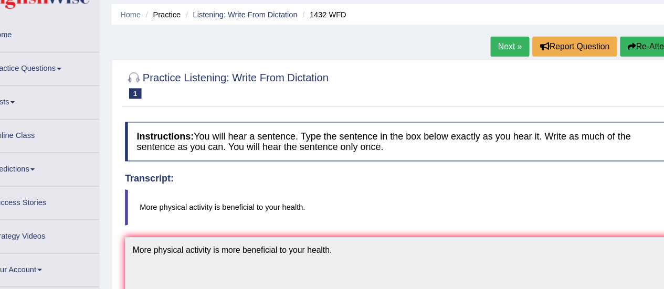
scroll to position [0, 0]
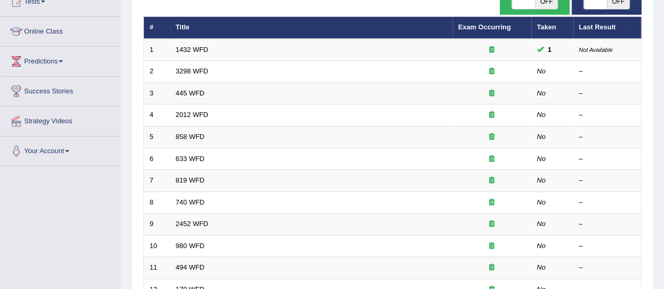
scroll to position [111, 0]
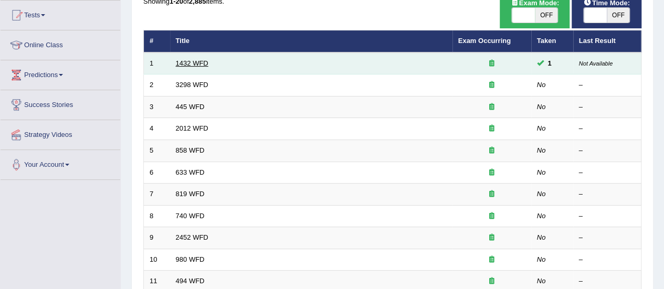
click at [189, 65] on link "1432 WFD" at bounding box center [192, 63] width 33 height 8
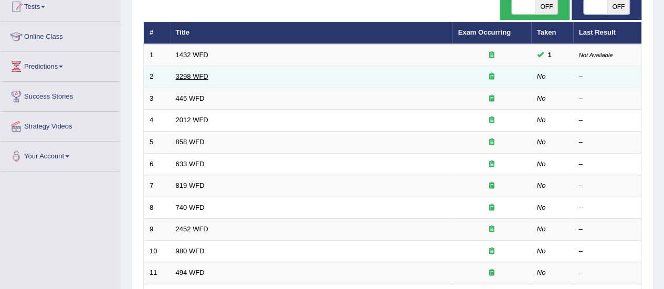
click at [188, 76] on link "3298 WFD" at bounding box center [192, 76] width 33 height 8
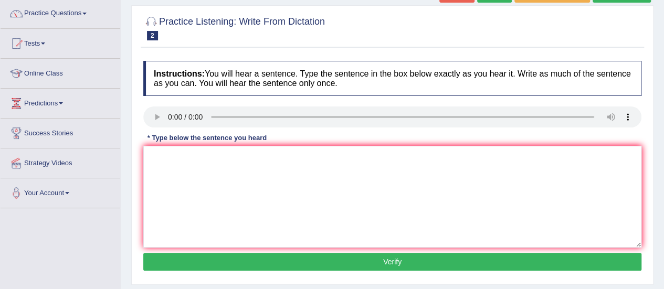
scroll to position [88, 0]
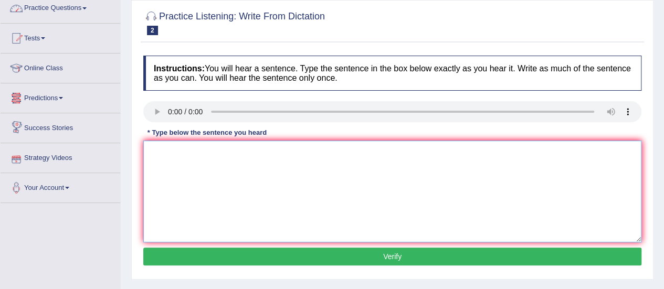
click at [200, 166] on textarea at bounding box center [392, 192] width 498 height 102
click at [216, 150] on textarea "animal behaviour" at bounding box center [392, 192] width 498 height 102
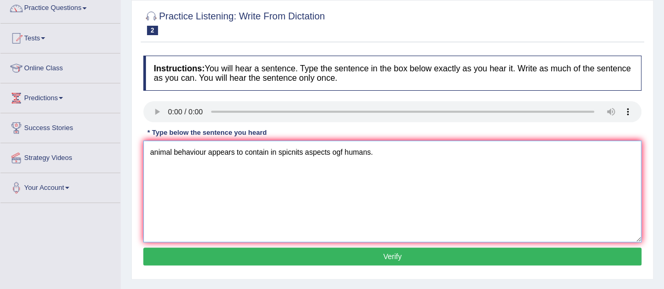
click at [153, 150] on textarea "animal behaviour appears to contain in spicnits aspects ogf humans." at bounding box center [392, 192] width 498 height 102
click at [302, 153] on textarea "Animal behaviour appears to contain in spicnits aspects ogf humans." at bounding box center [392, 192] width 498 height 102
click at [340, 152] on textarea "Animal behaviour appears to contain in species aspects ogf humans." at bounding box center [392, 192] width 498 height 102
type textarea "Animal behaviour appears to contain in species aspects of humans."
click at [355, 262] on button "Verify" at bounding box center [392, 257] width 498 height 18
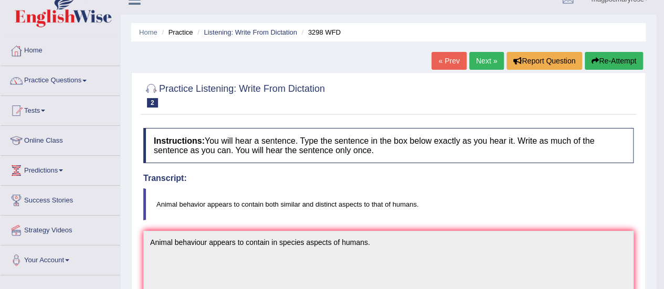
scroll to position [0, 0]
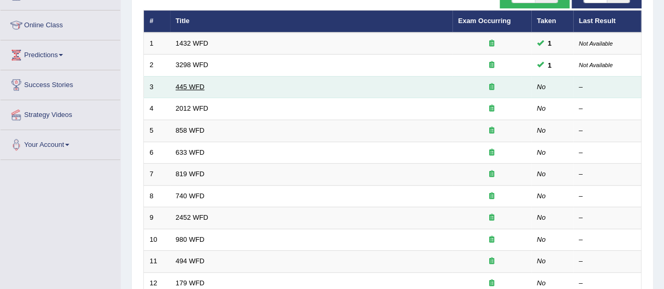
click at [189, 86] on link "445 WFD" at bounding box center [190, 87] width 29 height 8
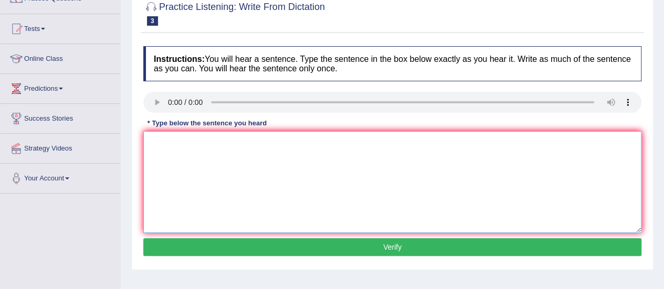
click at [200, 162] on textarea at bounding box center [392, 182] width 498 height 102
drag, startPoint x: 200, startPoint y: 162, endPoint x: 184, endPoint y: 155, distance: 17.2
click at [184, 155] on textarea at bounding box center [392, 182] width 498 height 102
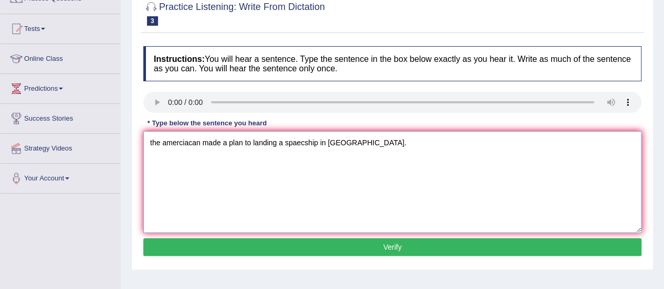
click at [151, 140] on textarea "the amerciacan made a plan to landing a spaecship in Mars." at bounding box center [392, 182] width 498 height 102
click at [198, 144] on textarea "The amerciacan made a plan to landing a spaecship in Mars." at bounding box center [392, 182] width 498 height 102
click at [311, 143] on textarea "The American made a plan to landing a spaecship in Mars." at bounding box center [392, 182] width 498 height 102
type textarea "The American made a plan to landing a spaceship in Mars."
click at [275, 243] on button "Verify" at bounding box center [392, 247] width 498 height 18
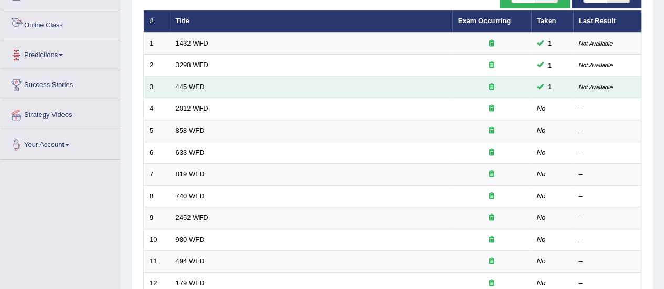
scroll to position [120, 0]
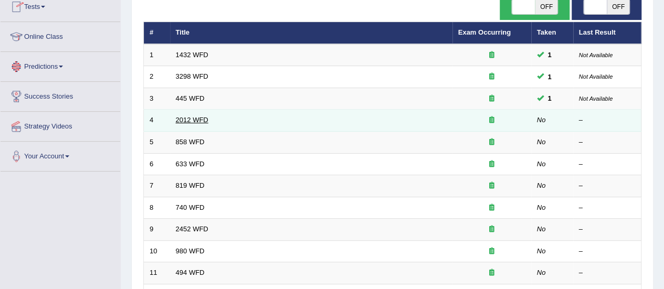
click at [194, 117] on link "2012 WFD" at bounding box center [192, 120] width 33 height 8
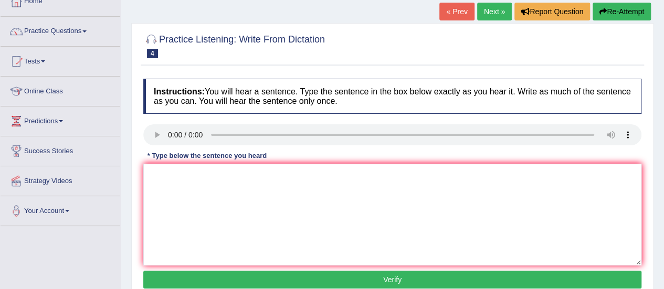
drag, startPoint x: 672, startPoint y: 79, endPoint x: 666, endPoint y: 112, distance: 33.0
click at [664, 112] on html "Toggle navigation Home Practice Questions Speaking Practice Read Aloud Repeat S…" at bounding box center [332, 79] width 664 height 289
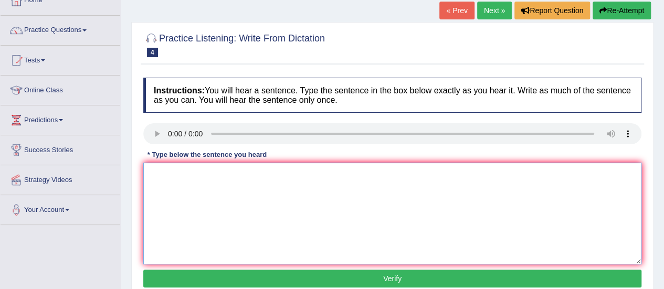
click at [155, 133] on div "Instructions: You will hear a sentence. Type the sentence in the box below exac…" at bounding box center [393, 184] width 504 height 224
click at [162, 180] on textarea at bounding box center [392, 214] width 498 height 102
click at [221, 175] on textarea "There is great deal ogf tis topic." at bounding box center [392, 214] width 498 height 102
click at [222, 172] on textarea "There is great deal of tis topic." at bounding box center [392, 214] width 498 height 102
click at [178, 175] on textarea "There is great deal of this topic." at bounding box center [392, 214] width 498 height 102
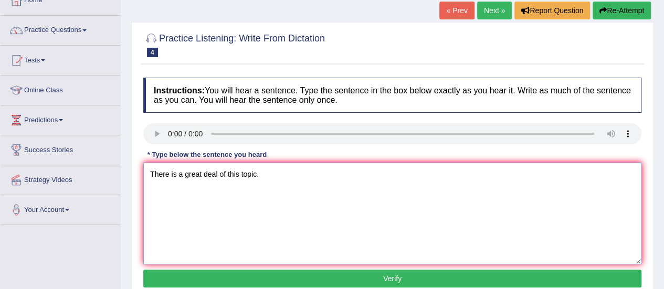
type textarea "There is a great deal of this topic."
click at [230, 277] on button "Verify" at bounding box center [392, 279] width 498 height 18
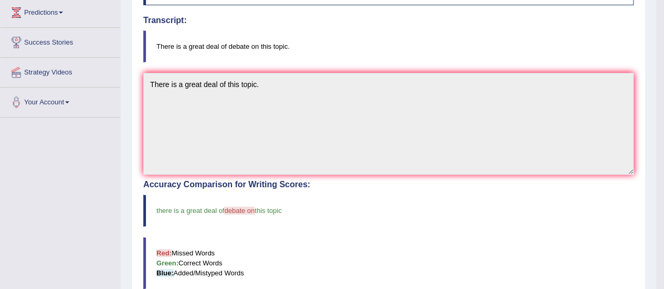
scroll to position [0, 0]
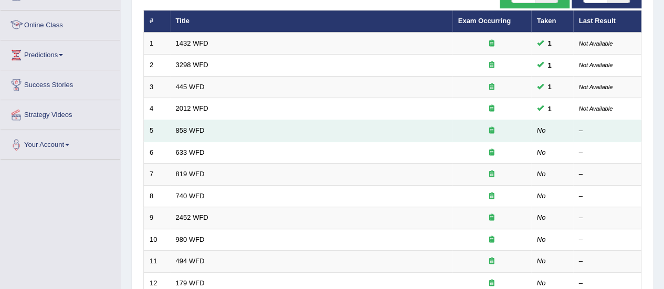
scroll to position [120, 0]
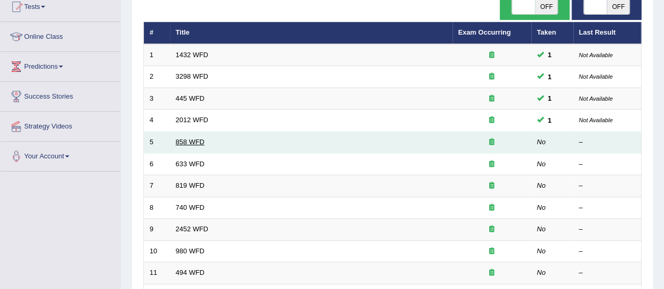
click at [196, 143] on link "858 WFD" at bounding box center [190, 142] width 29 height 8
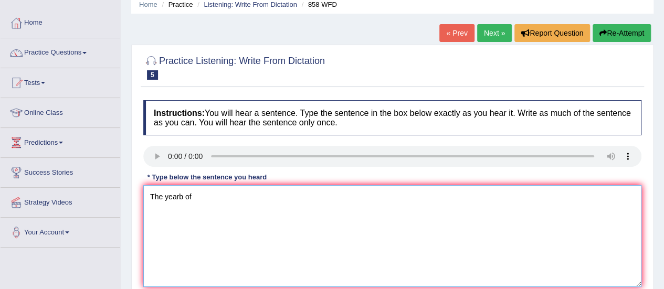
click at [201, 199] on textarea "The yearb of" at bounding box center [392, 236] width 498 height 102
click at [183, 195] on textarea "The yearb of when the shipmof artisfacts has interested to historian." at bounding box center [392, 236] width 498 height 102
click at [190, 197] on textarea "The year of when the shipmof artisfacts has interested to historian." at bounding box center [392, 236] width 498 height 102
click at [226, 195] on textarea "The year of the shipmof artisfacts has interested to historian." at bounding box center [392, 236] width 498 height 102
click at [237, 200] on textarea "The year of the ship of artisfacts has interested to historian." at bounding box center [392, 236] width 498 height 102
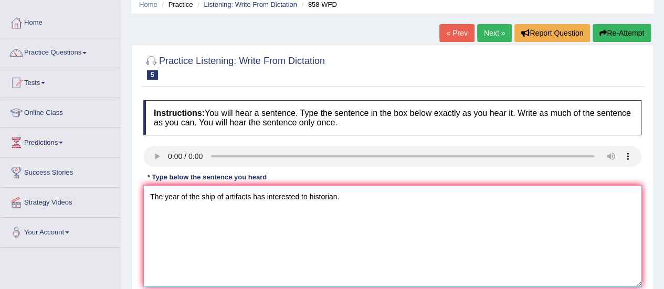
scroll to position [126, 0]
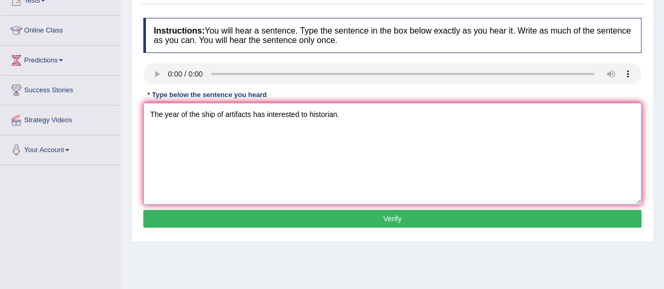
type textarea "The year of the ship of artifacts has interested to historian."
click at [387, 225] on button "Verify" at bounding box center [392, 219] width 498 height 18
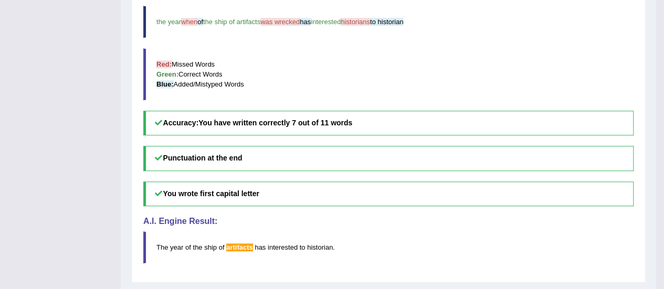
scroll to position [367, 0]
